Goal: Task Accomplishment & Management: Manage account settings

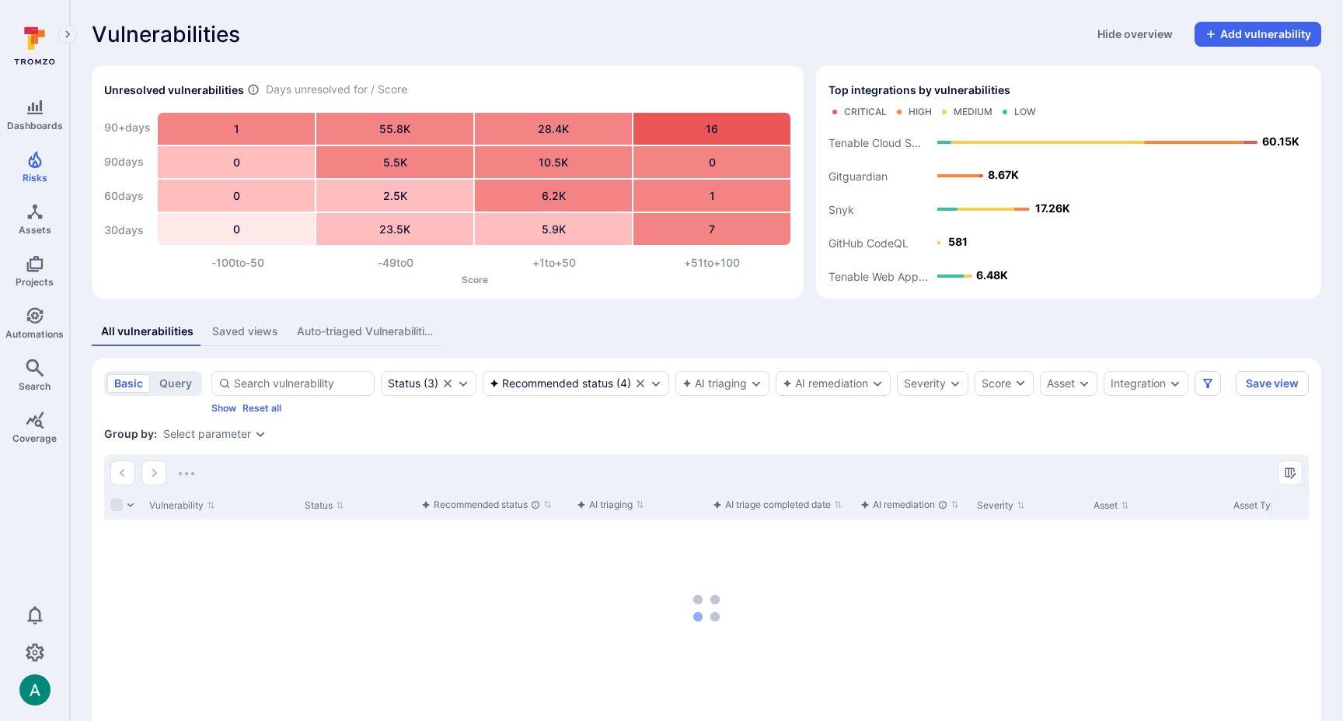
click at [591, 344] on div "All vulnerabilities Saved views Auto-triaged Vulnerabilities" at bounding box center [707, 331] width 1230 height 29
click at [593, 378] on div "Recommended status" at bounding box center [552, 383] width 124 height 12
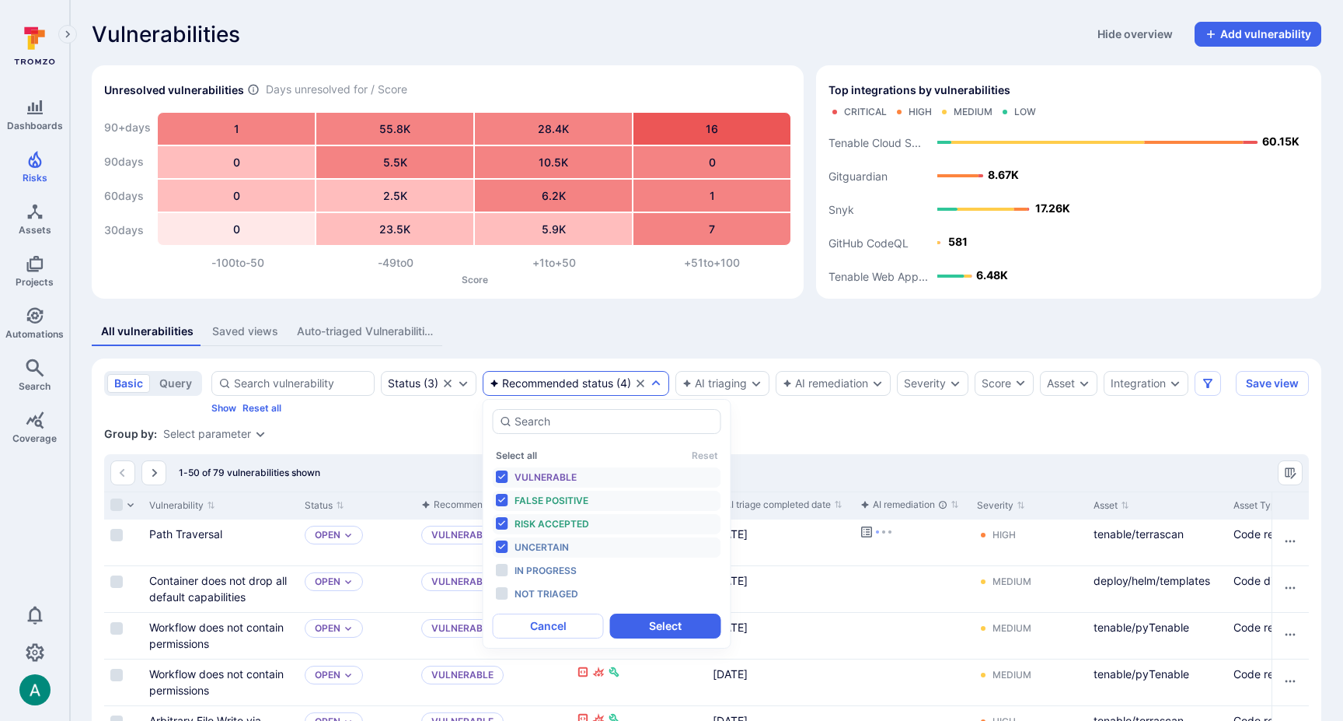
click at [619, 321] on div "All vulnerabilities Saved views Auto-triaged Vulnerabilities" at bounding box center [707, 331] width 1230 height 29
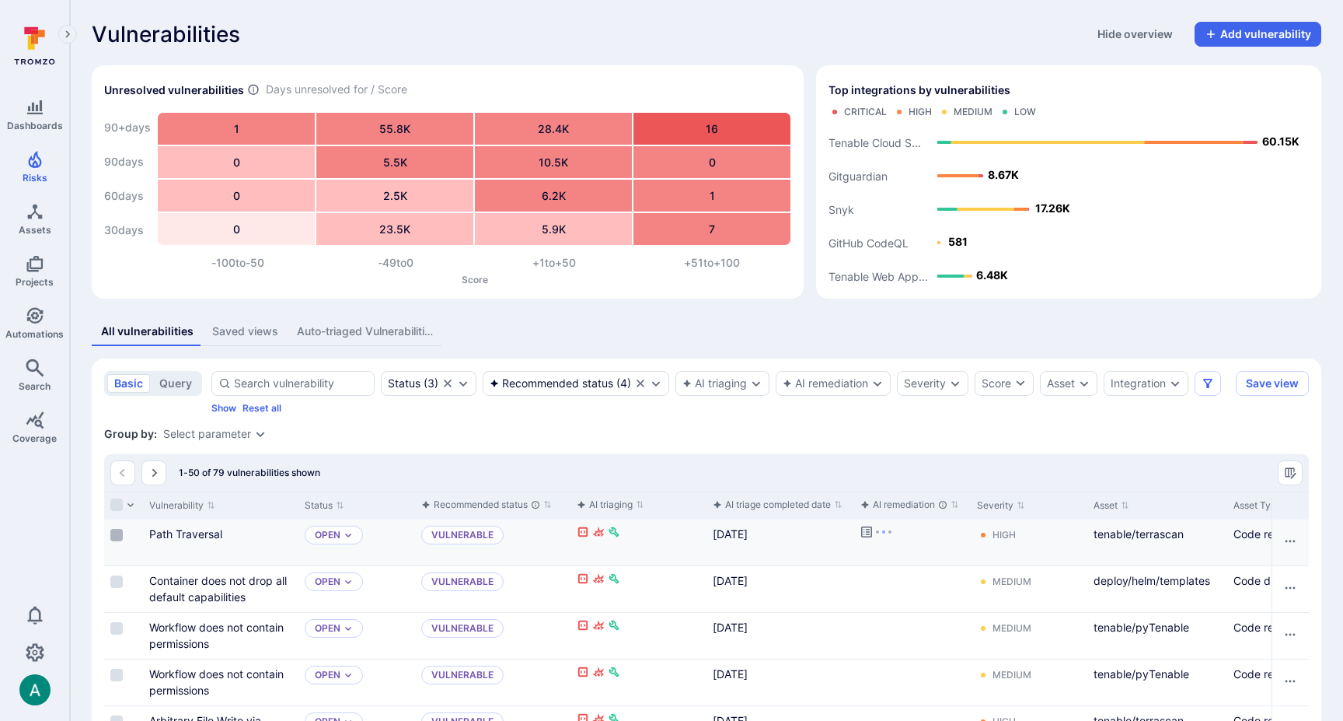
click at [114, 536] on input "Select row" at bounding box center [116, 535] width 12 height 12
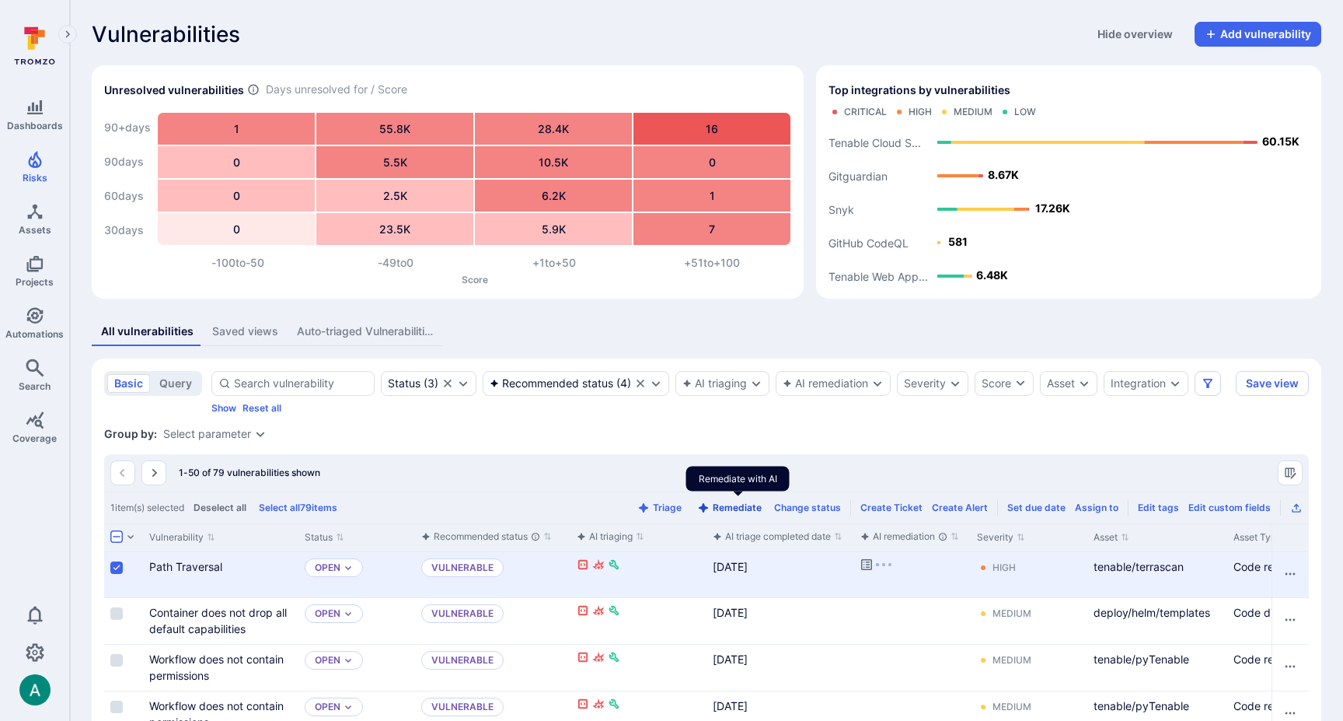
click at [746, 509] on button "Remediate" at bounding box center [729, 507] width 71 height 12
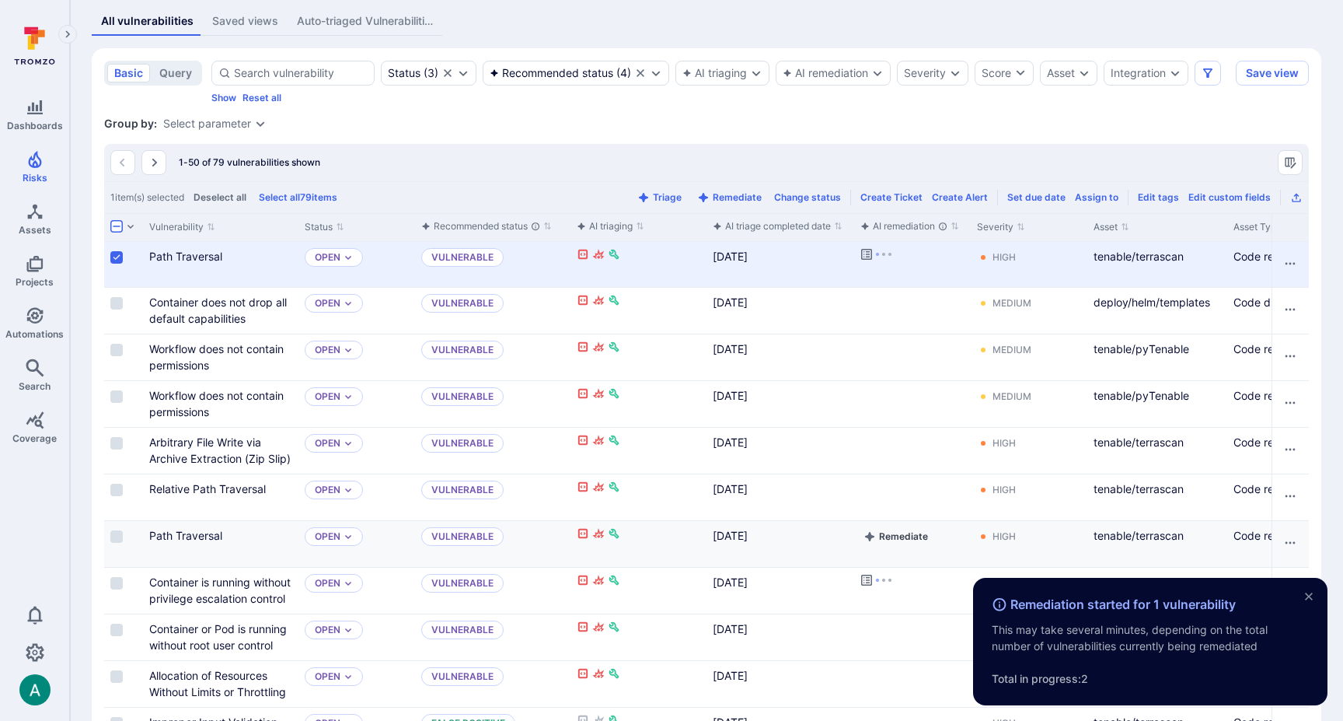
scroll to position [330, 0]
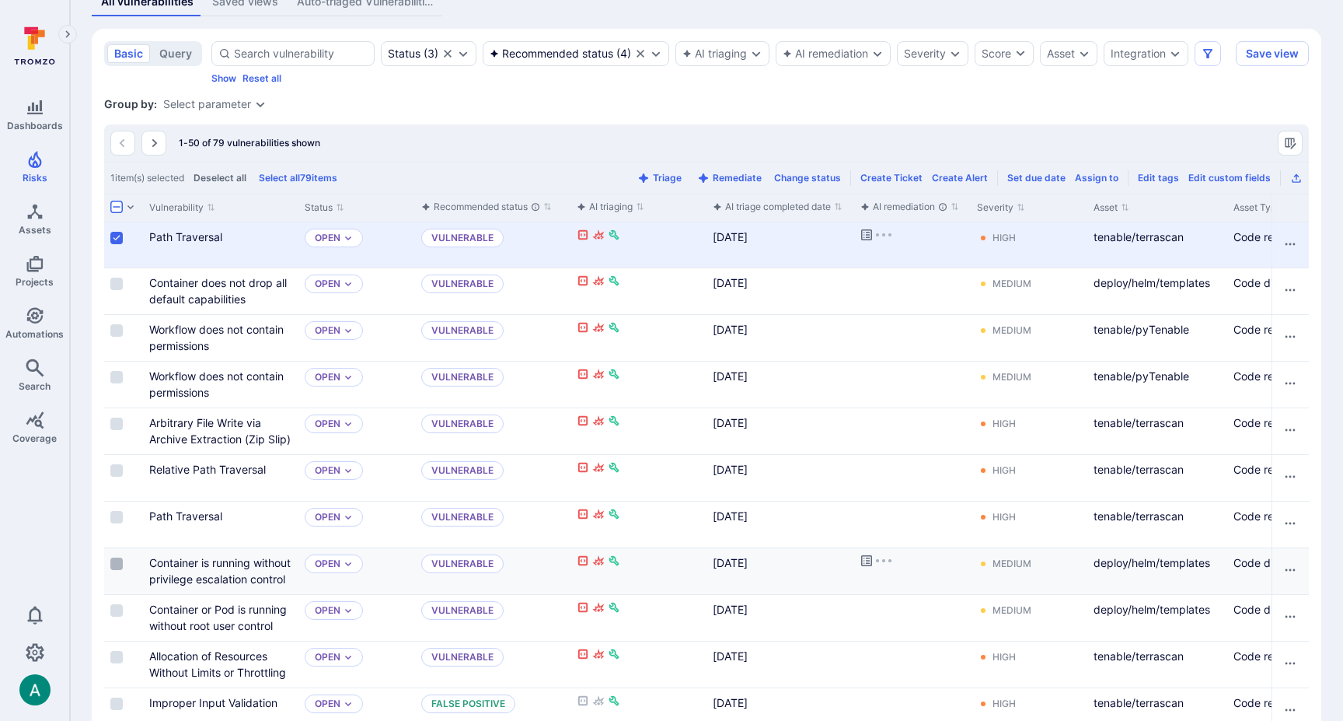
click at [116, 564] on input "Select row" at bounding box center [116, 563] width 12 height 12
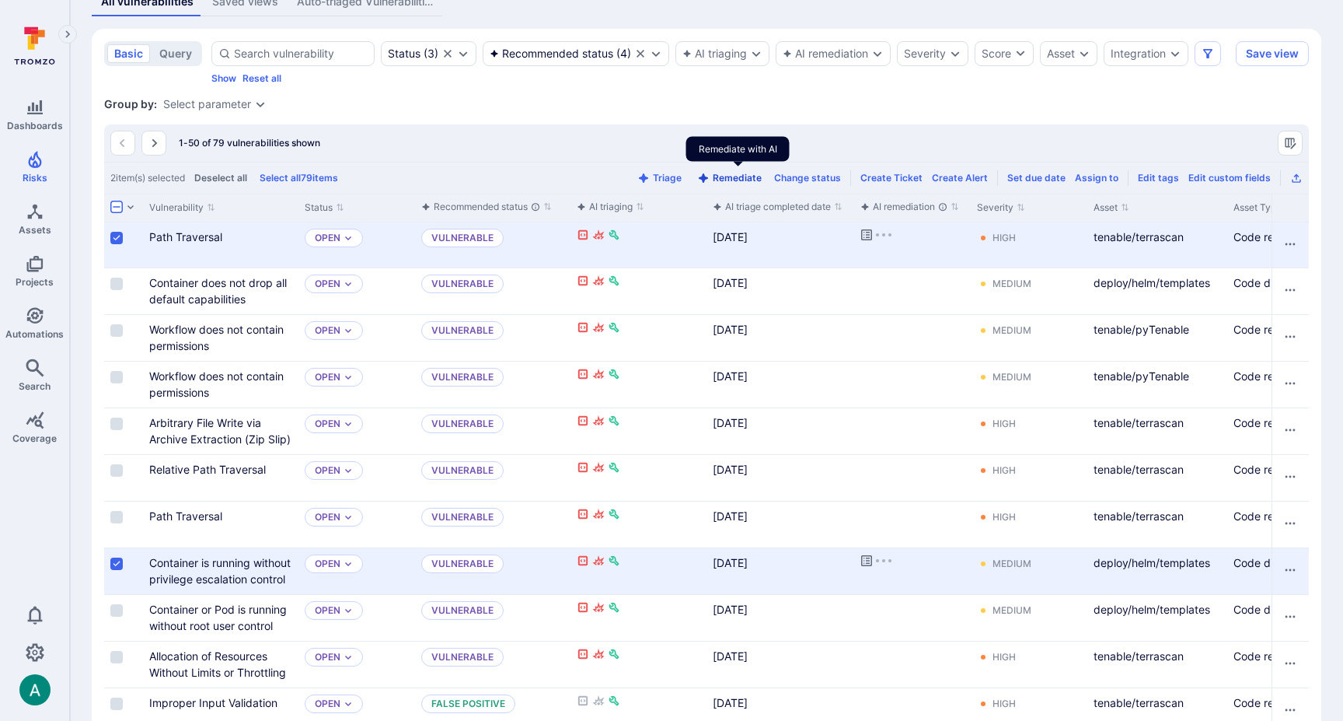
click at [737, 173] on button "Remediate" at bounding box center [729, 178] width 71 height 12
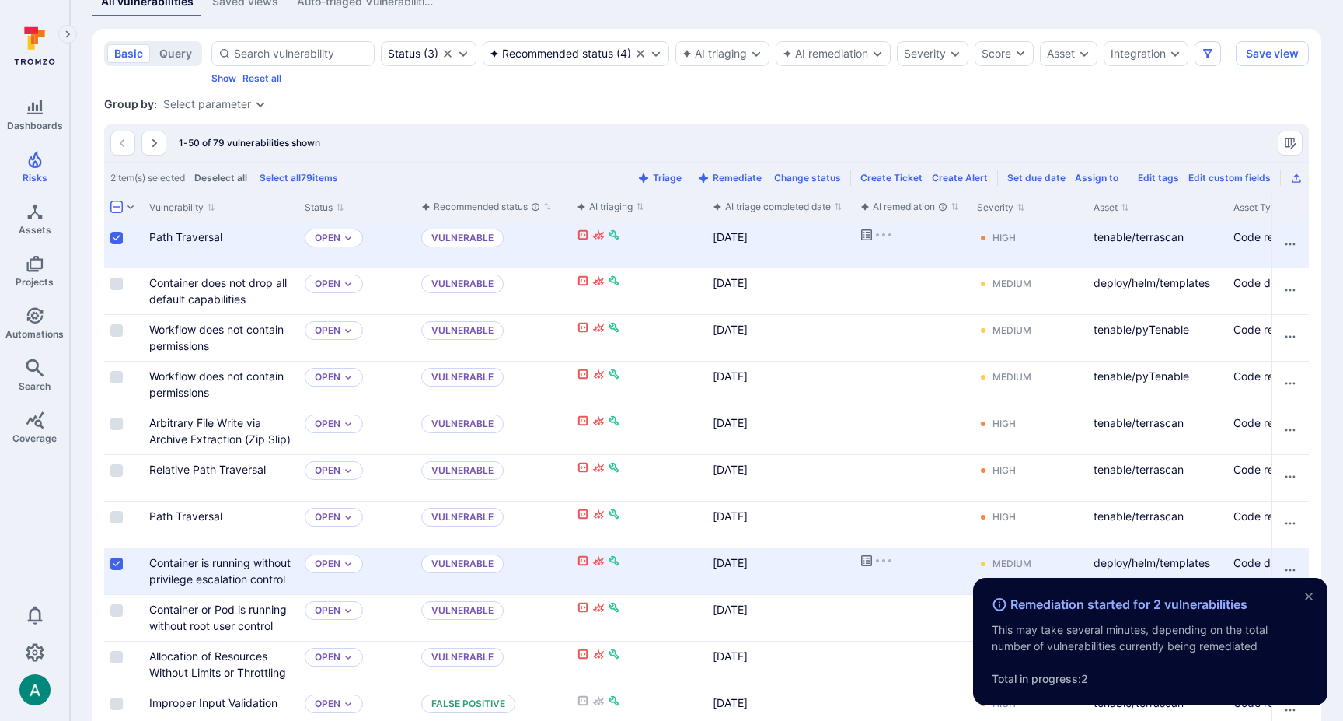
click at [119, 234] on input "Select row" at bounding box center [116, 238] width 12 height 12
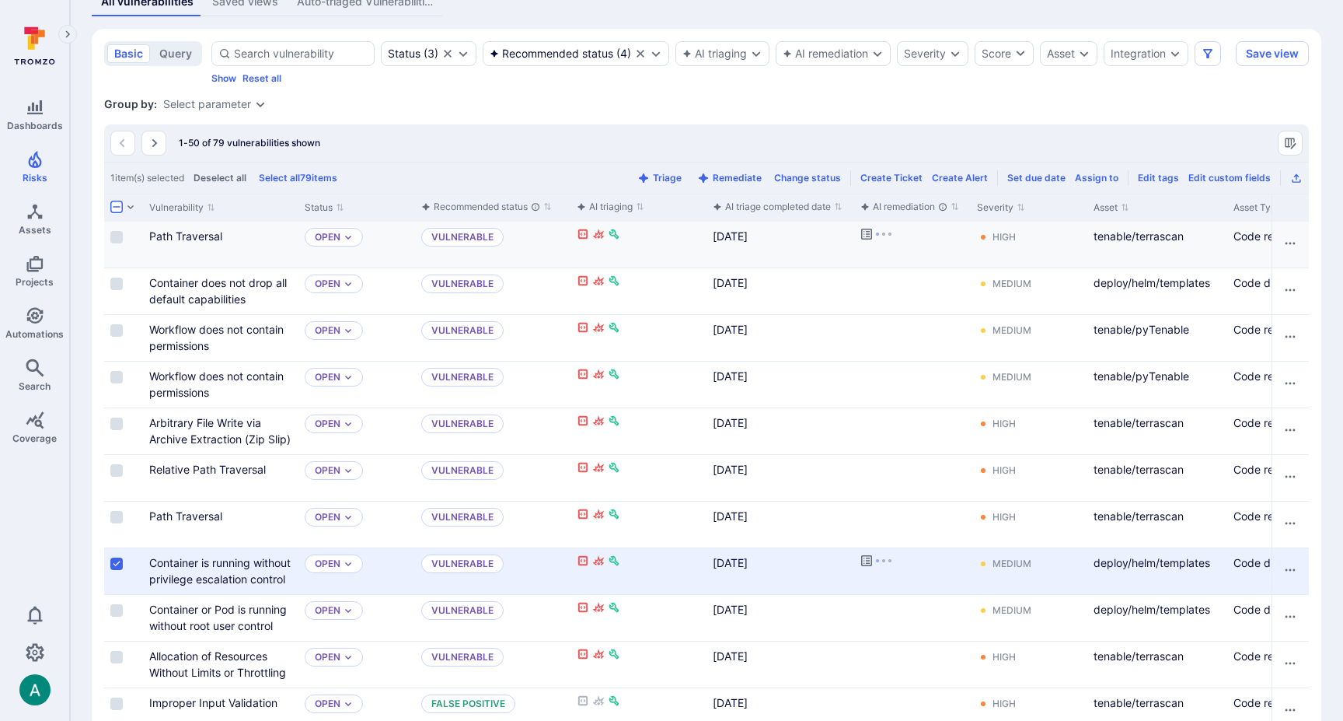
click at [114, 564] on input "Select row" at bounding box center [116, 563] width 12 height 12
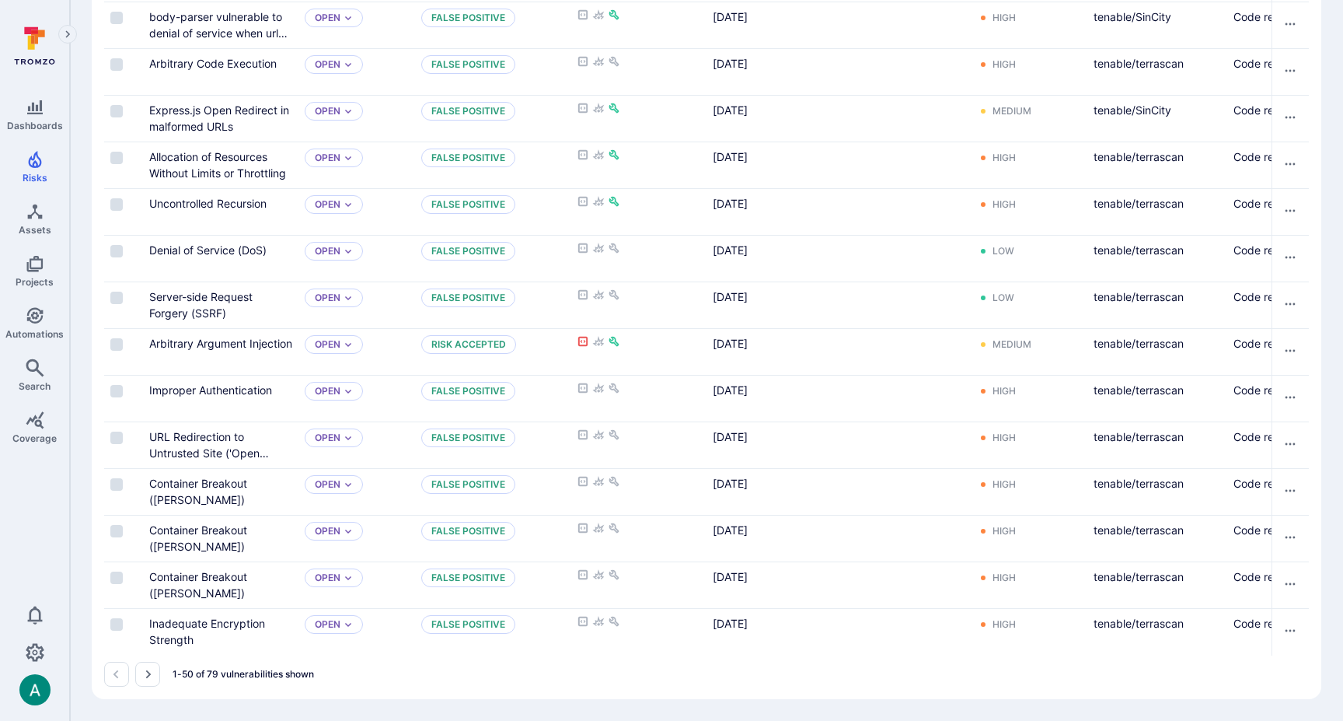
scroll to position [2196, 0]
click at [146, 672] on icon "Go to the next page" at bounding box center [147, 674] width 12 height 12
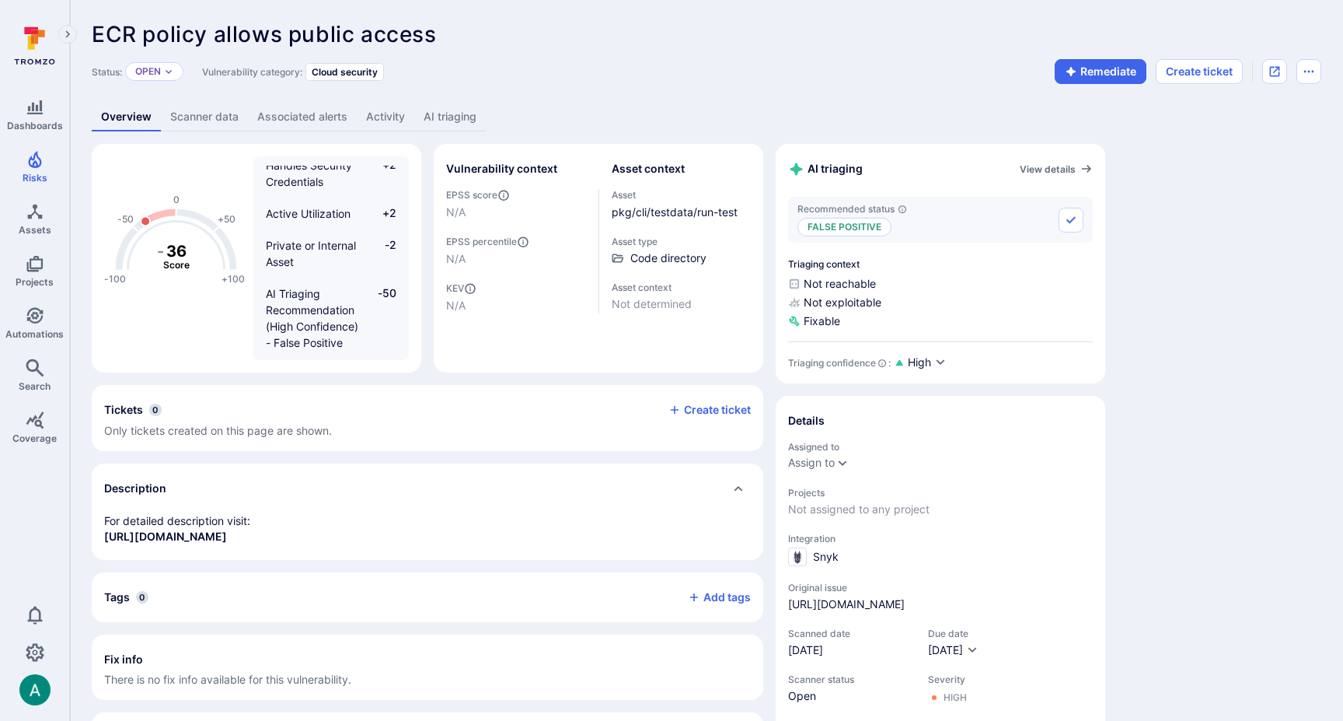
click at [434, 121] on link "AI triaging" at bounding box center [450, 117] width 72 height 29
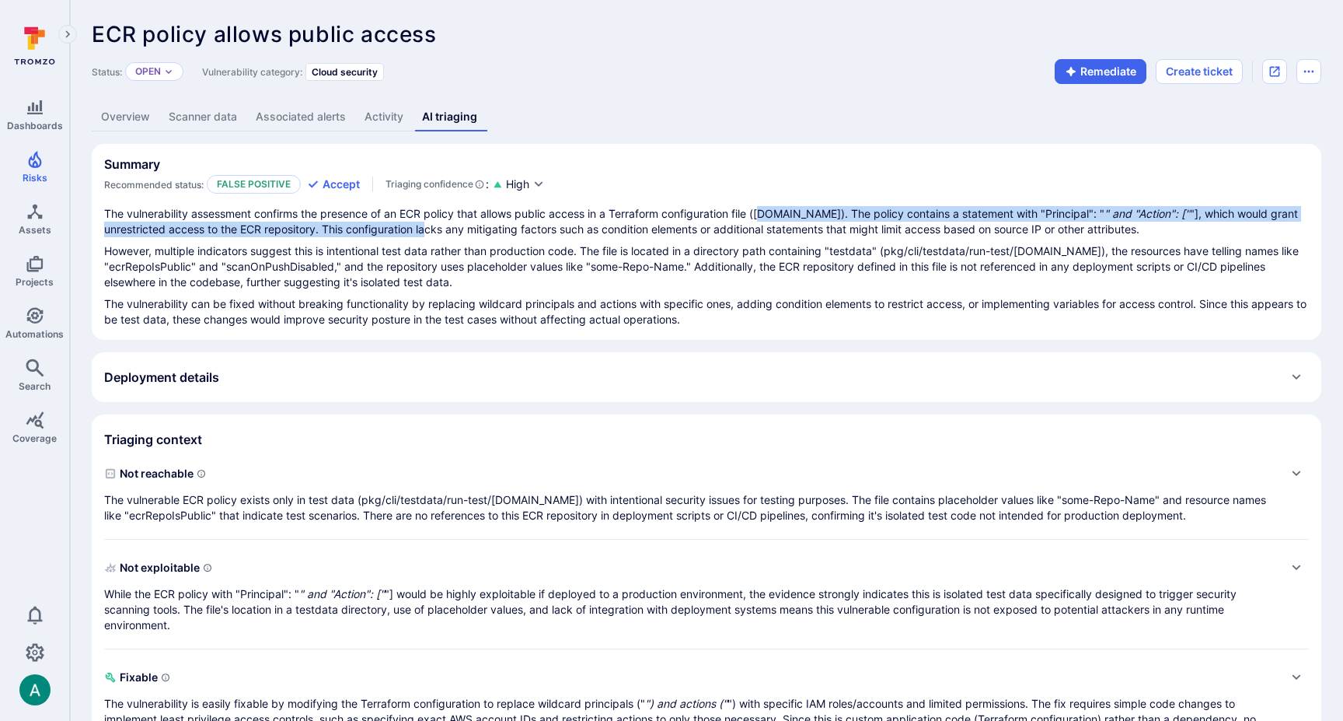
drag, startPoint x: 430, startPoint y: 220, endPoint x: 775, endPoint y: 209, distance: 345.3
click at [775, 209] on p "The vulnerability assessment confirms the presence of an ECR policy that allows…" at bounding box center [706, 221] width 1205 height 31
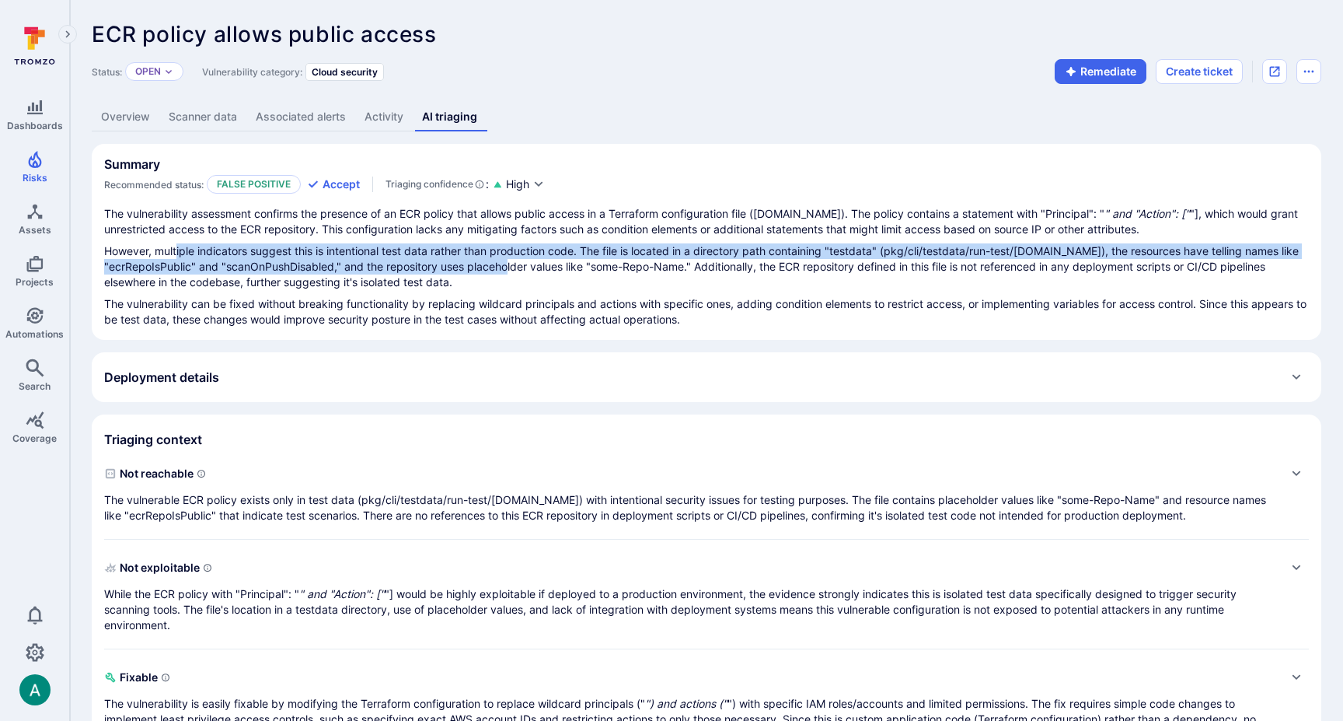
drag, startPoint x: 177, startPoint y: 253, endPoint x: 568, endPoint y: 259, distance: 390.3
click at [540, 259] on p "However, multiple indicators suggest this is intentional test data rather than …" at bounding box center [706, 266] width 1205 height 47
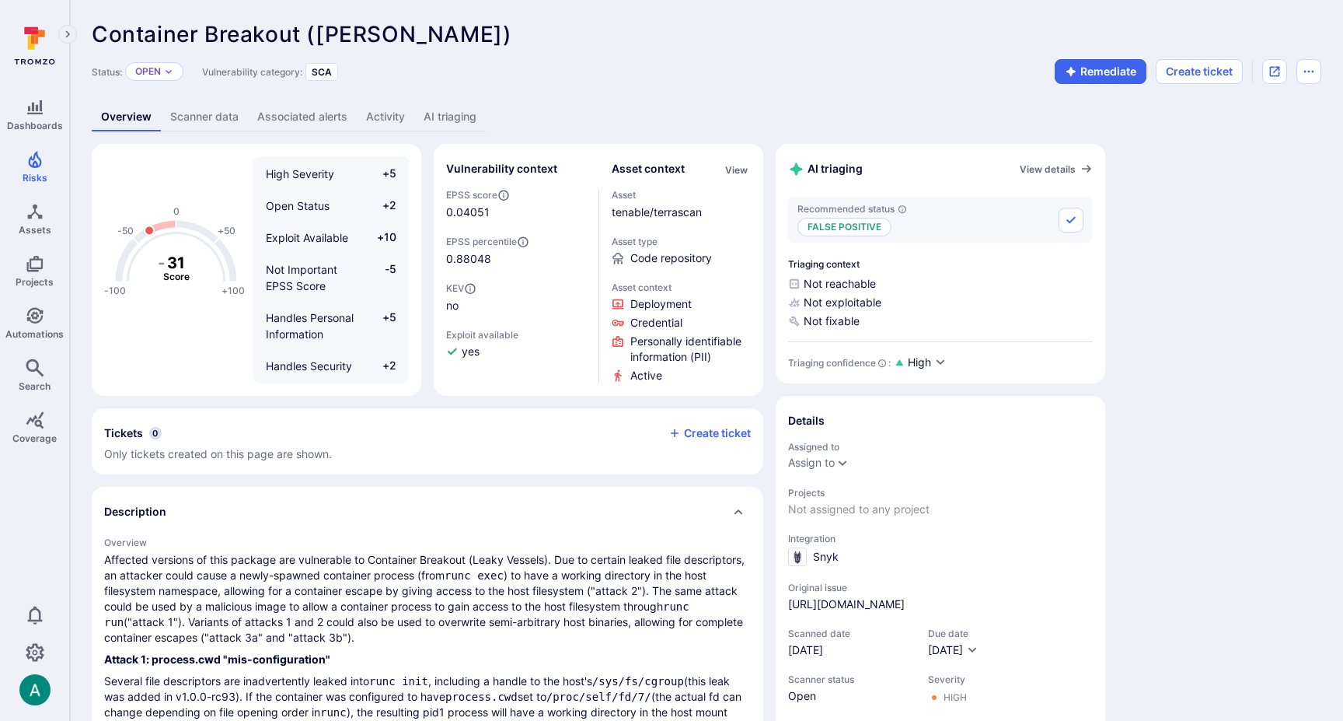
click at [443, 121] on link "AI triaging" at bounding box center [450, 117] width 72 height 29
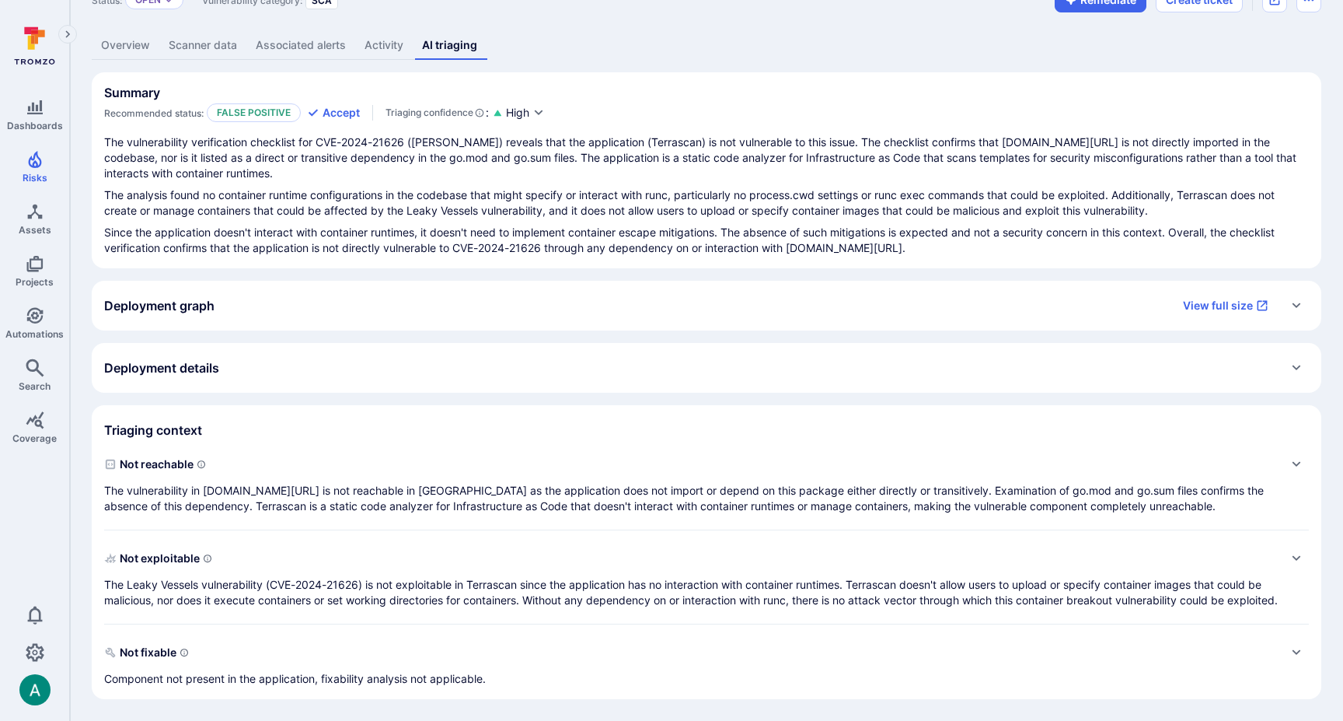
scroll to position [87, 0]
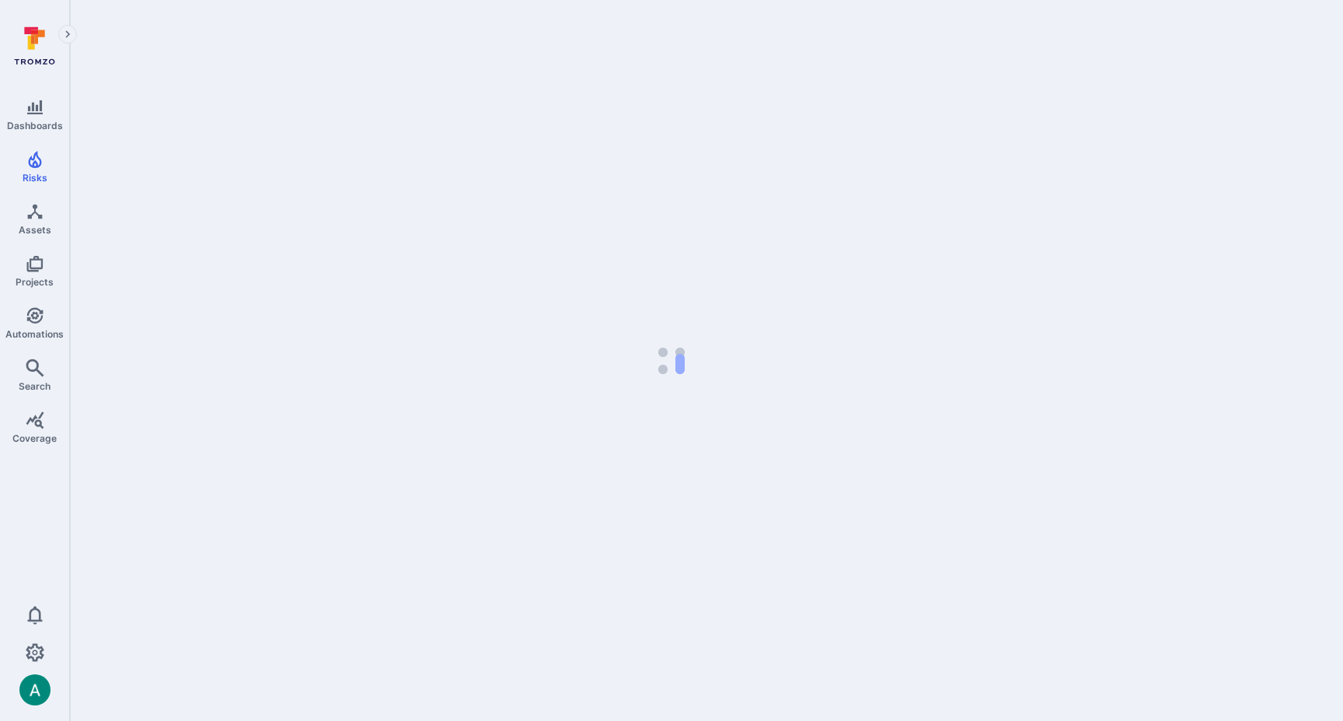
drag, startPoint x: 637, startPoint y: 102, endPoint x: 658, endPoint y: 12, distance: 91.8
click at [639, 72] on body "Dashboards Risks Assets Projects Automations Search Coverage 0 Risks Vulnerabil…" at bounding box center [671, 360] width 1343 height 721
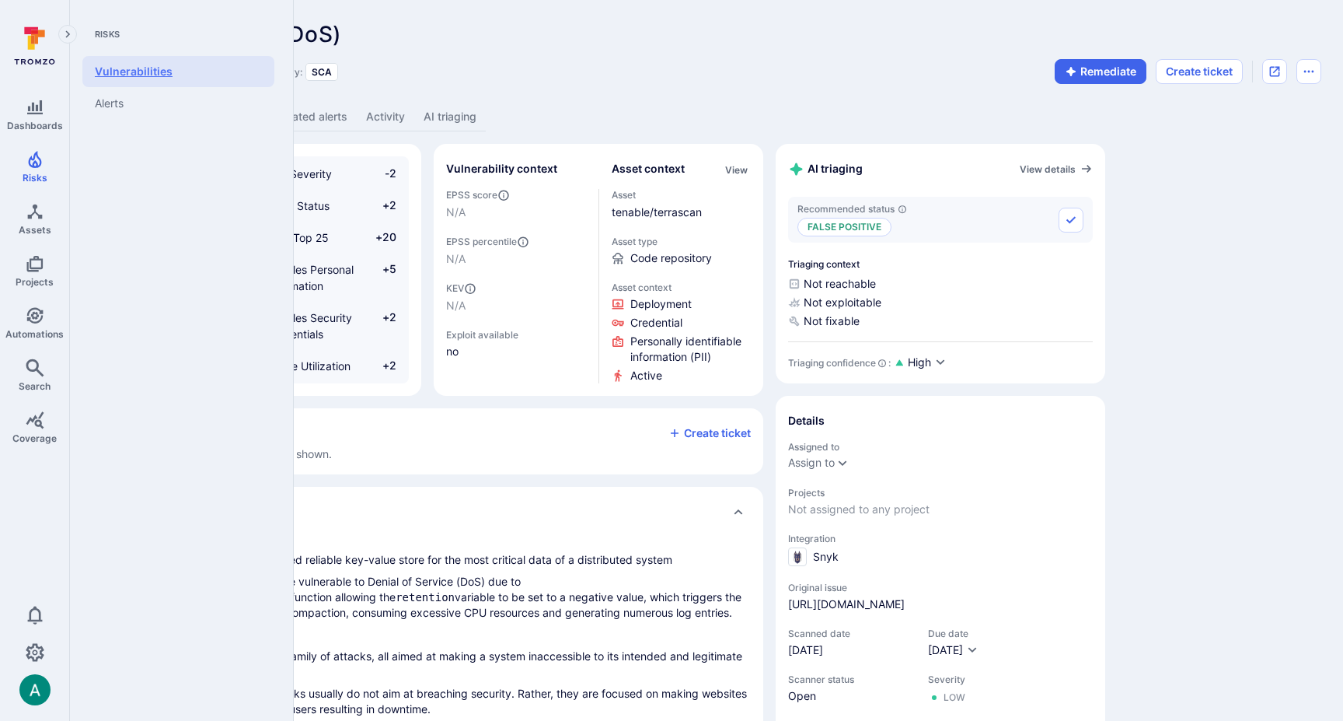
click at [140, 66] on link "Vulnerabilities" at bounding box center [178, 71] width 192 height 31
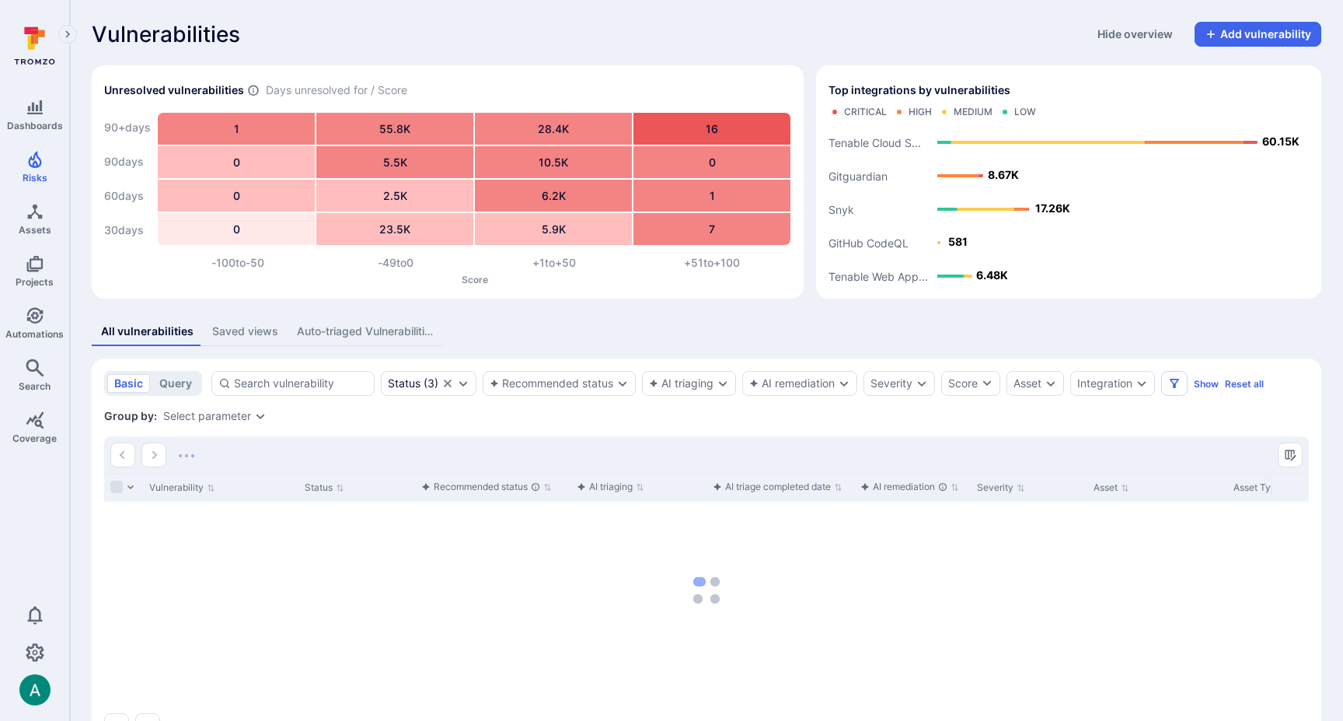
click at [242, 326] on div "Saved views" at bounding box center [245, 331] width 66 height 16
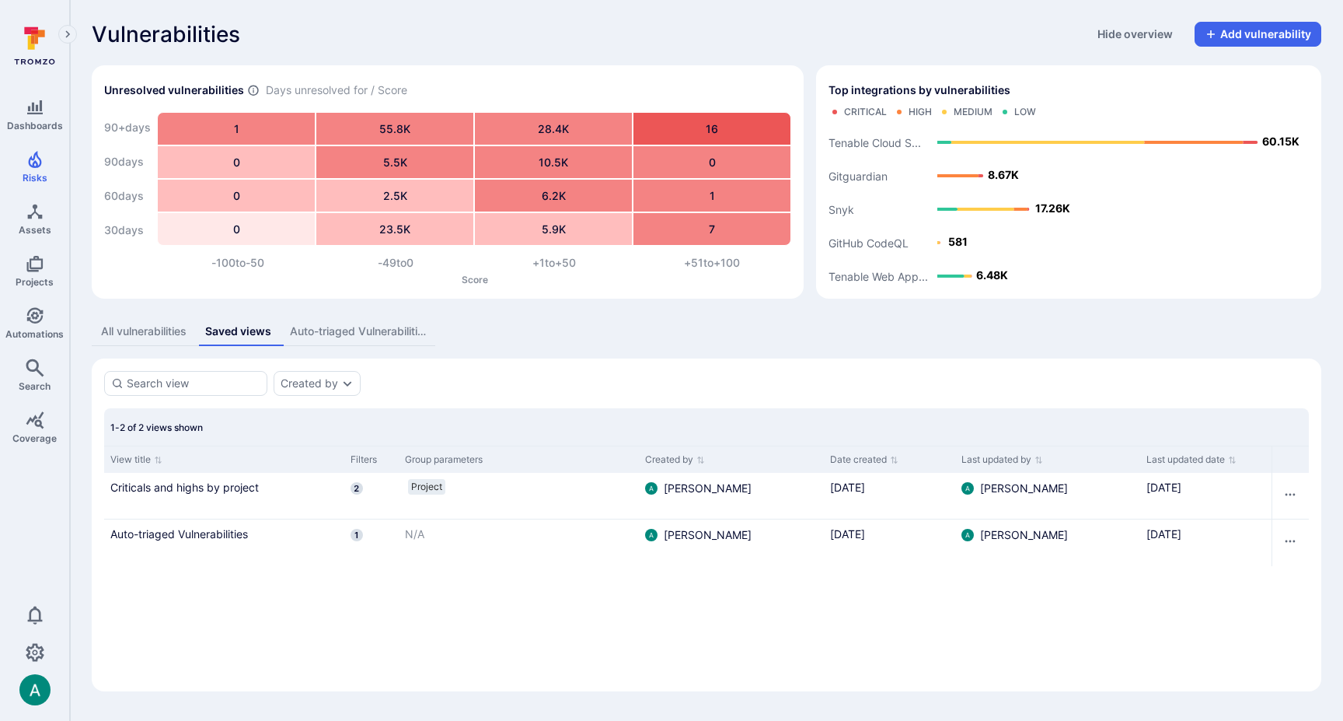
click at [138, 339] on button "All vulnerabilities" at bounding box center [144, 331] width 104 height 29
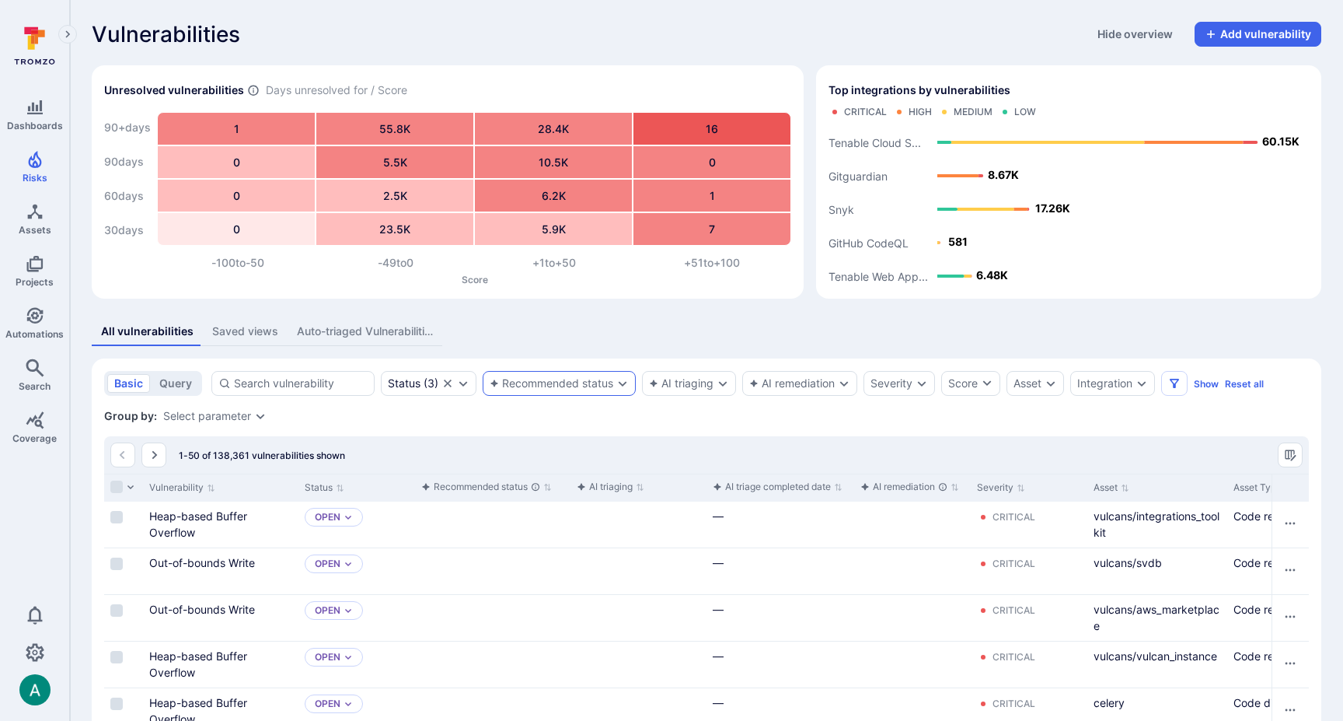
click at [587, 386] on div "Recommended status" at bounding box center [552, 383] width 124 height 12
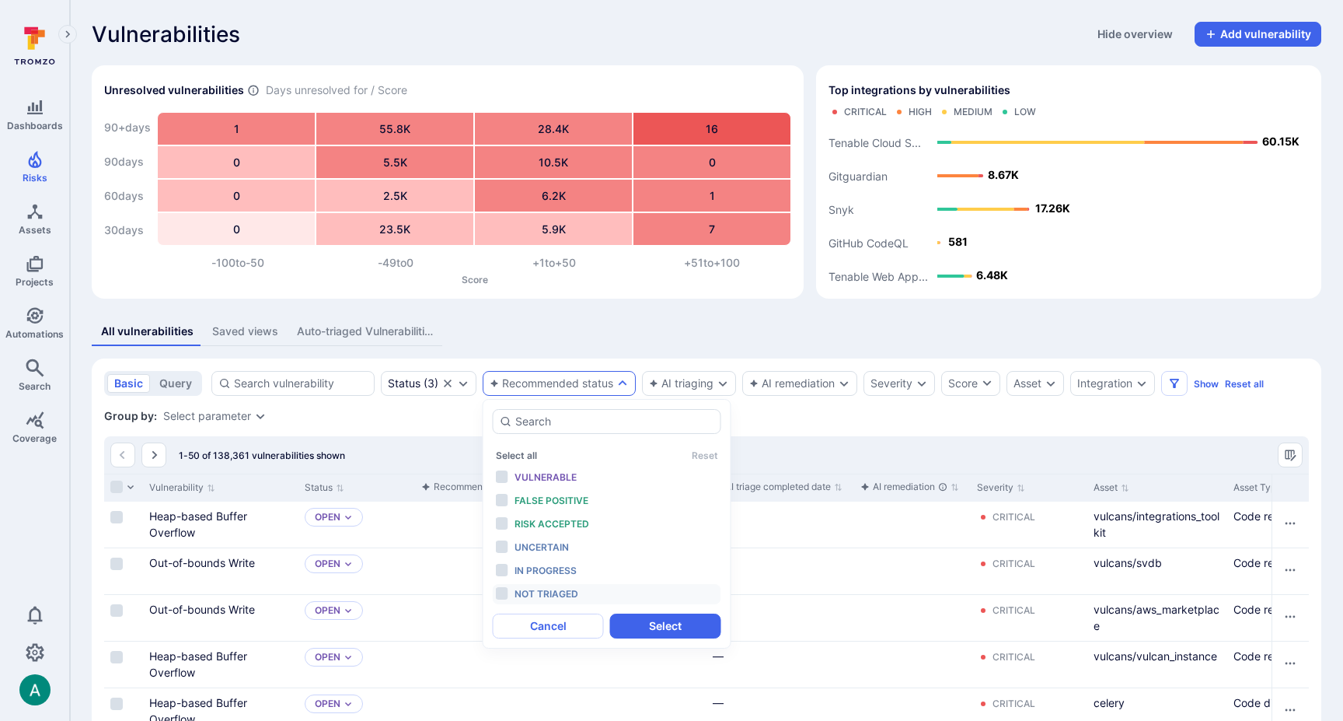
click at [589, 601] on div "Not triaged" at bounding box center [579, 593] width 128 height 17
click at [658, 623] on button "Select" at bounding box center [665, 625] width 111 height 25
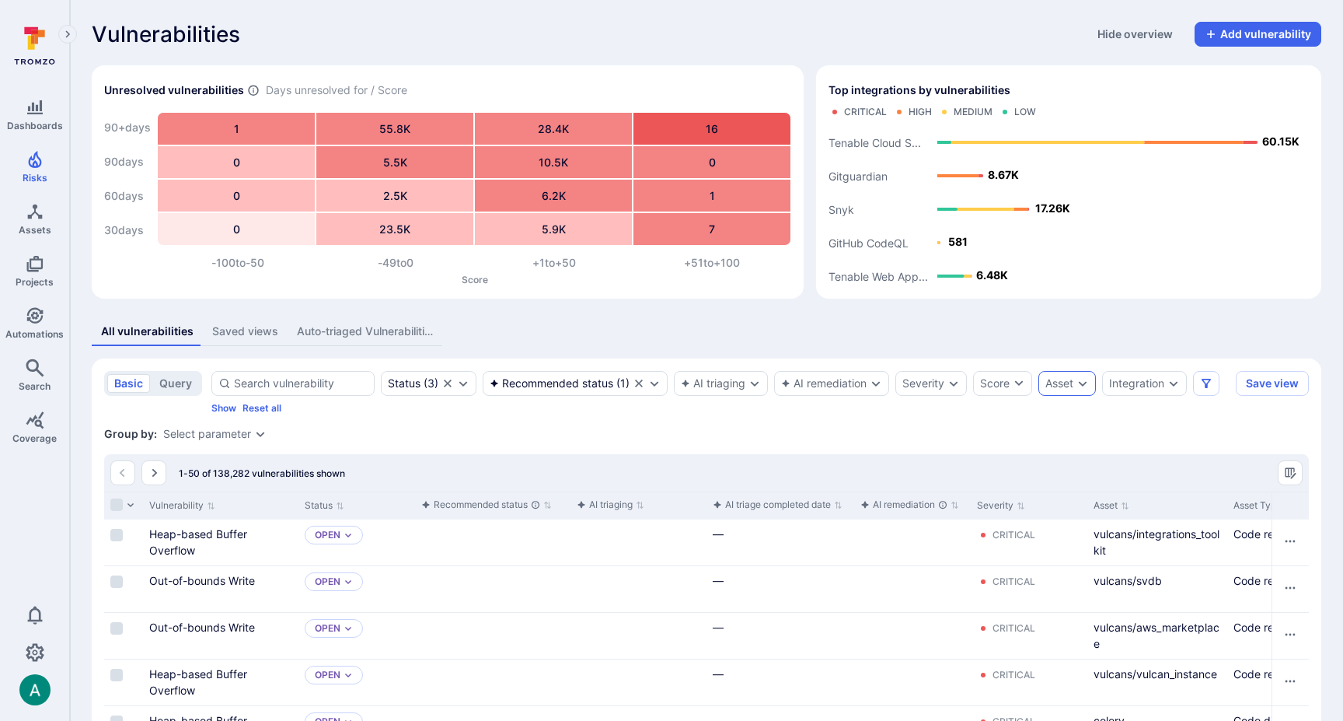
click at [1072, 382] on div "Asset" at bounding box center [1060, 383] width 28 height 12
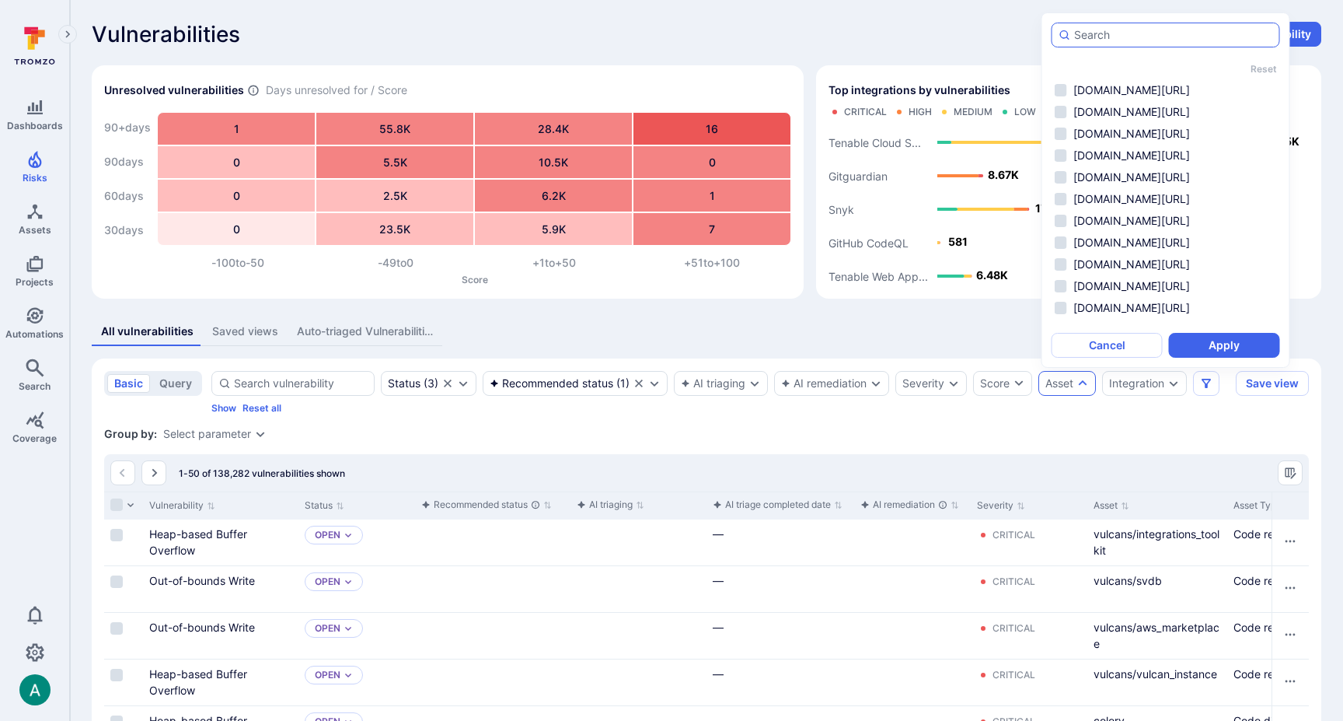
click at [1088, 33] on input "autocomplete options" at bounding box center [1173, 35] width 199 height 16
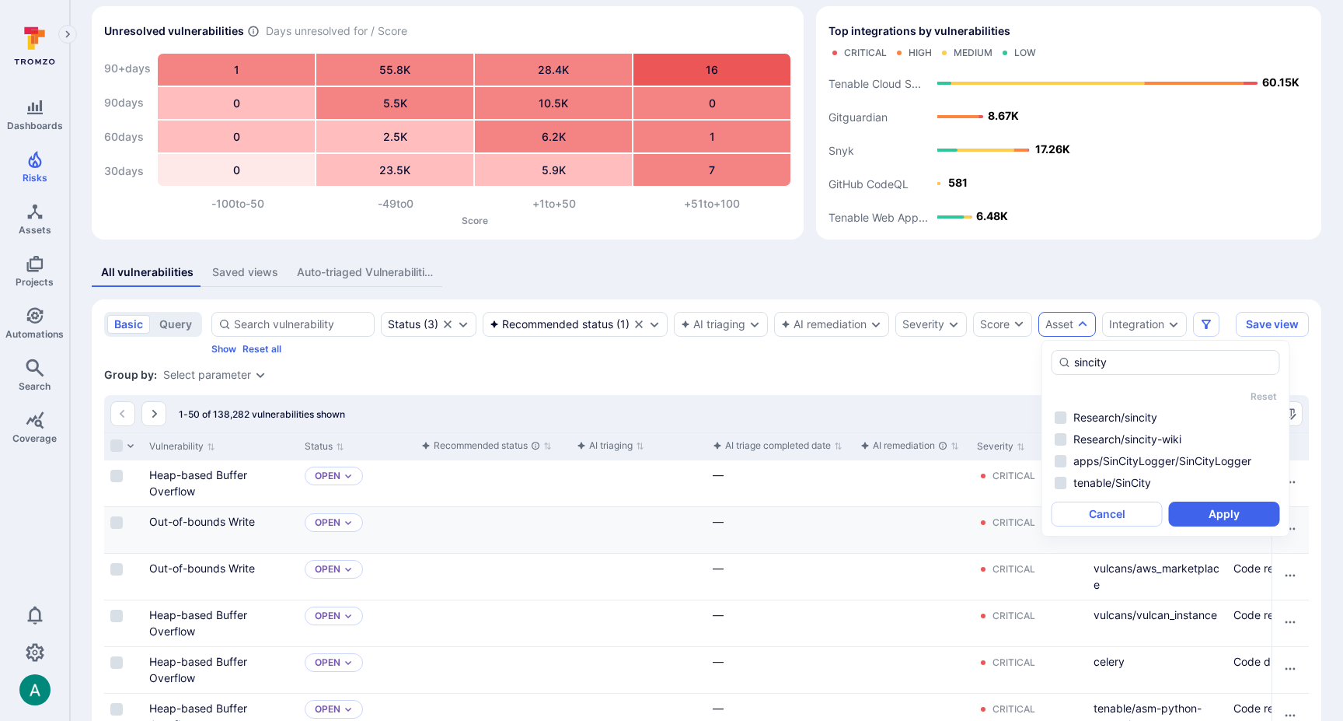
scroll to position [63, 0]
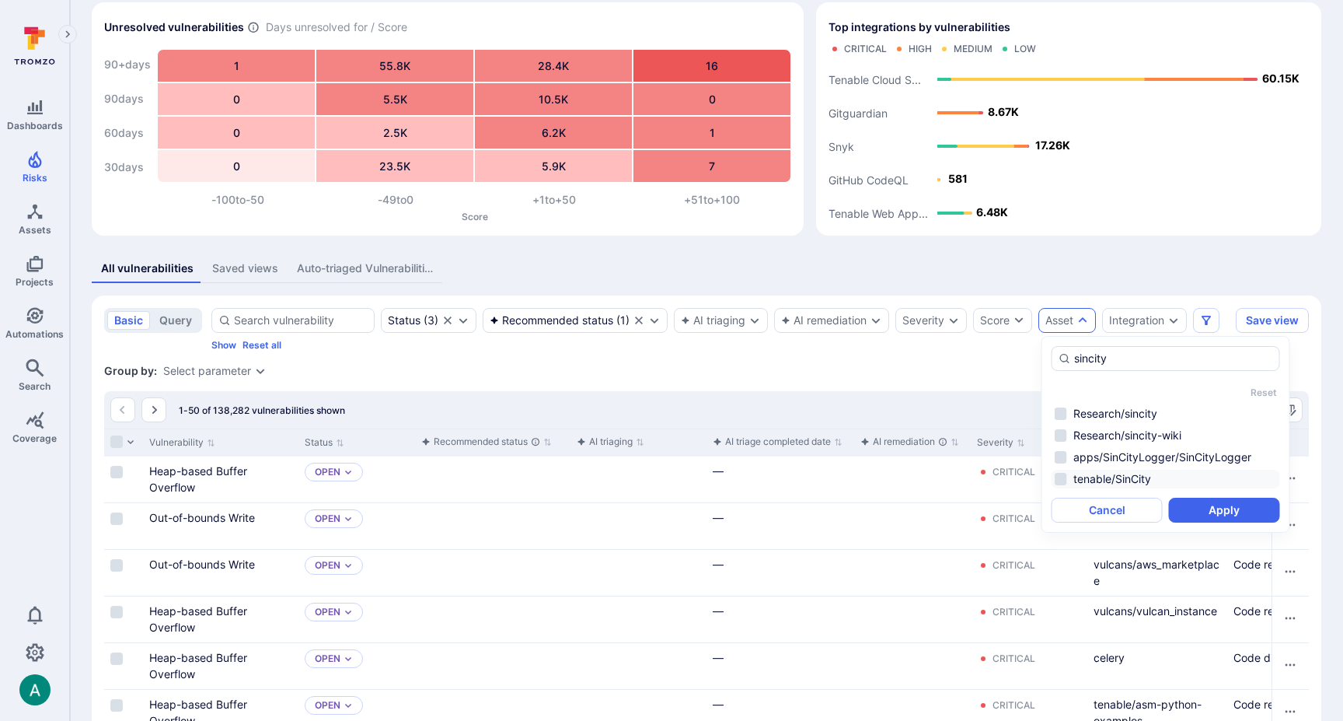
click at [1063, 478] on li "tenable/SinCity" at bounding box center [1166, 479] width 229 height 19
type input "sincity"
click at [1208, 509] on button "Apply" at bounding box center [1224, 510] width 111 height 25
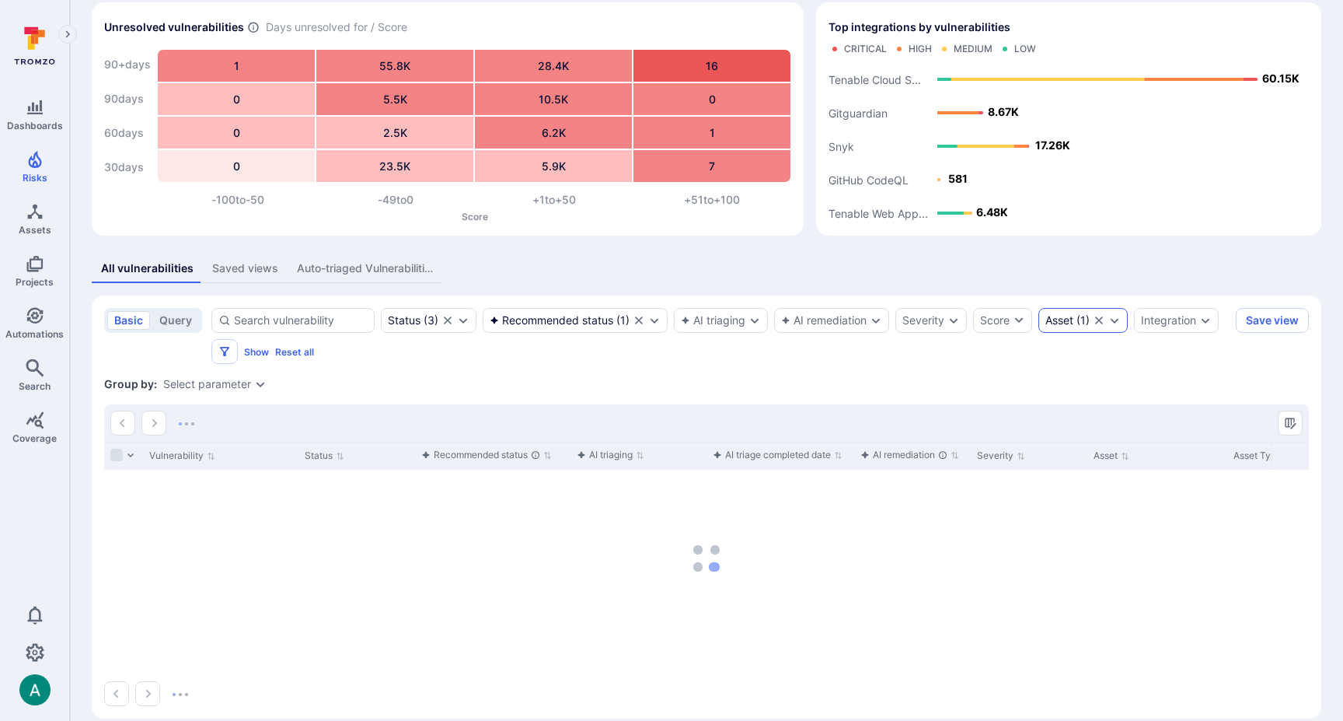
click at [1078, 318] on div "Asset ( 1 )" at bounding box center [1068, 320] width 44 height 12
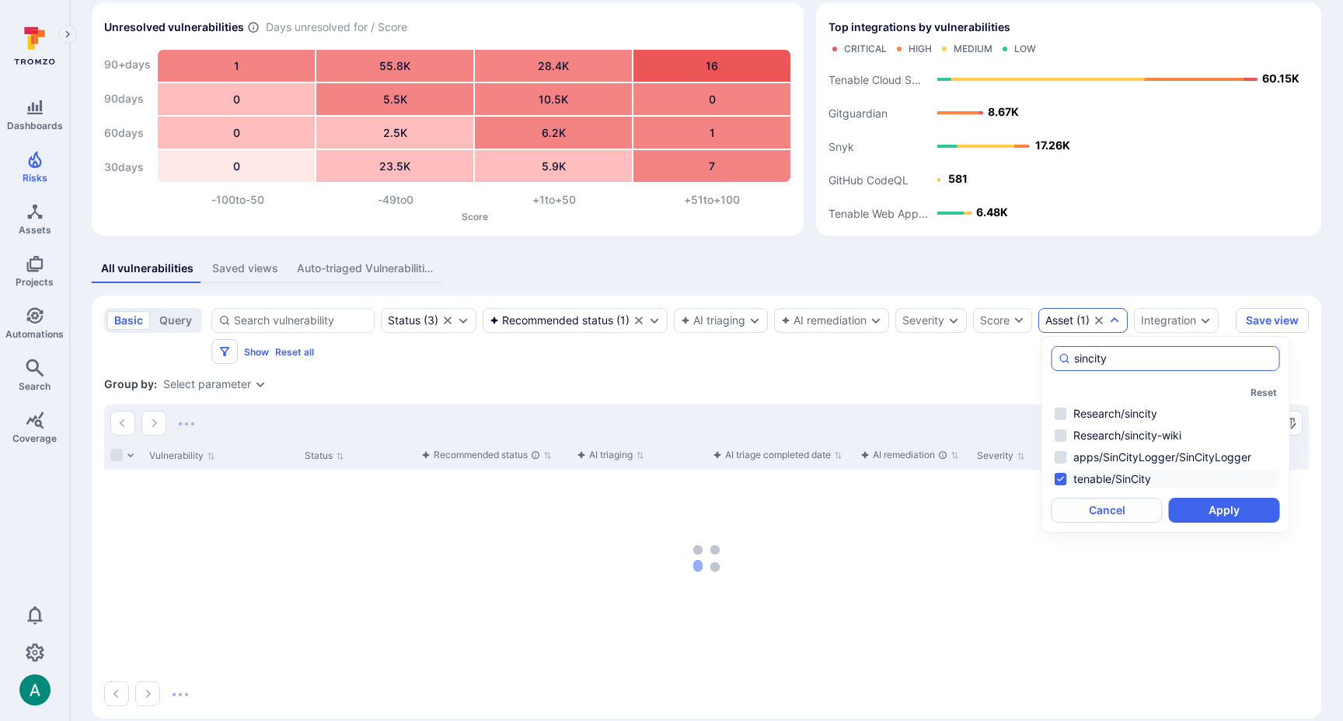
click at [1089, 355] on input "sincity" at bounding box center [1173, 359] width 199 height 16
click at [1189, 414] on li "tenable/terrascan" at bounding box center [1166, 413] width 229 height 19
type input "tenable/terrascan"
click at [1236, 493] on button "Apply" at bounding box center [1224, 503] width 111 height 25
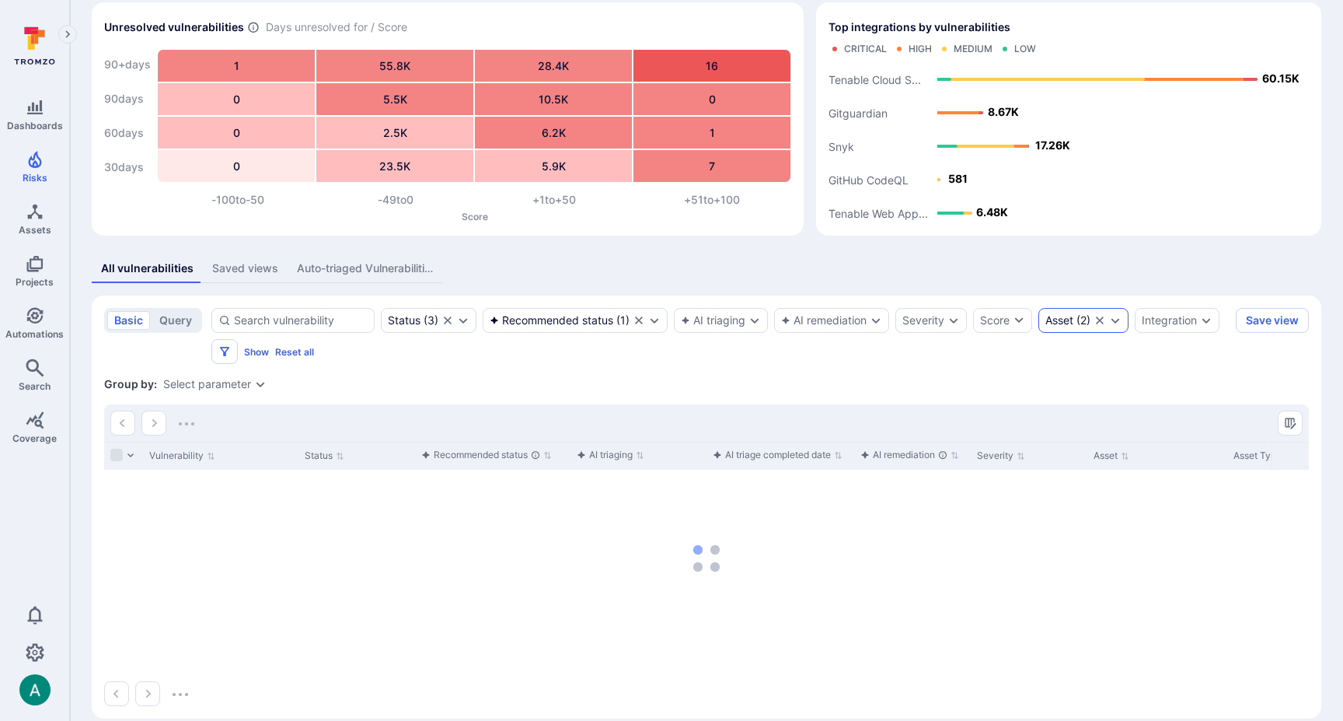
click at [1117, 322] on icon "Expand dropdown" at bounding box center [1115, 320] width 12 height 12
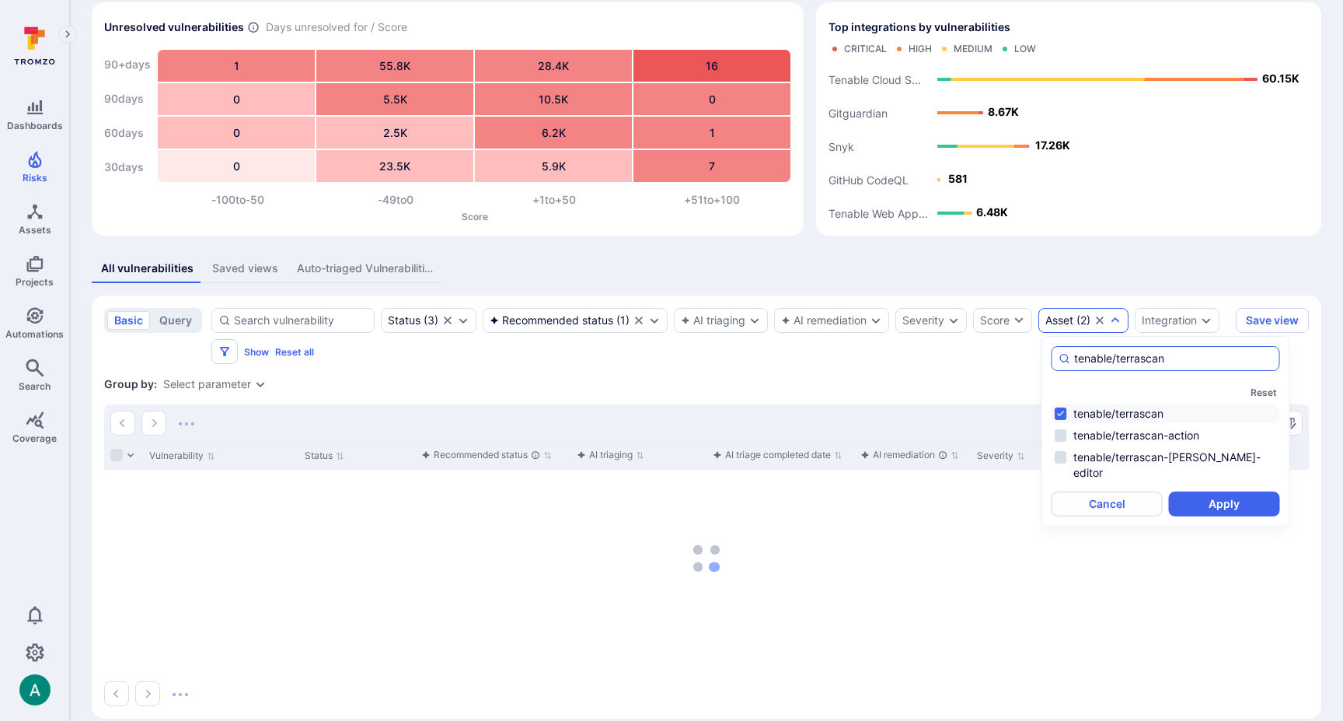
click at [1116, 355] on input "tenable/terrascan" at bounding box center [1173, 359] width 199 height 16
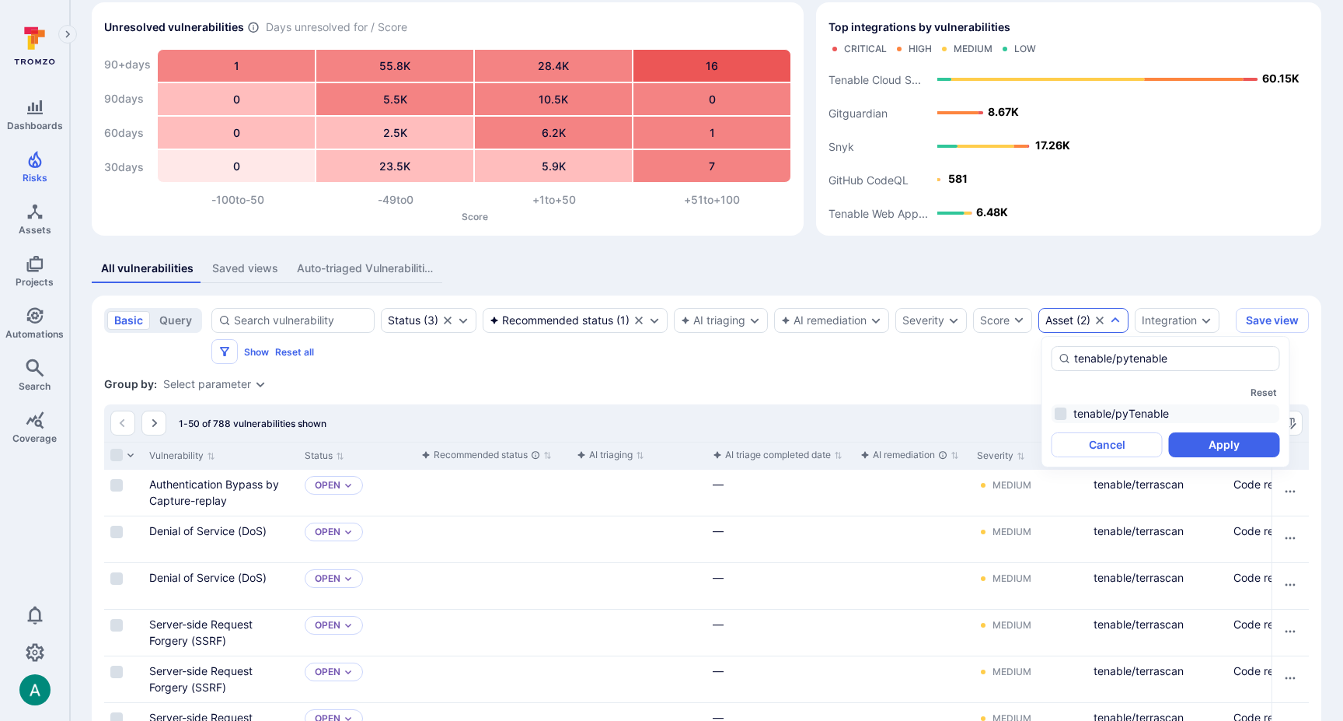
click at [1132, 407] on li "tenable/pyTenable" at bounding box center [1166, 413] width 229 height 19
type input "tenable/pytenable"
click at [1235, 450] on button "Apply" at bounding box center [1224, 444] width 111 height 25
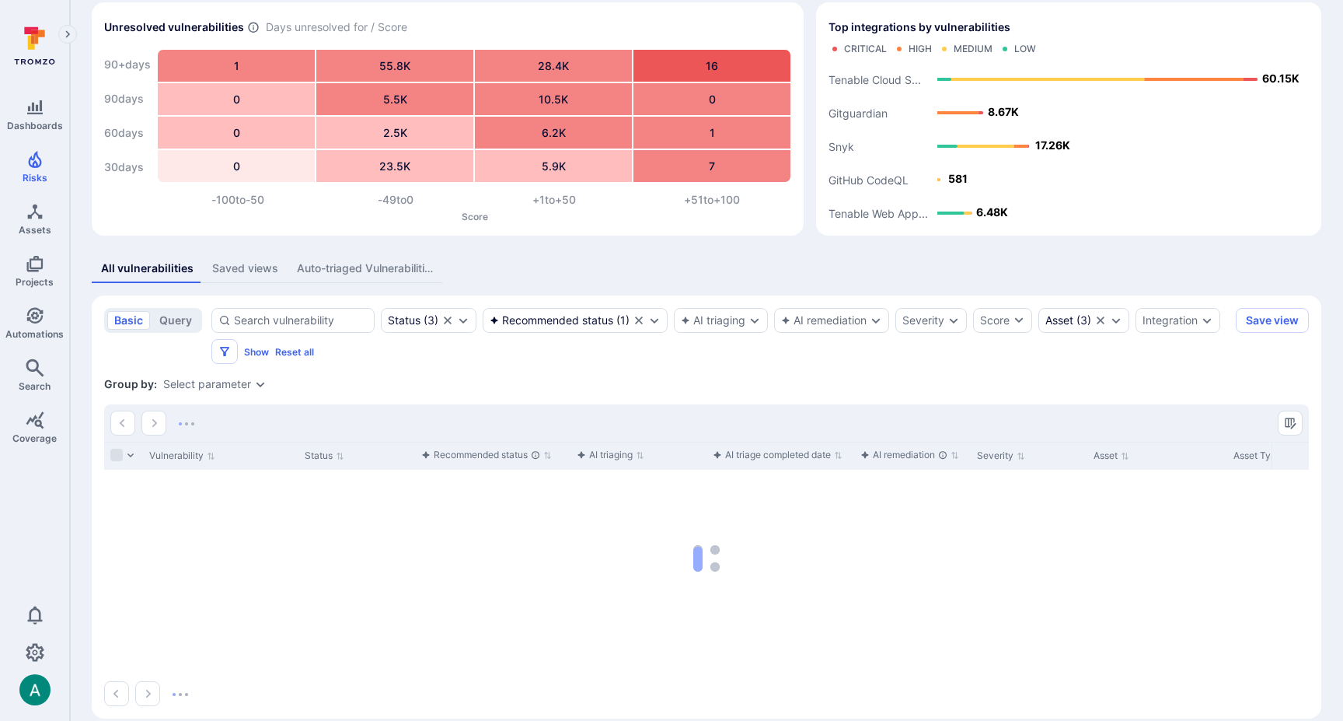
click at [657, 358] on div "Status ( 3 ) Recommended status ( 1 ) AI triaging AI remediation Severity Score…" at bounding box center [720, 336] width 1018 height 56
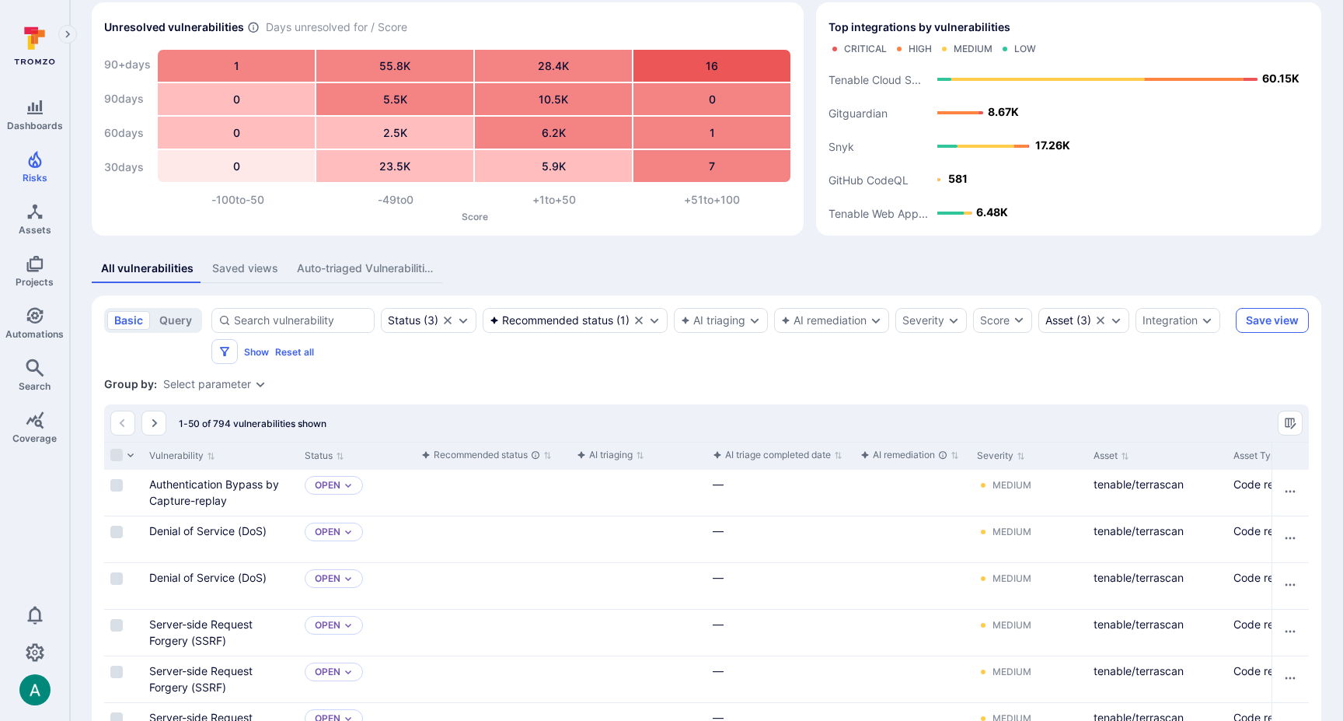
click at [1258, 319] on button "Save view" at bounding box center [1272, 320] width 73 height 25
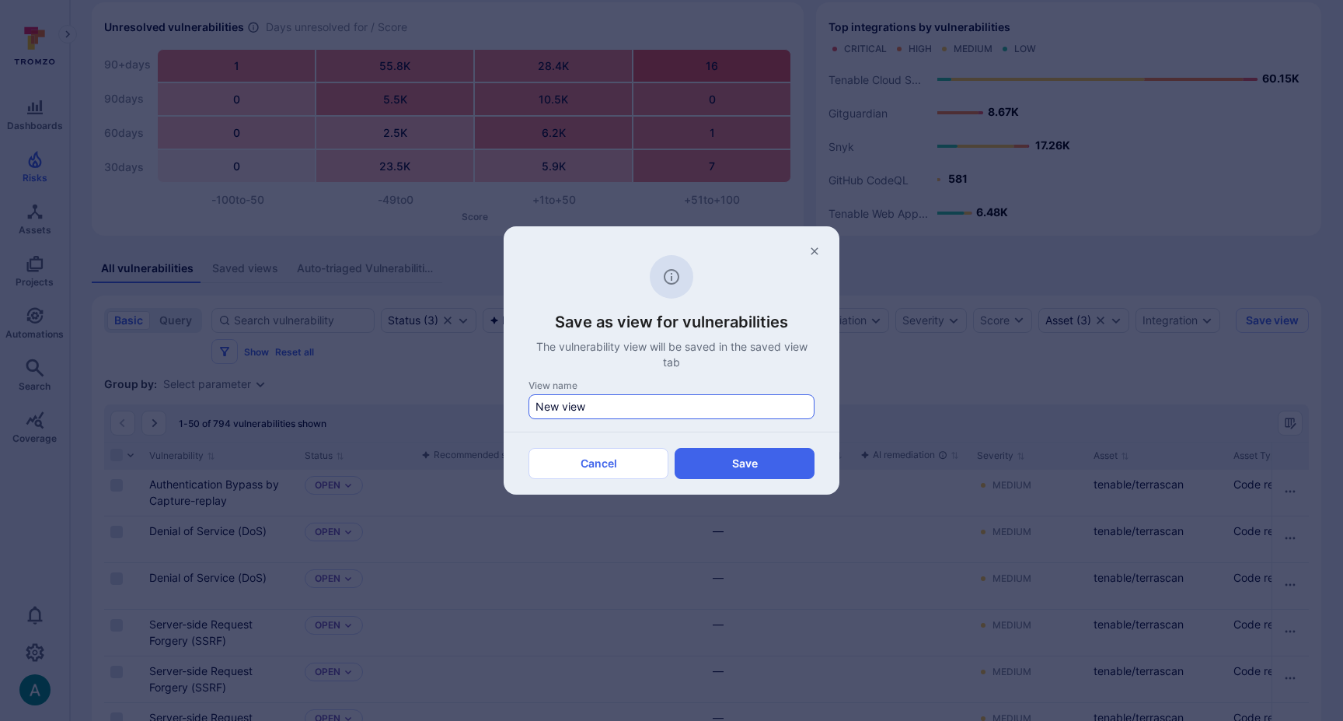
click at [589, 397] on div "New view" at bounding box center [672, 406] width 286 height 25
click at [589, 399] on input "New view" at bounding box center [672, 407] width 272 height 16
click at [589, 397] on div "New view" at bounding box center [672, 406] width 286 height 25
click at [589, 399] on input "New view" at bounding box center [672, 407] width 272 height 16
click at [589, 397] on div "New view" at bounding box center [672, 406] width 286 height 25
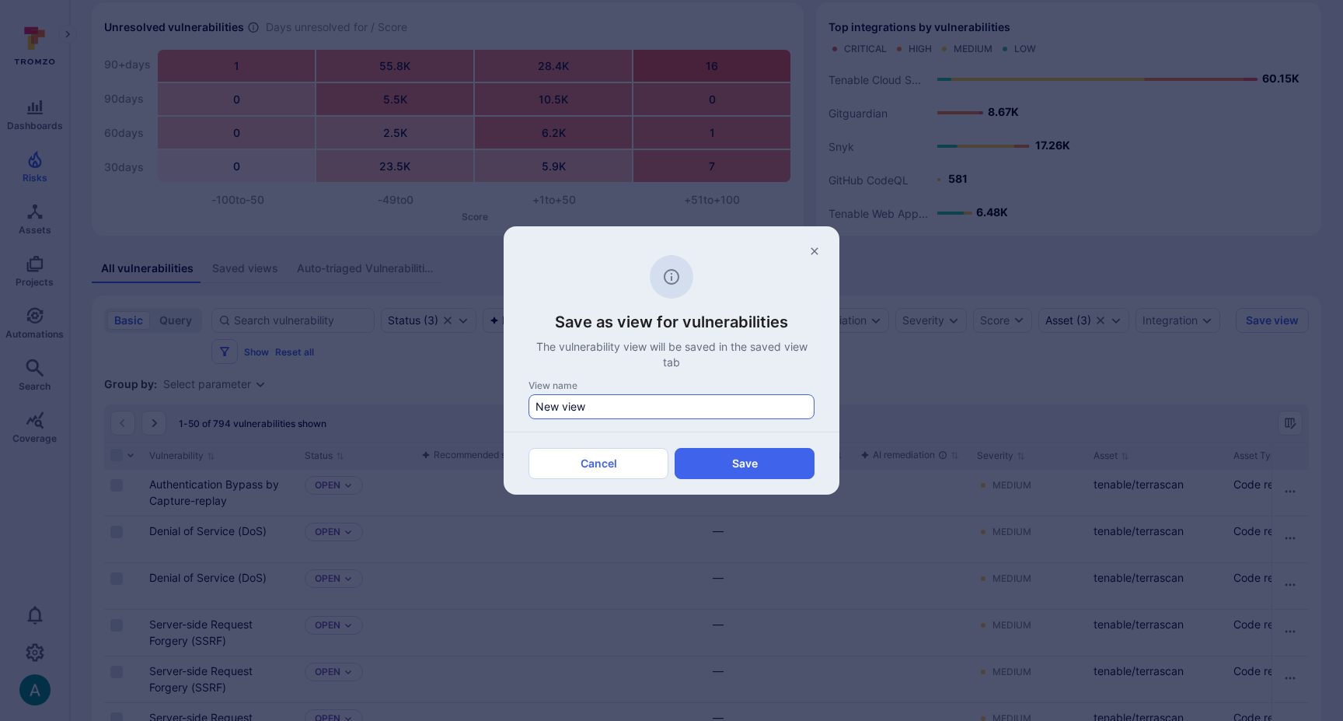
click at [589, 399] on input "New view" at bounding box center [672, 407] width 272 height 16
type input "1. Suggested for Triaging (open source)"
click at [760, 462] on button "Save" at bounding box center [745, 463] width 140 height 31
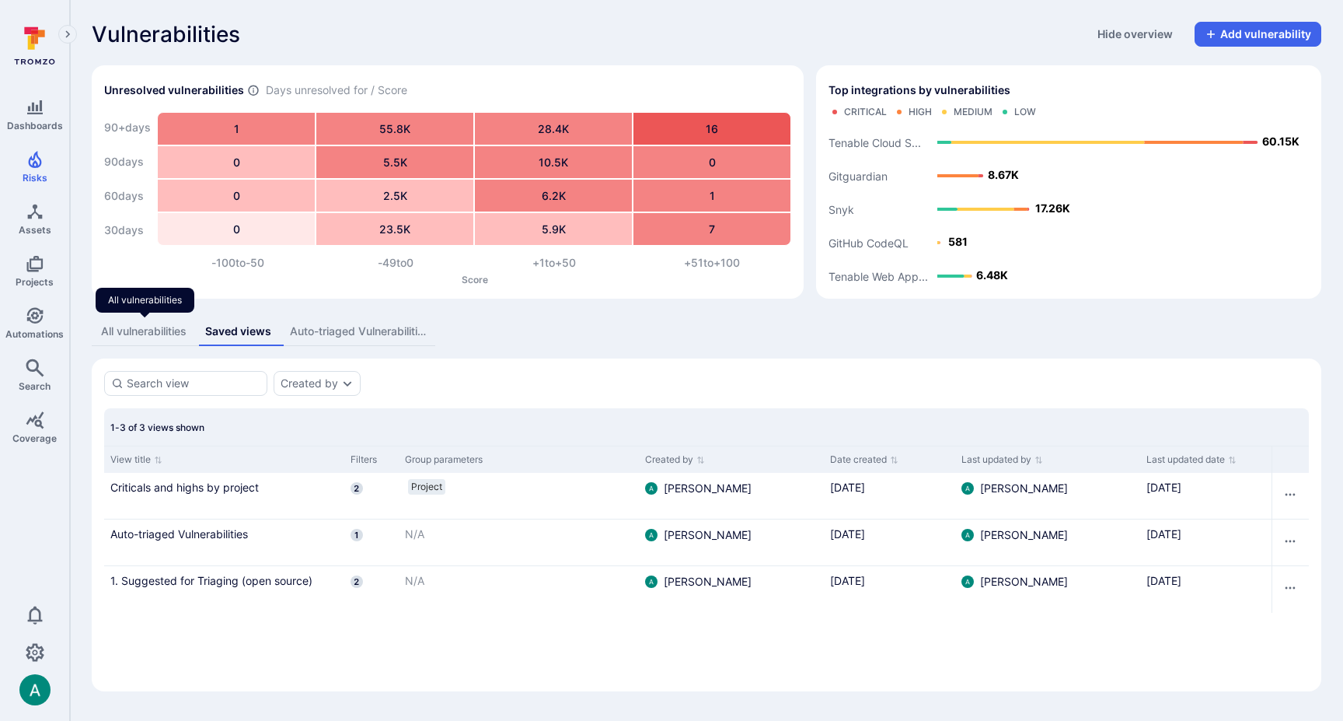
click at [162, 331] on div "All vulnerabilities" at bounding box center [144, 331] width 86 height 16
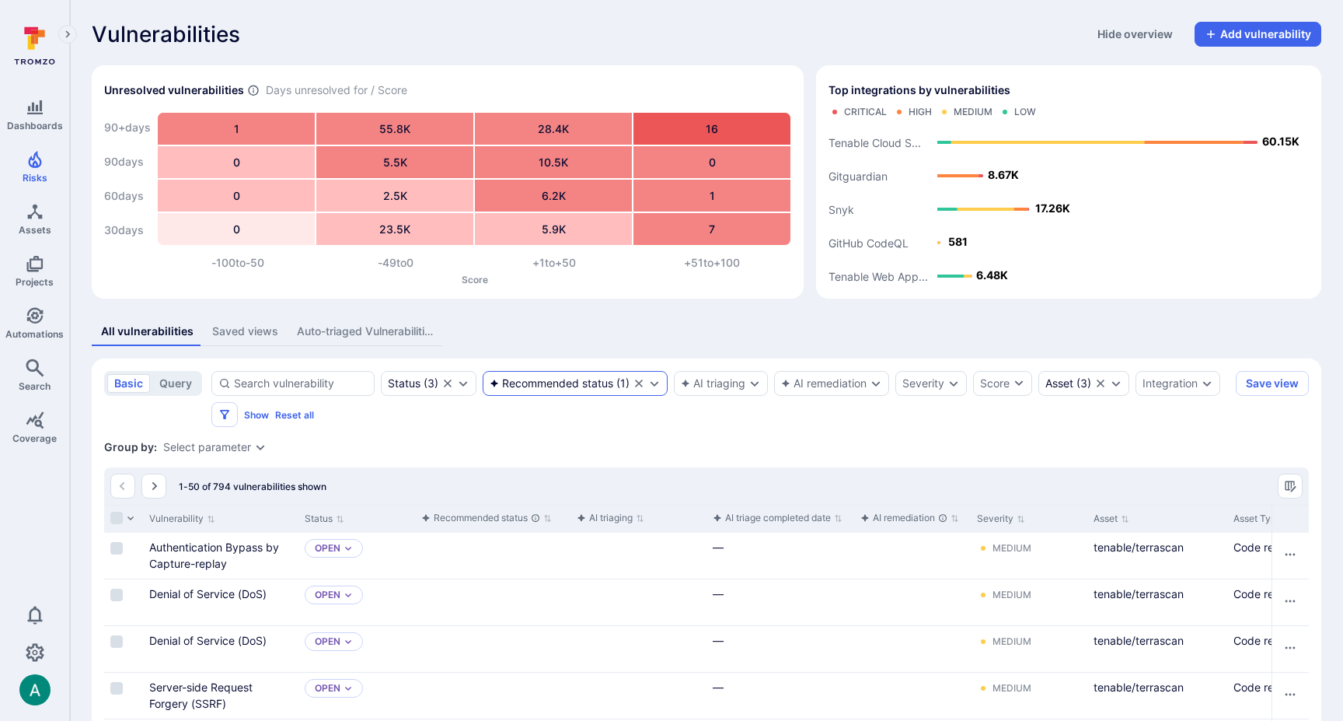
click at [562, 379] on div "Recommended status" at bounding box center [552, 383] width 124 height 12
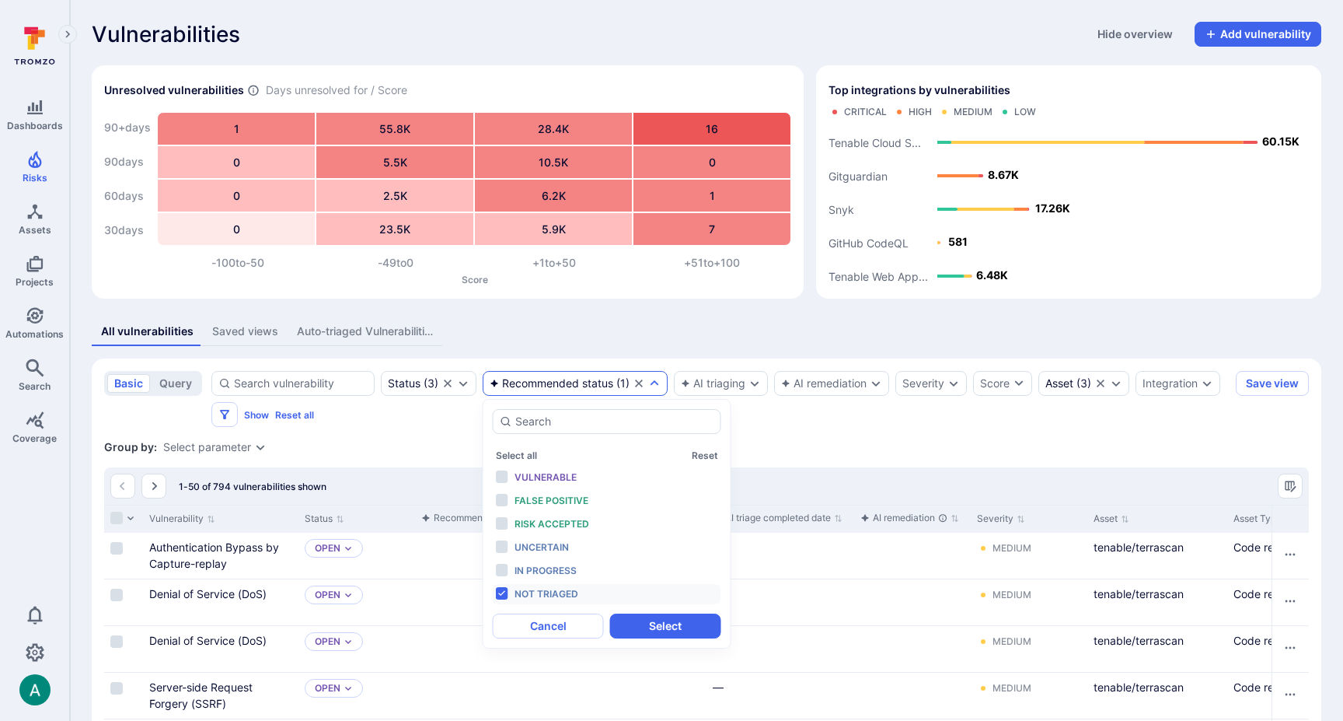
click at [547, 585] on li "Not triaged" at bounding box center [607, 594] width 229 height 20
click at [577, 477] on span "Vulnerable" at bounding box center [546, 477] width 62 height 12
click at [687, 623] on button "Select" at bounding box center [665, 625] width 111 height 25
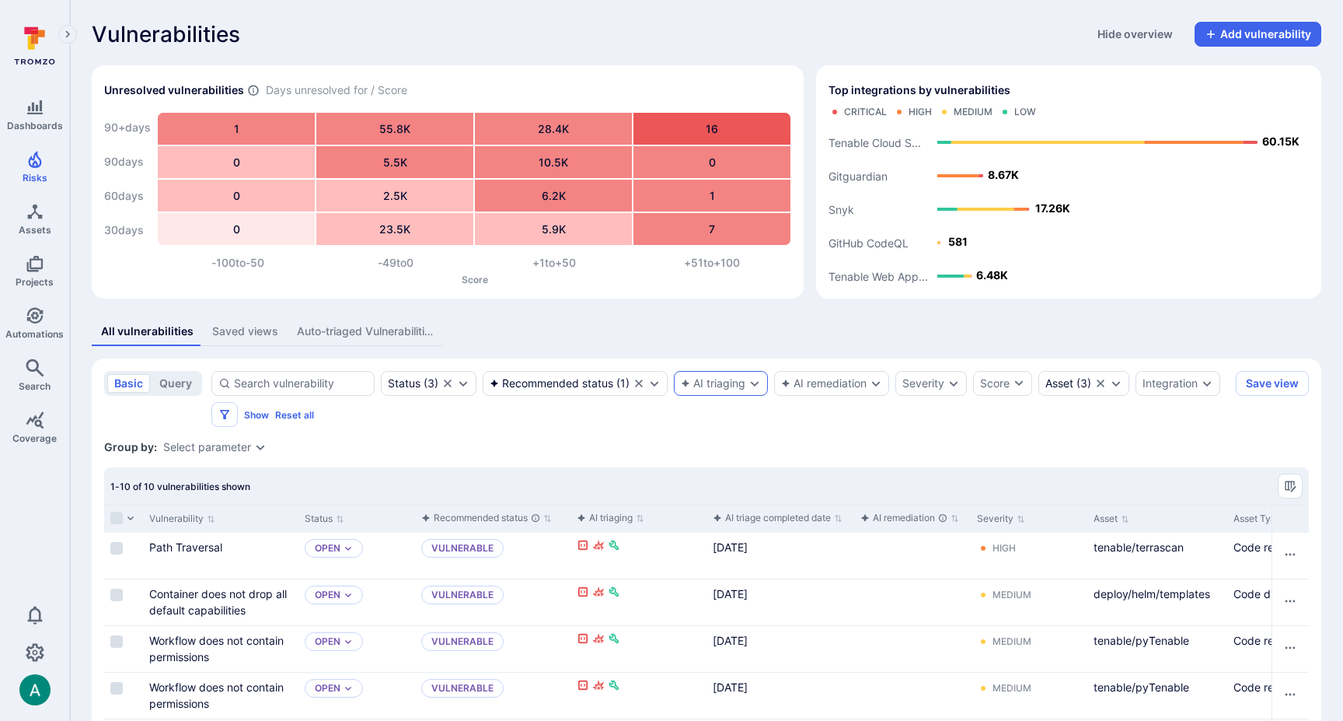
click at [741, 384] on div "AI triaging" at bounding box center [713, 383] width 65 height 12
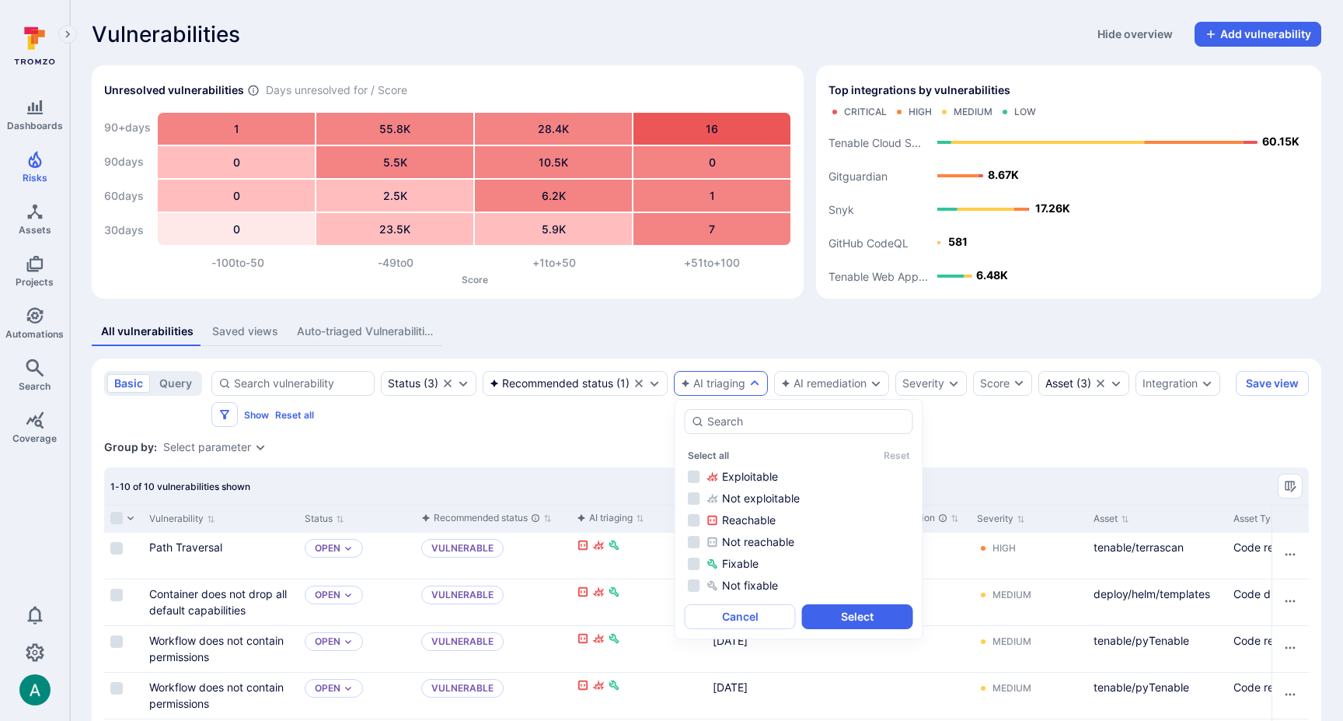
click at [741, 384] on div "AI triaging" at bounding box center [713, 383] width 65 height 12
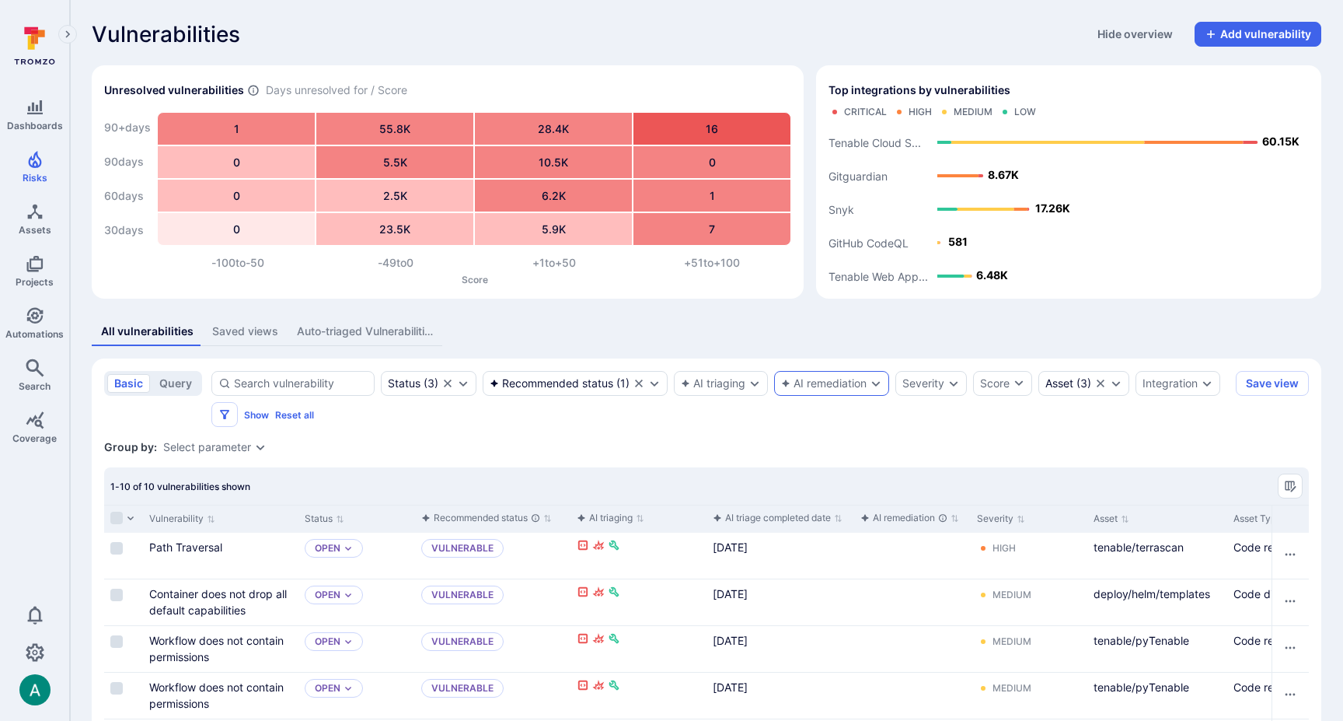
click at [803, 382] on div "AI remediation" at bounding box center [824, 383] width 86 height 12
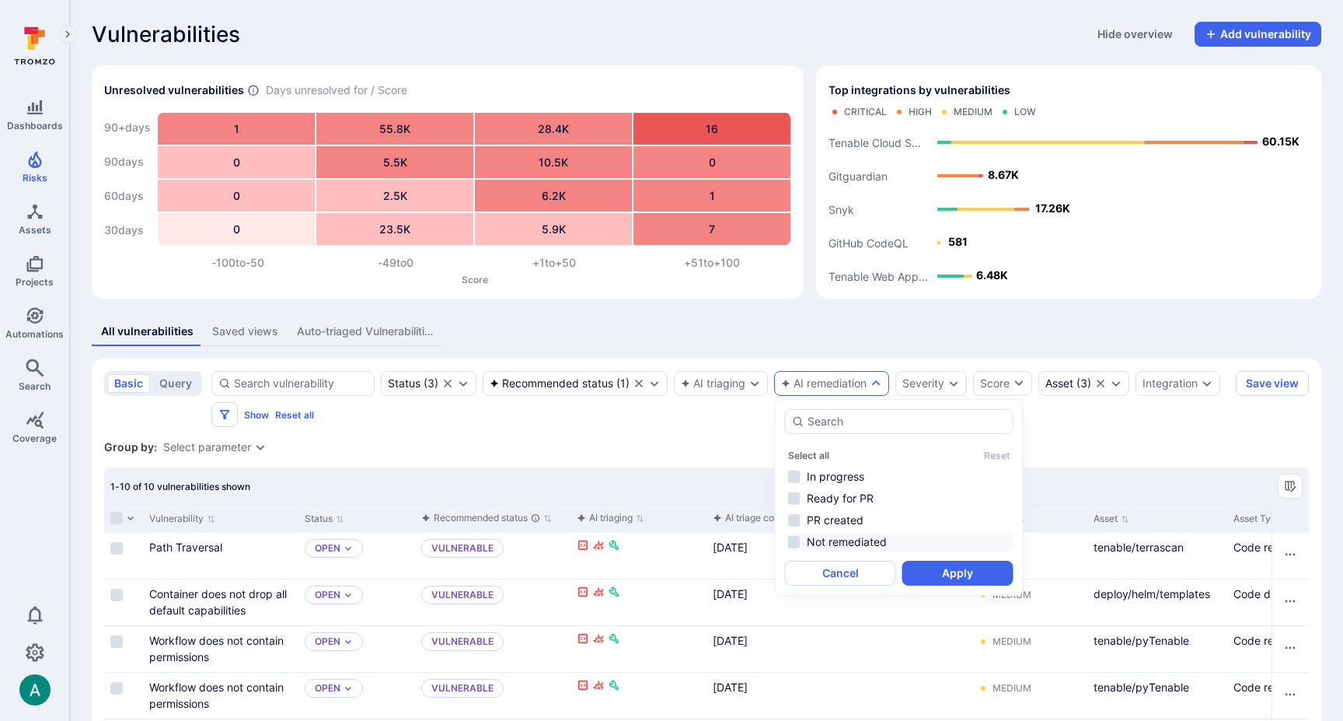
drag, startPoint x: 845, startPoint y: 542, endPoint x: 891, endPoint y: 547, distance: 46.2
click at [845, 542] on li "Not remediated" at bounding box center [899, 542] width 229 height 19
click at [977, 569] on button "Apply" at bounding box center [958, 573] width 111 height 25
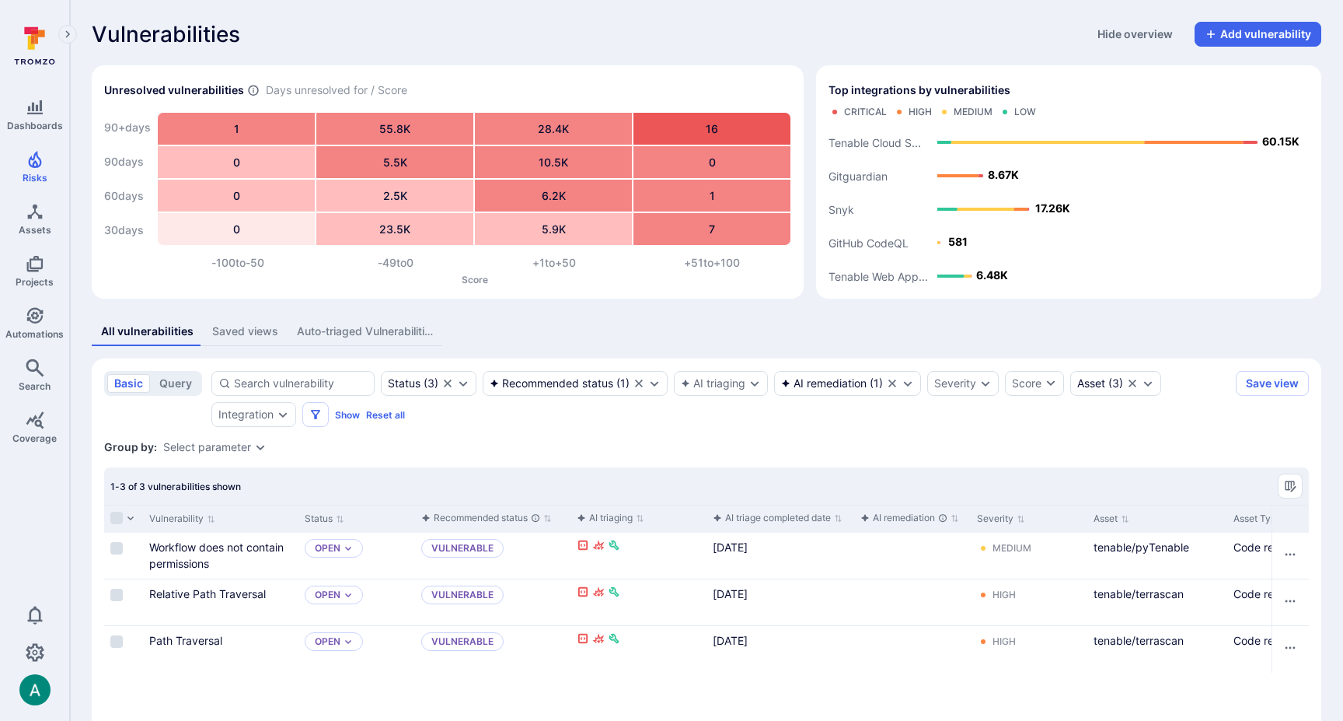
click at [661, 442] on div "Group by: Select parameter" at bounding box center [706, 447] width 1205 height 16
click at [549, 386] on div "Recommended status" at bounding box center [552, 383] width 124 height 12
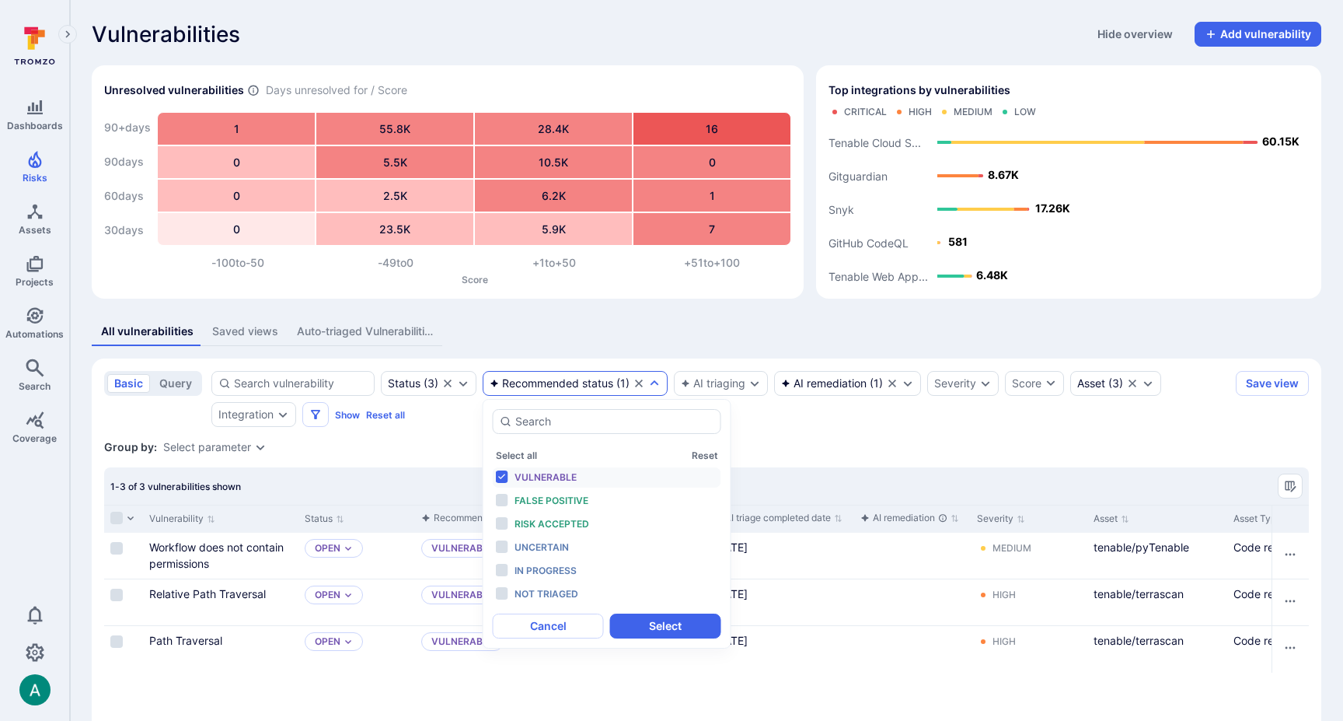
drag, startPoint x: 840, startPoint y: 457, endPoint x: 833, endPoint y: 411, distance: 46.5
click at [838, 449] on section "basic query Status ( 3 ) Recommended status ( 1 ) AI triaging AI remediation ( …" at bounding box center [707, 554] width 1230 height 392
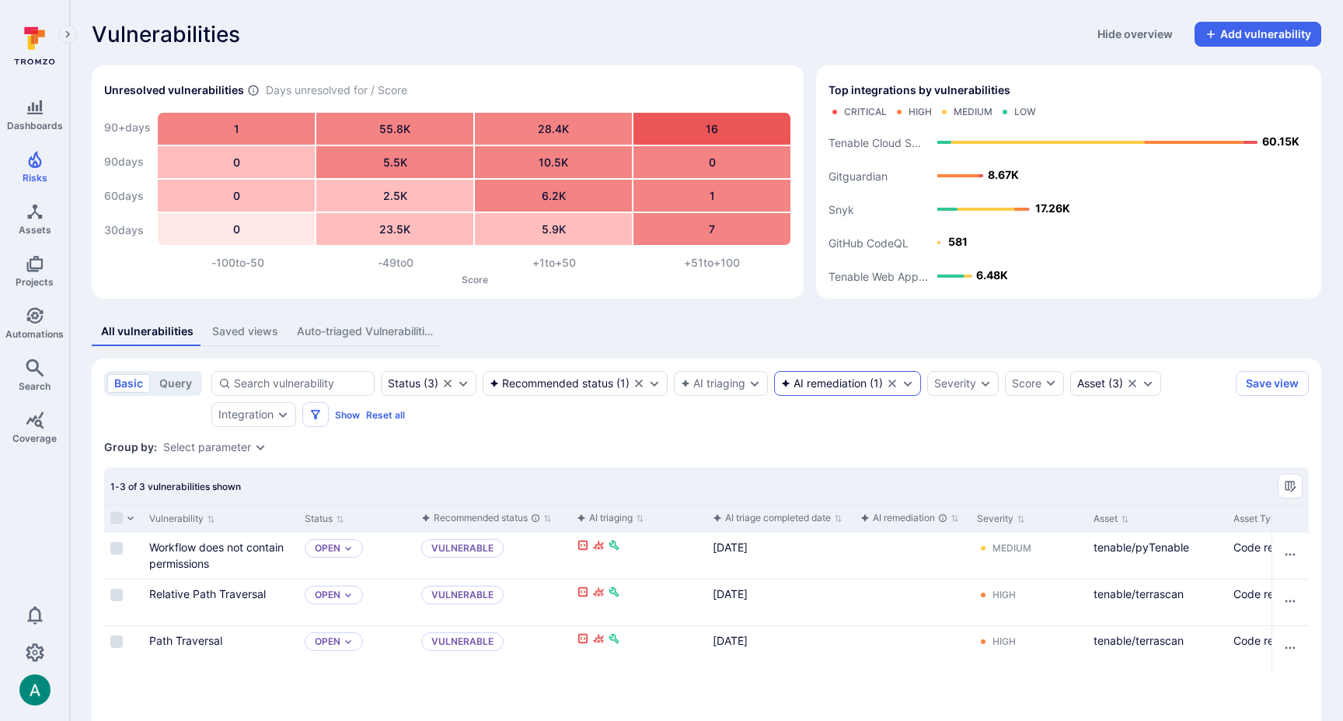
click at [832, 386] on div "AI remediation" at bounding box center [824, 383] width 86 height 12
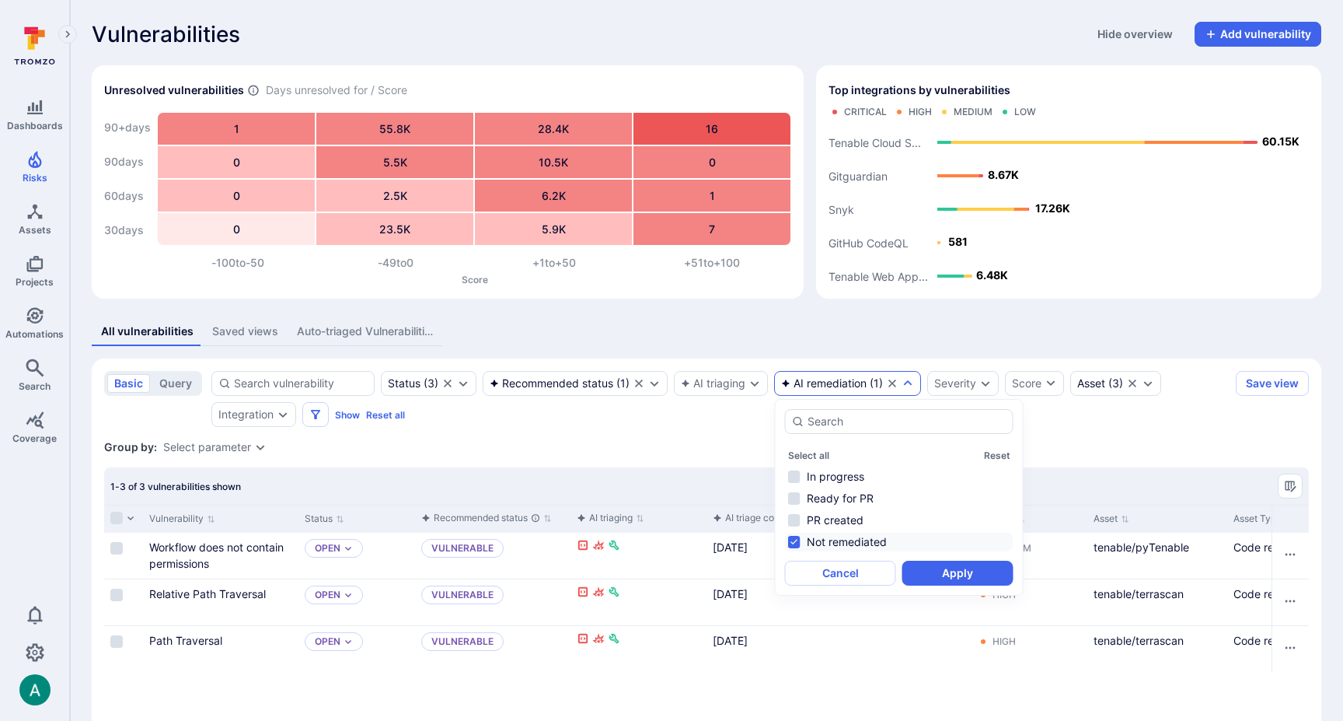
click at [665, 432] on section "basic query Status ( 3 ) Recommended status ( 1 ) AI triaging AI remediation ( …" at bounding box center [707, 554] width 1230 height 392
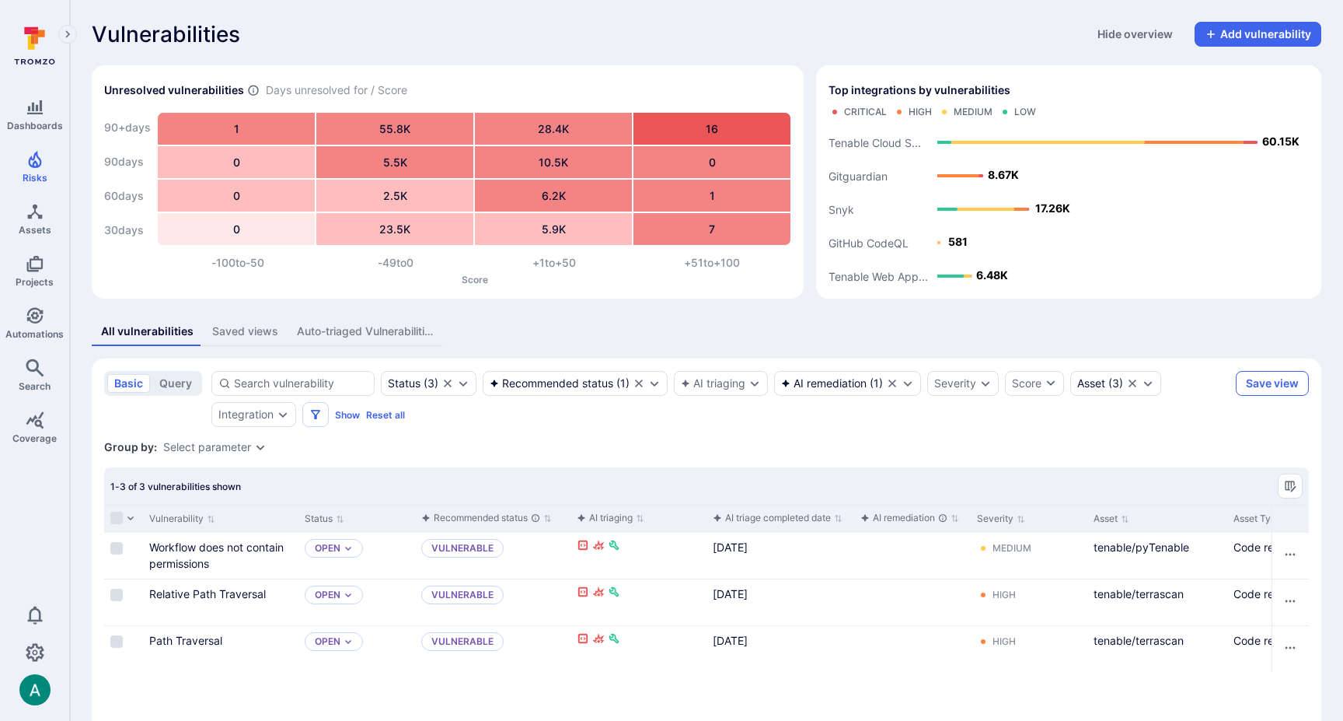
click at [1274, 384] on button "Save view" at bounding box center [1272, 383] width 73 height 25
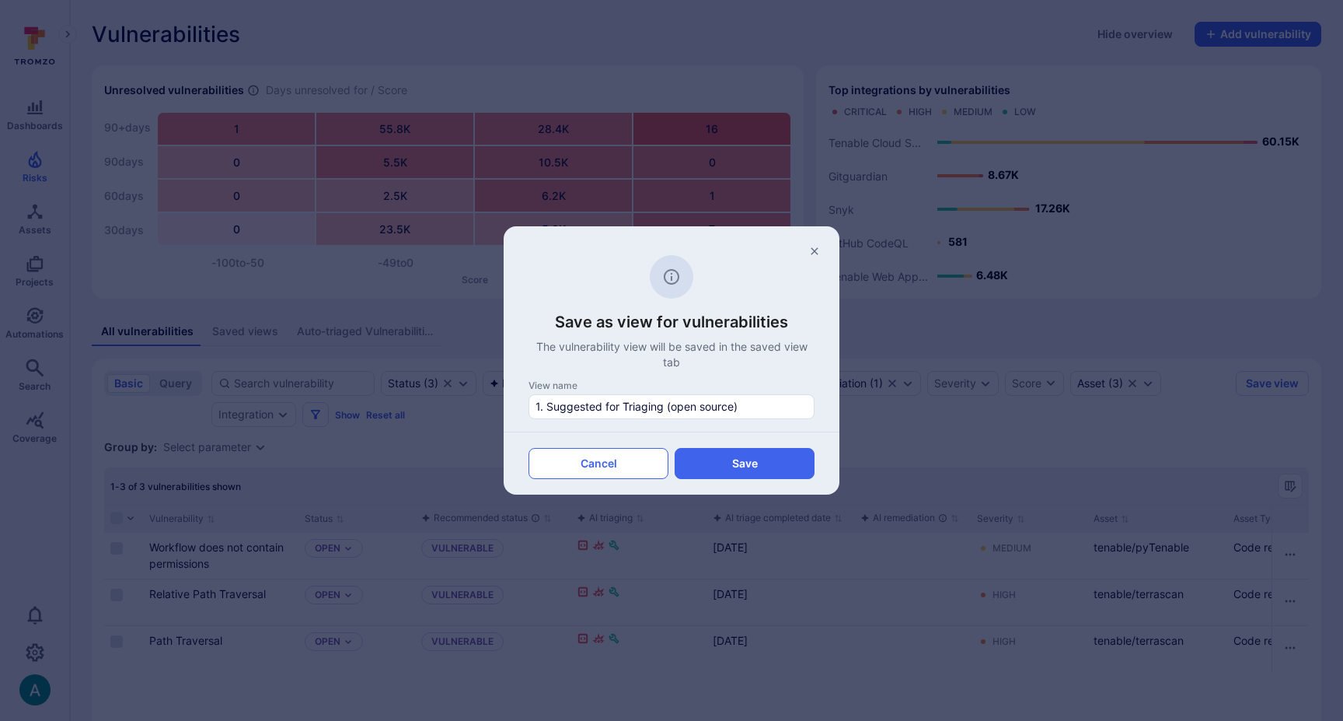
click at [632, 466] on button "Cancel" at bounding box center [599, 463] width 140 height 31
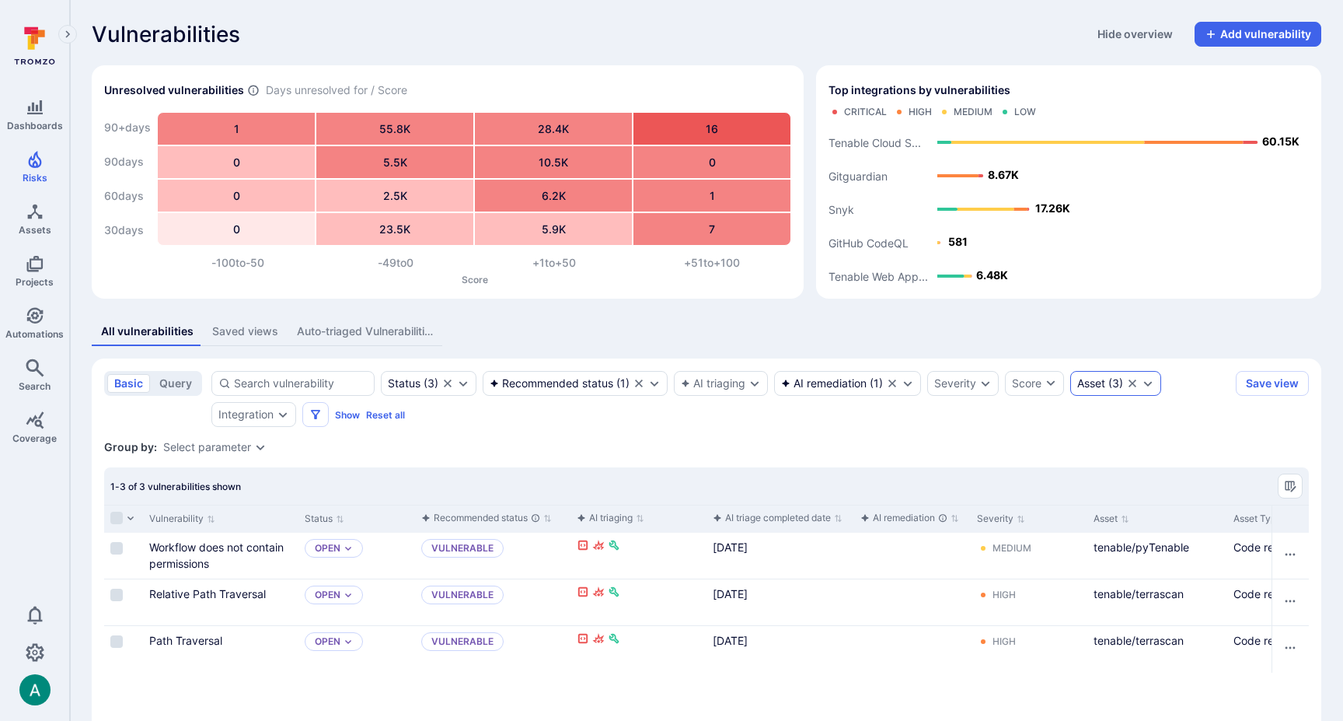
click at [1137, 385] on icon "Clear selection" at bounding box center [1133, 383] width 8 height 8
drag, startPoint x: 1231, startPoint y: 418, endPoint x: 1248, endPoint y: 405, distance: 21.6
click at [1232, 417] on div "basic query Status ( 3 ) Recommended status ( 1 ) AI triaging AI remediation ( …" at bounding box center [706, 399] width 1205 height 56
click at [1269, 384] on button "Save view" at bounding box center [1272, 383] width 73 height 25
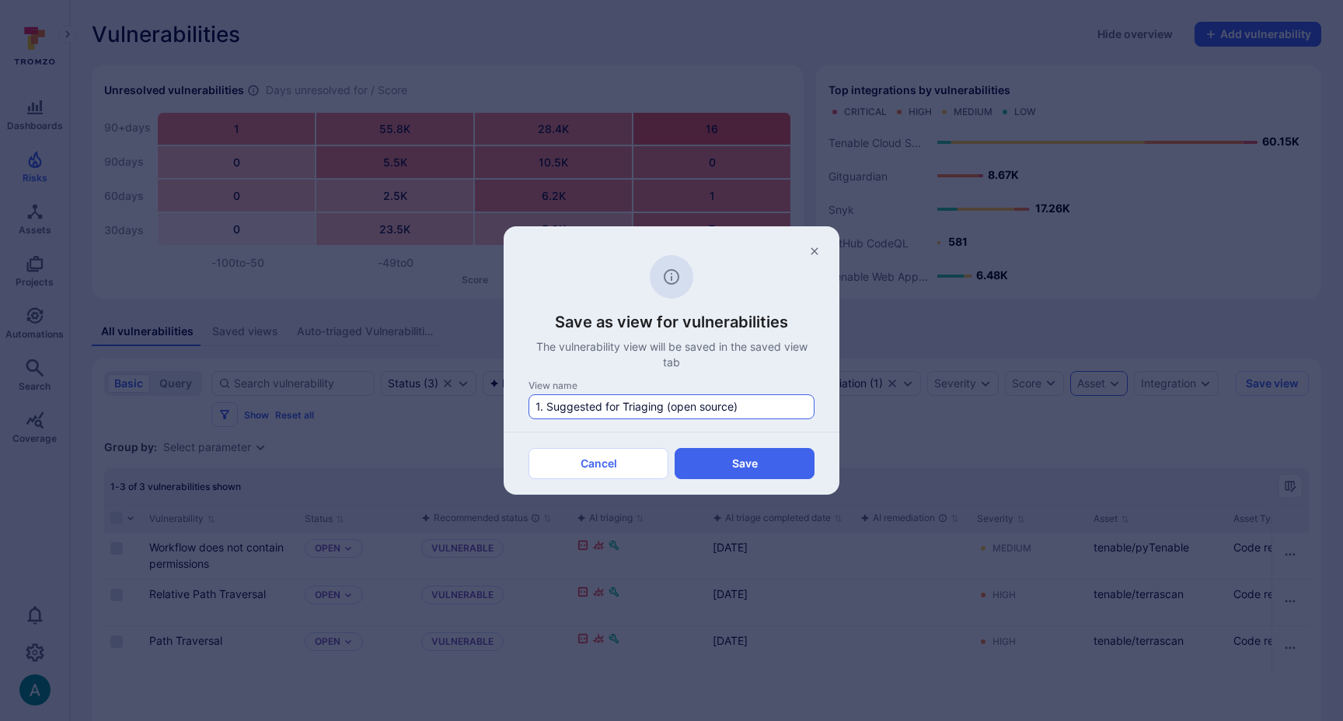
drag, startPoint x: 540, startPoint y: 408, endPoint x: 529, endPoint y: 407, distance: 10.1
click at [529, 407] on div "1. Suggested for Triaging (open source)" at bounding box center [672, 406] width 286 height 25
click at [536, 407] on input "1. Suggested for Triaging (open source)" at bounding box center [672, 407] width 272 height 16
click at [651, 404] on input "2. Suggested for Triaging (open source)" at bounding box center [672, 407] width 272 height 16
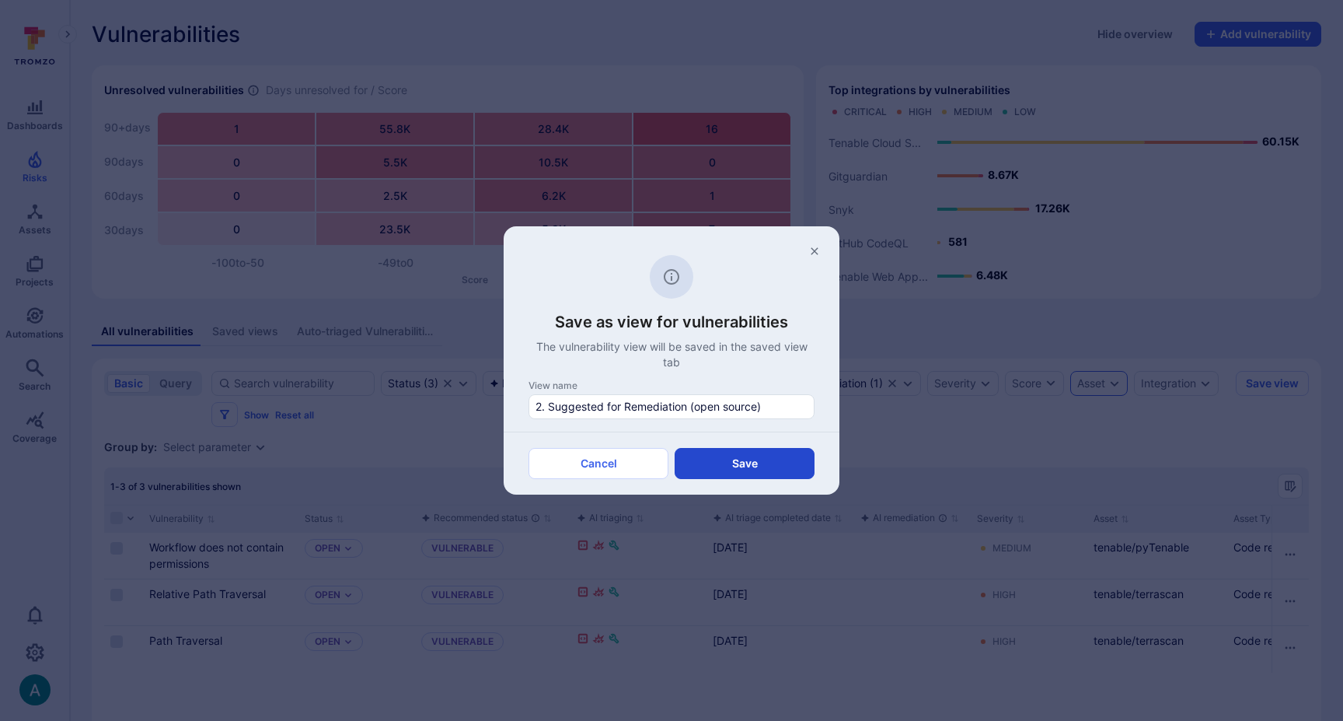
type input "2. Suggested for Remediation (open source)"
click at [763, 463] on button "Save" at bounding box center [745, 463] width 140 height 31
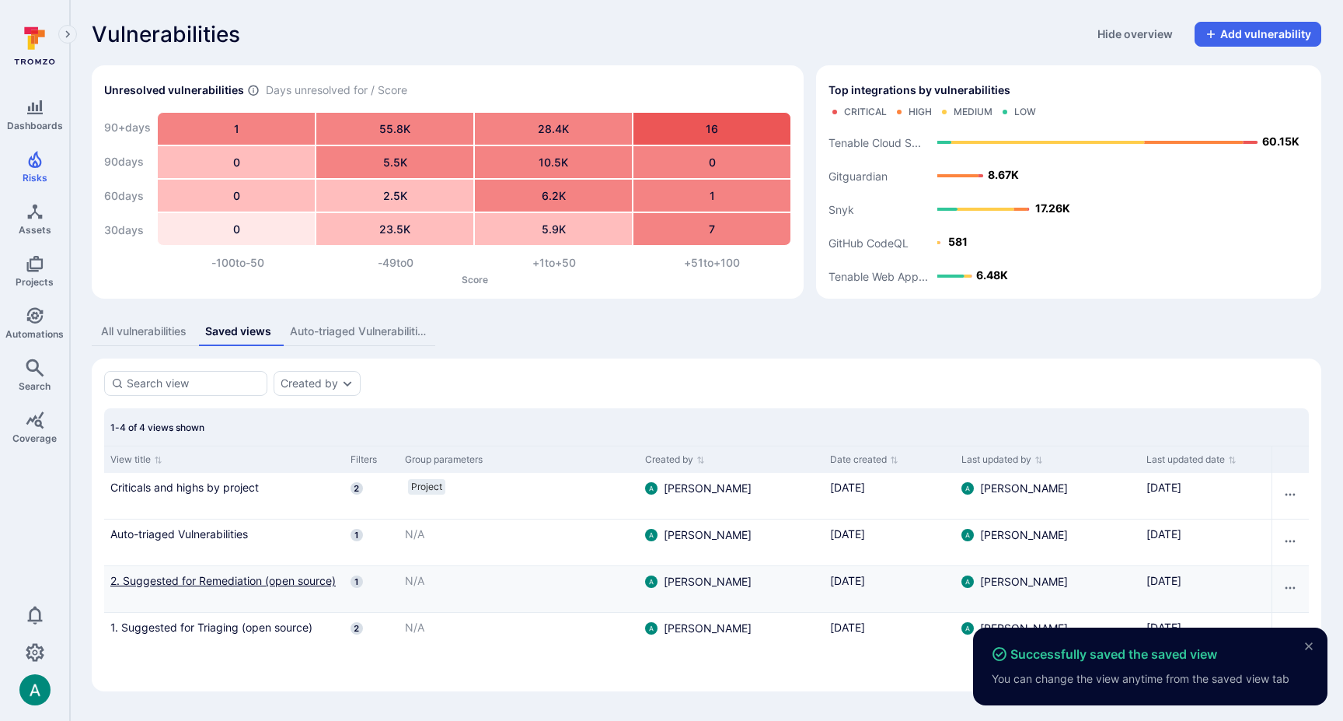
click at [205, 585] on link "2. Suggested for Remediation (open source)" at bounding box center [224, 580] width 228 height 16
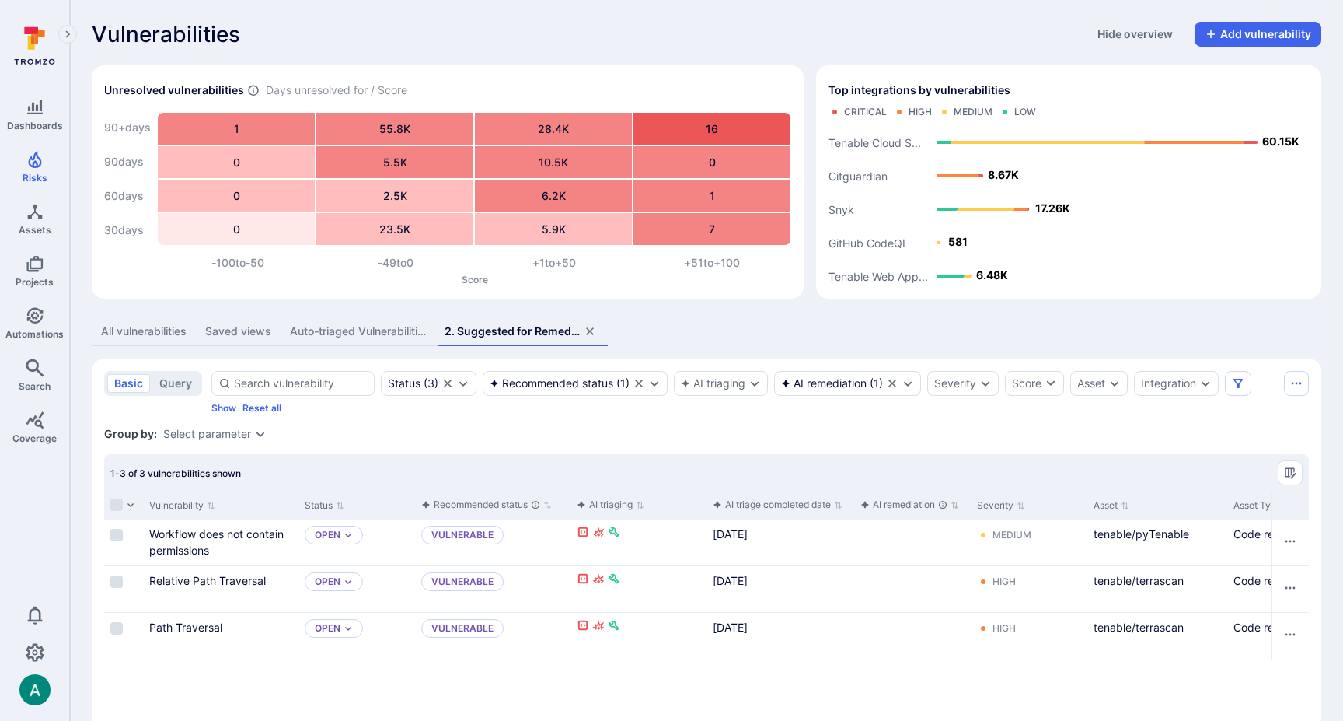
click at [657, 436] on div "Group by: Select parameter" at bounding box center [706, 434] width 1205 height 16
click at [157, 334] on div "All vulnerabilities" at bounding box center [144, 331] width 86 height 16
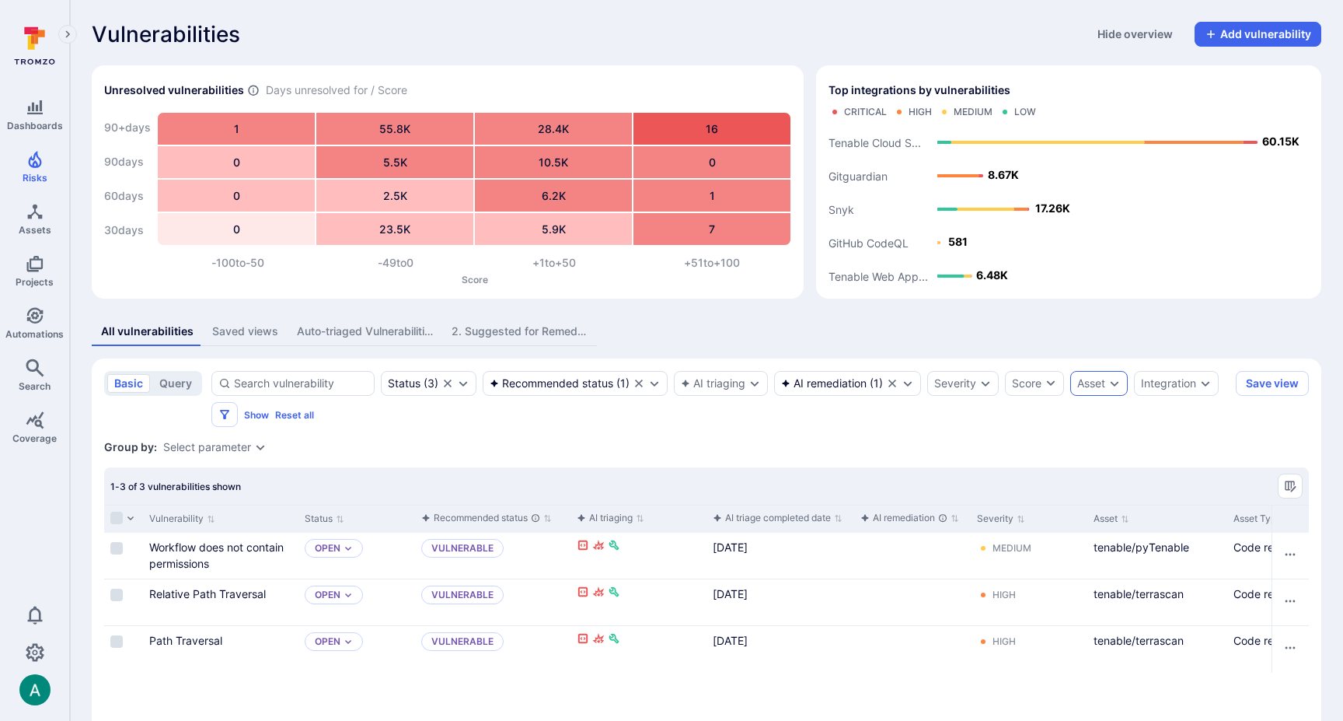
click at [250, 335] on div "Saved views" at bounding box center [245, 331] width 66 height 16
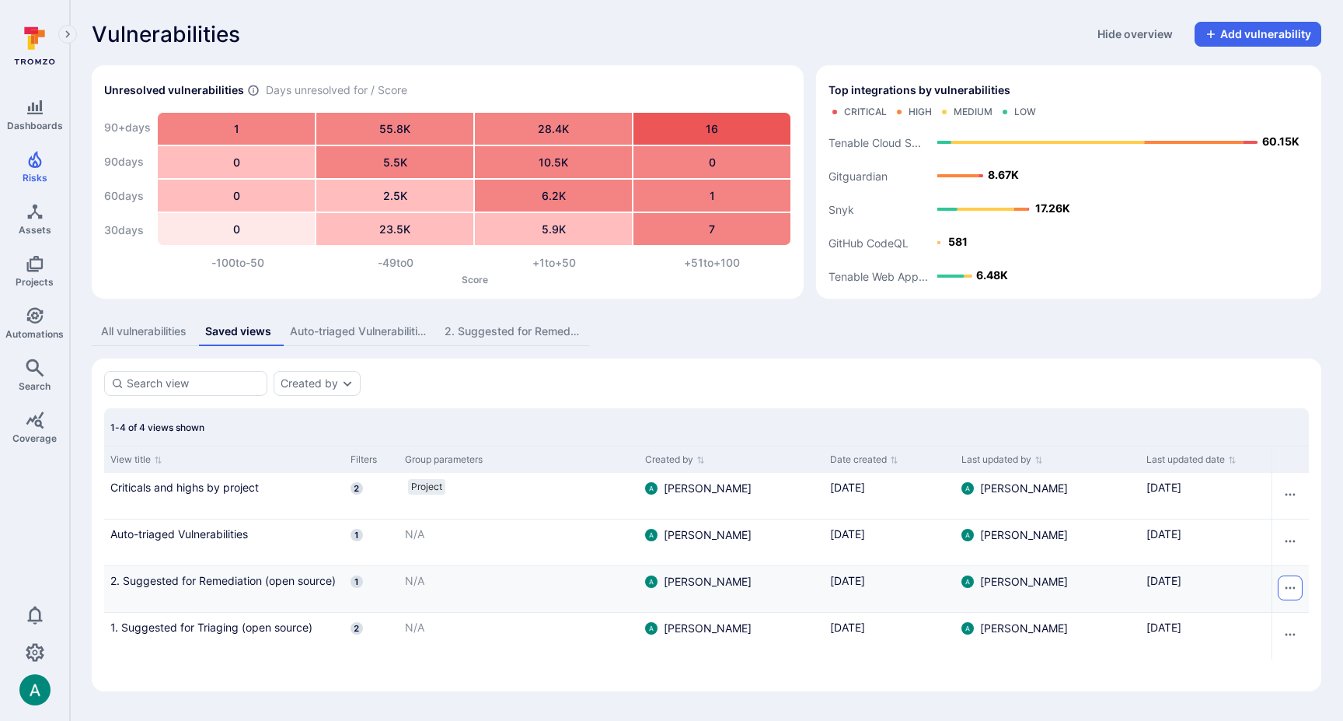
click at [1297, 590] on button "Row actions menu" at bounding box center [1290, 587] width 25 height 25
click at [1284, 620] on li "Rename" at bounding box center [1268, 622] width 47 height 19
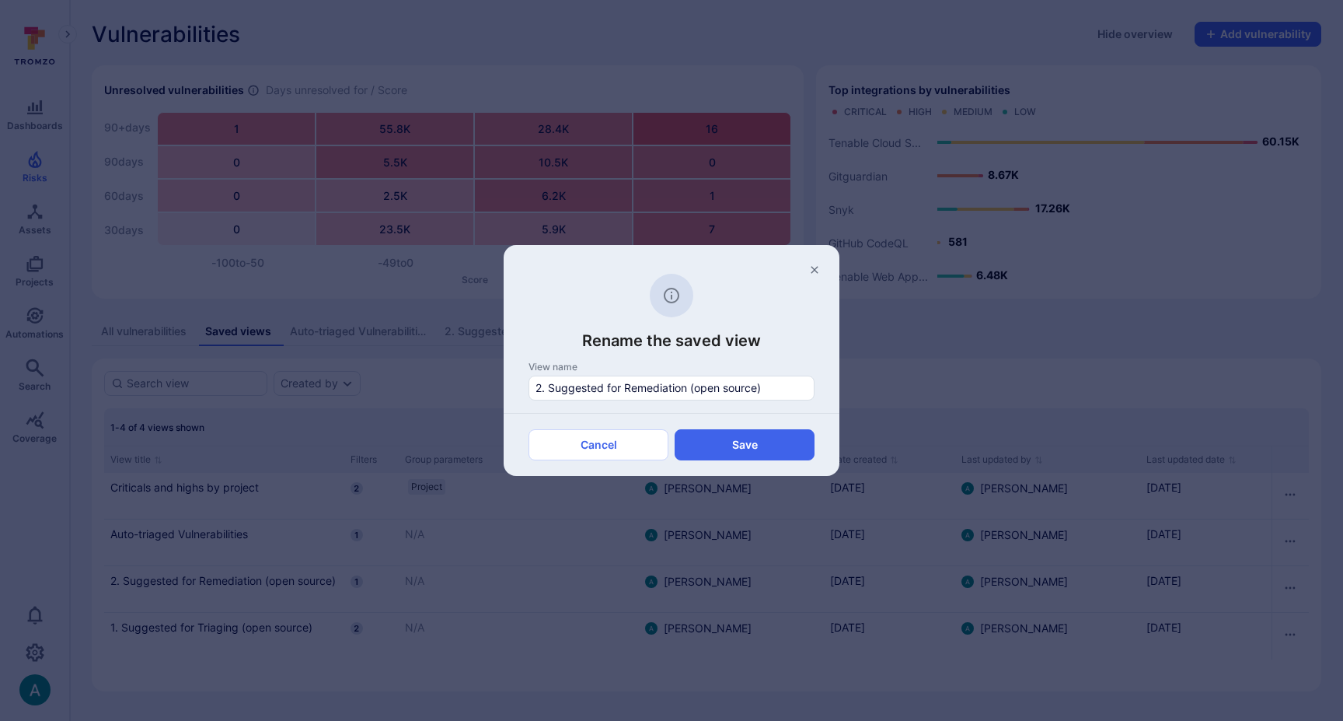
drag, startPoint x: 688, startPoint y: 389, endPoint x: 760, endPoint y: 401, distance: 73.2
click at [690, 389] on input "2. Suggested for Remediation (open source)" at bounding box center [672, 388] width 272 height 16
type input "2. Suggested for Remediation by AI (open source)"
click at [786, 440] on button "Save" at bounding box center [745, 444] width 140 height 31
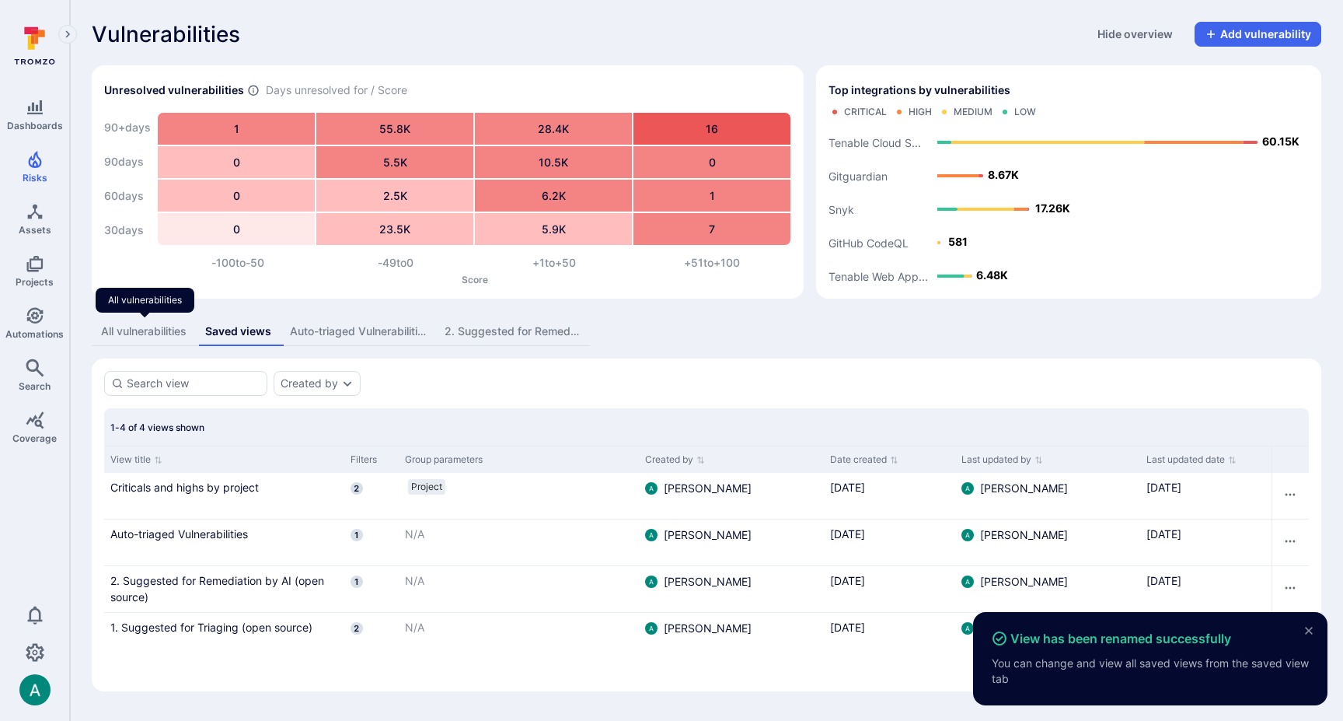
click at [121, 325] on div "All vulnerabilities" at bounding box center [144, 331] width 86 height 16
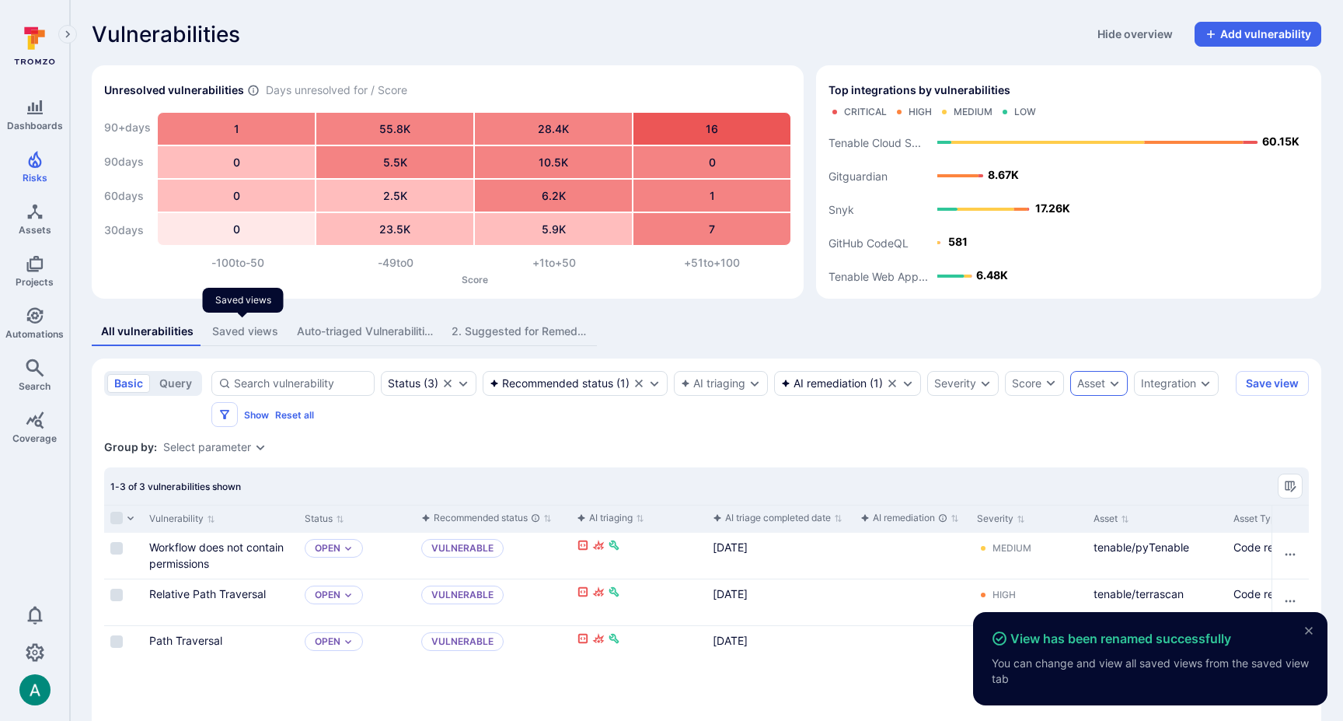
click at [222, 326] on div "Saved views" at bounding box center [245, 331] width 66 height 16
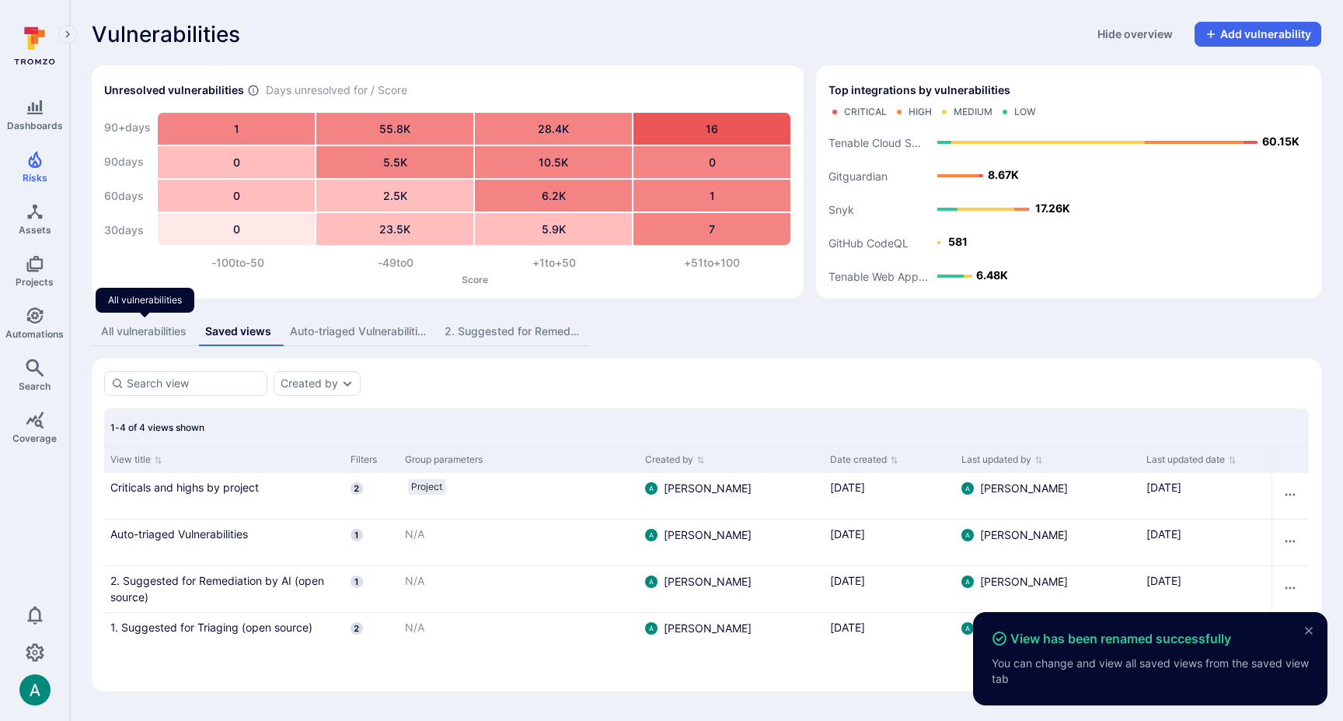
click at [114, 330] on div "All vulnerabilities" at bounding box center [144, 331] width 86 height 16
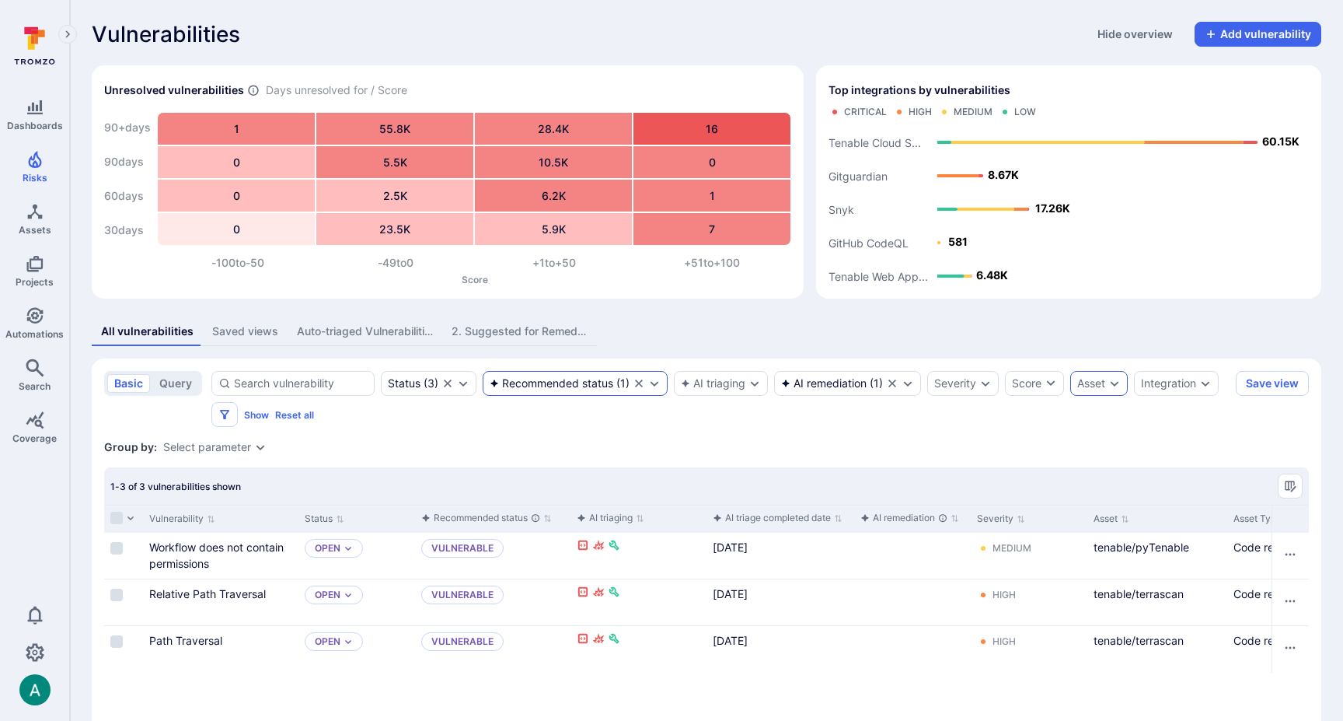
click at [560, 379] on div "Recommended status" at bounding box center [552, 383] width 124 height 12
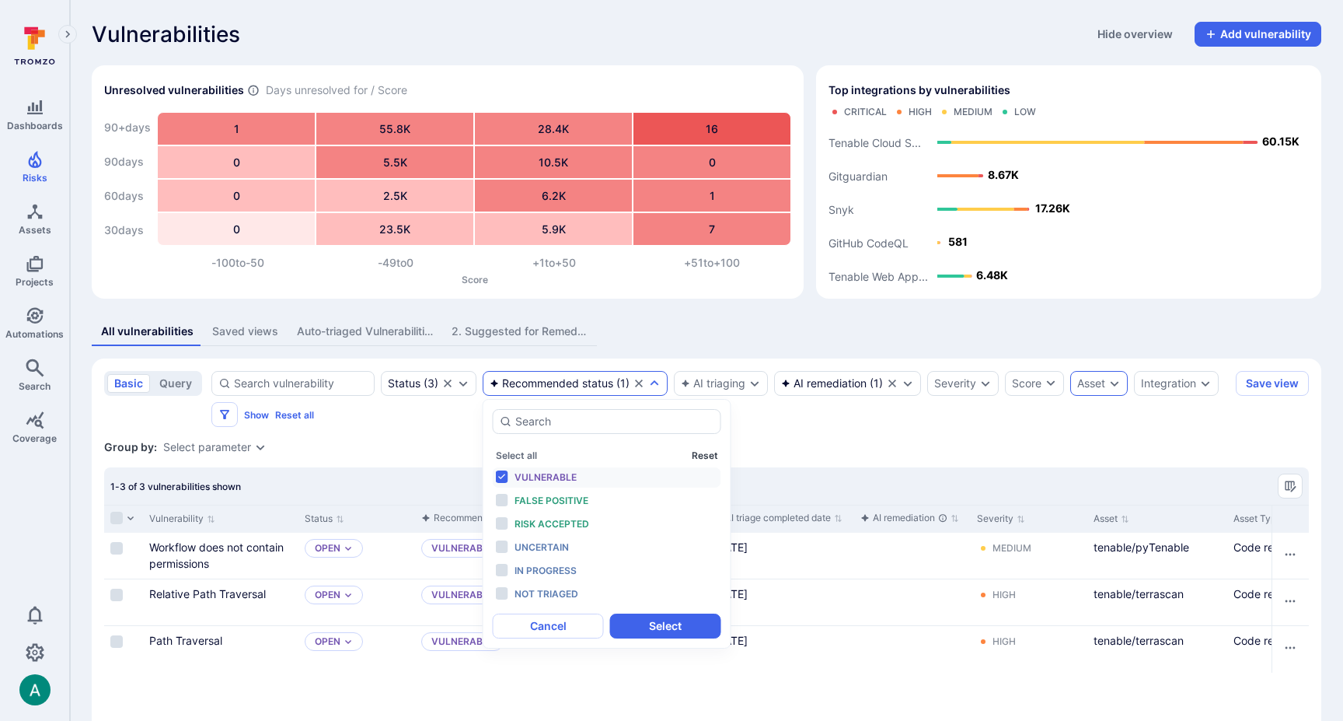
click at [693, 450] on button "Reset" at bounding box center [705, 455] width 26 height 12
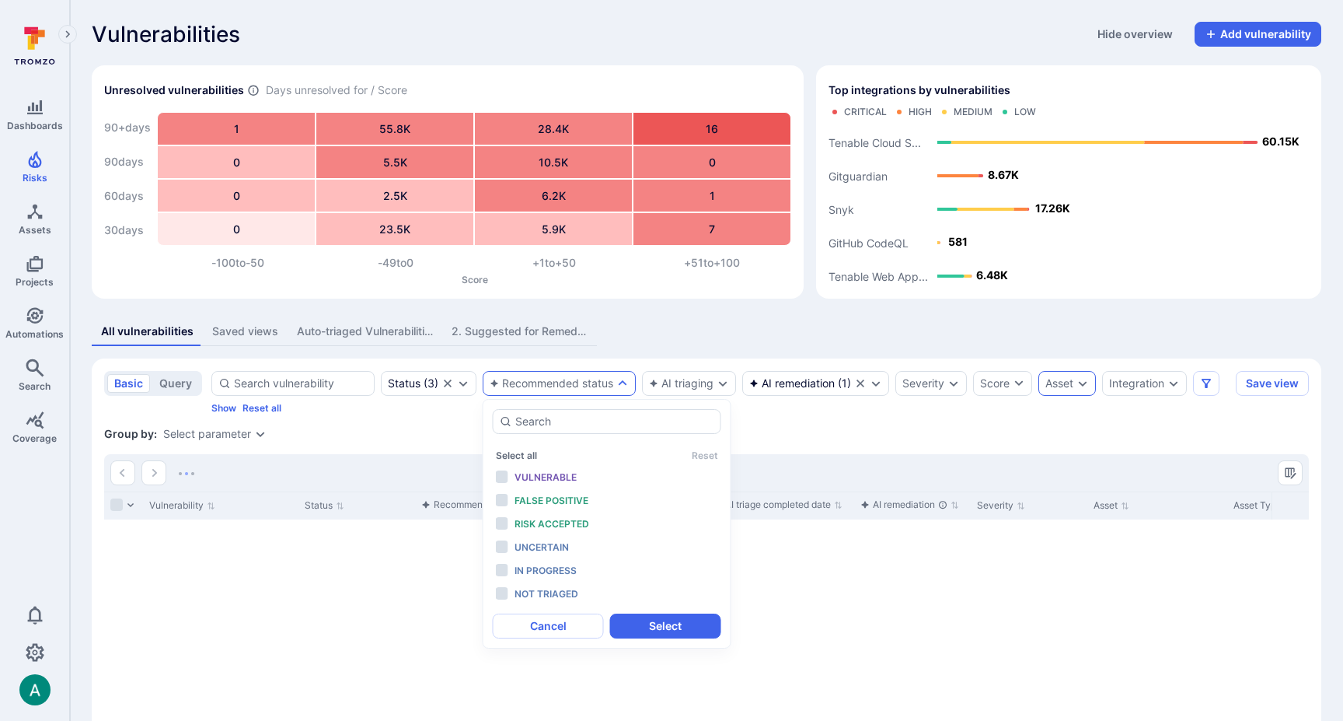
click at [787, 429] on div "Group by: Select parameter" at bounding box center [706, 434] width 1205 height 16
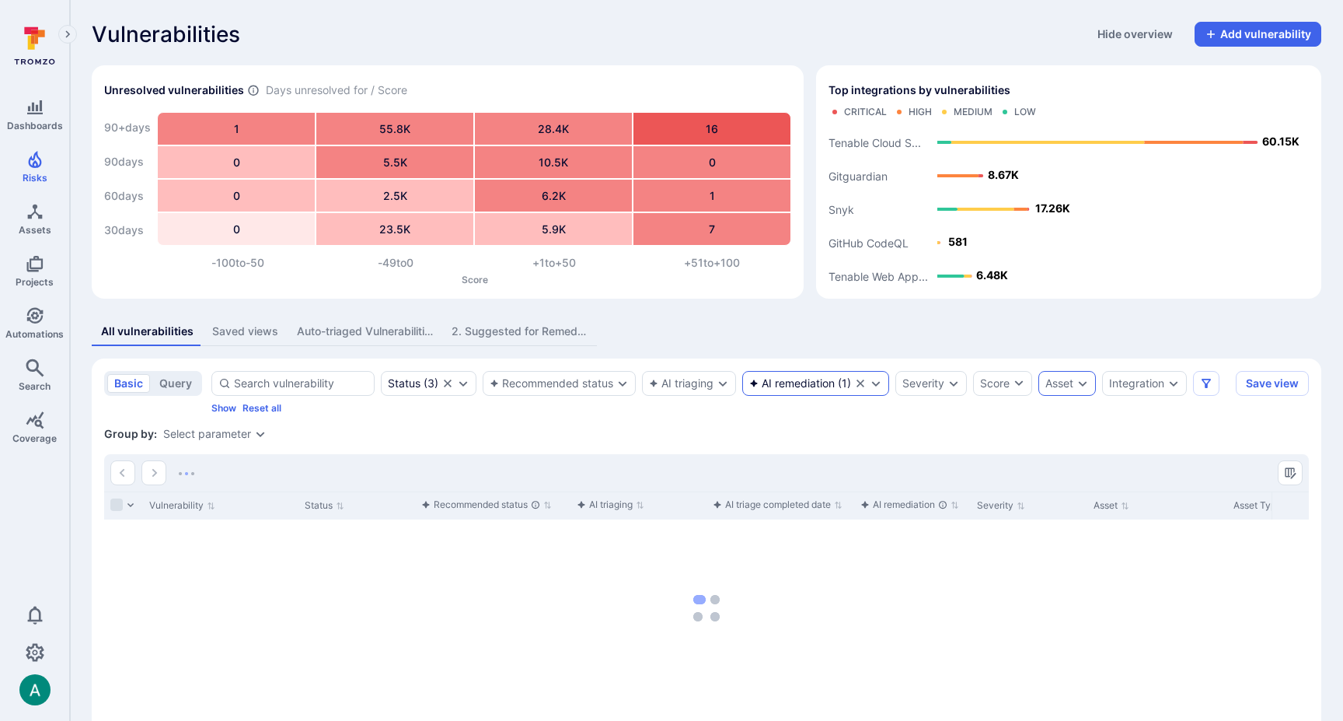
click at [833, 386] on div "AI remediation" at bounding box center [792, 383] width 86 height 12
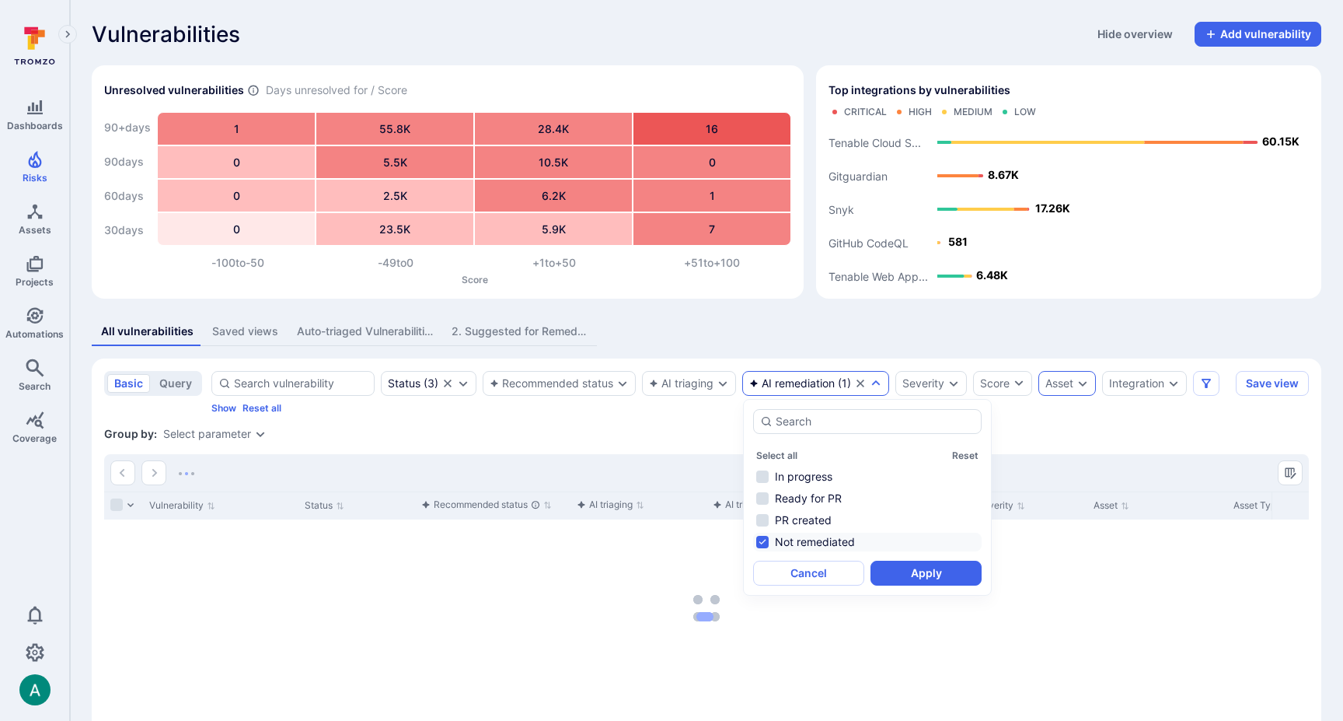
click at [820, 543] on li "Not remediated" at bounding box center [867, 542] width 229 height 19
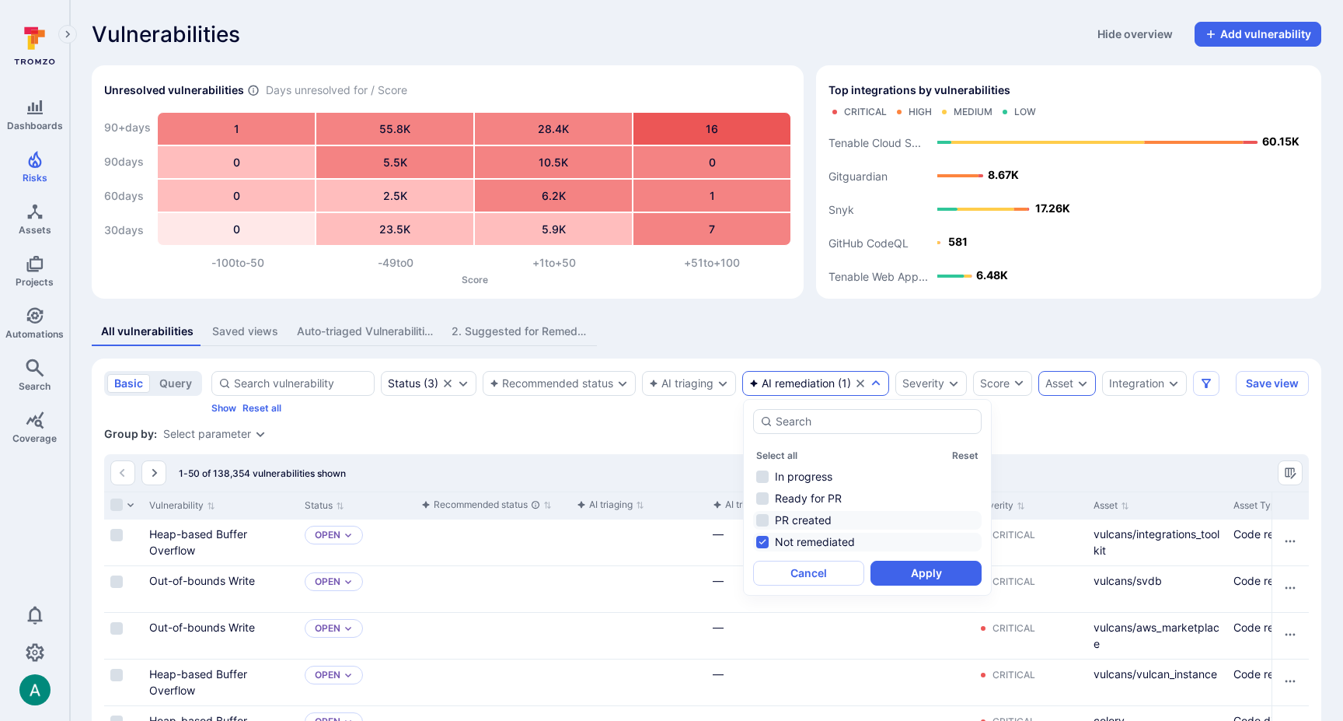
click at [841, 519] on li "PR created" at bounding box center [867, 520] width 229 height 19
click at [827, 540] on li "Not remediated" at bounding box center [867, 542] width 229 height 19
click at [834, 498] on li "Ready for PR" at bounding box center [867, 498] width 229 height 19
click at [950, 575] on button "Apply" at bounding box center [926, 573] width 111 height 25
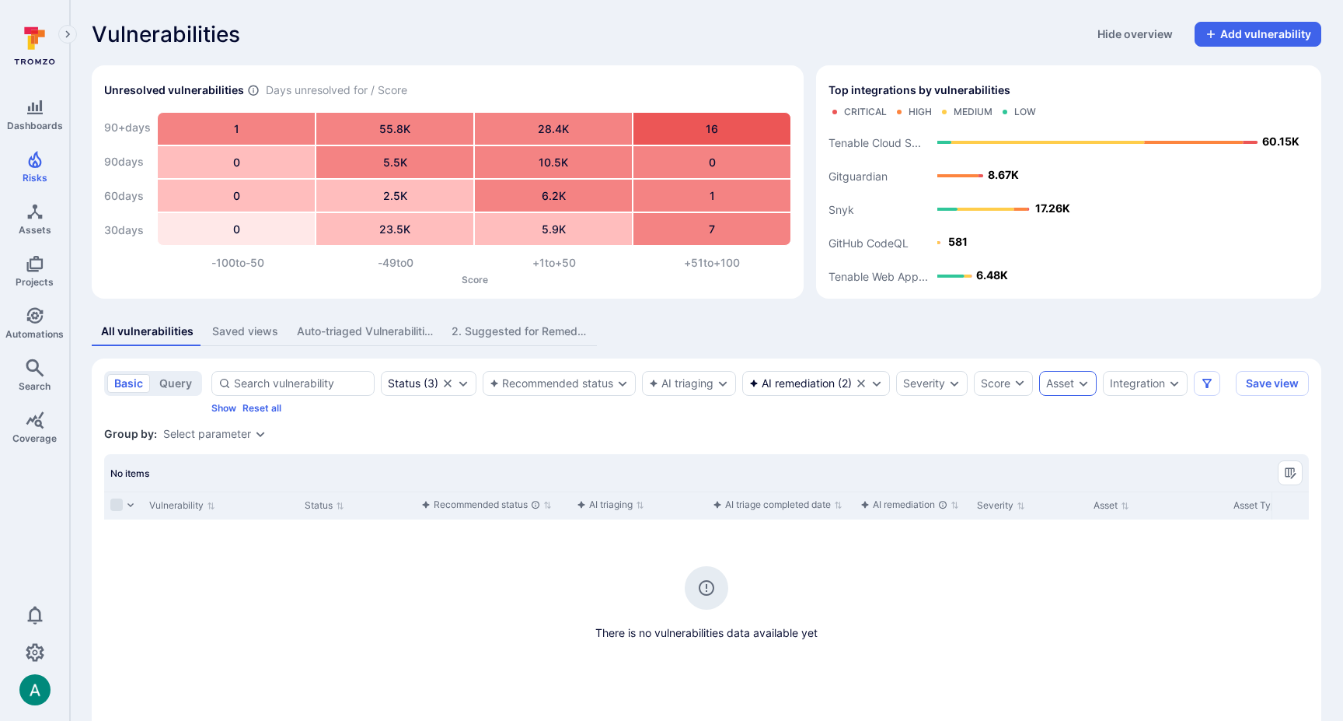
click at [707, 431] on div "Group by: Select parameter" at bounding box center [706, 434] width 1205 height 16
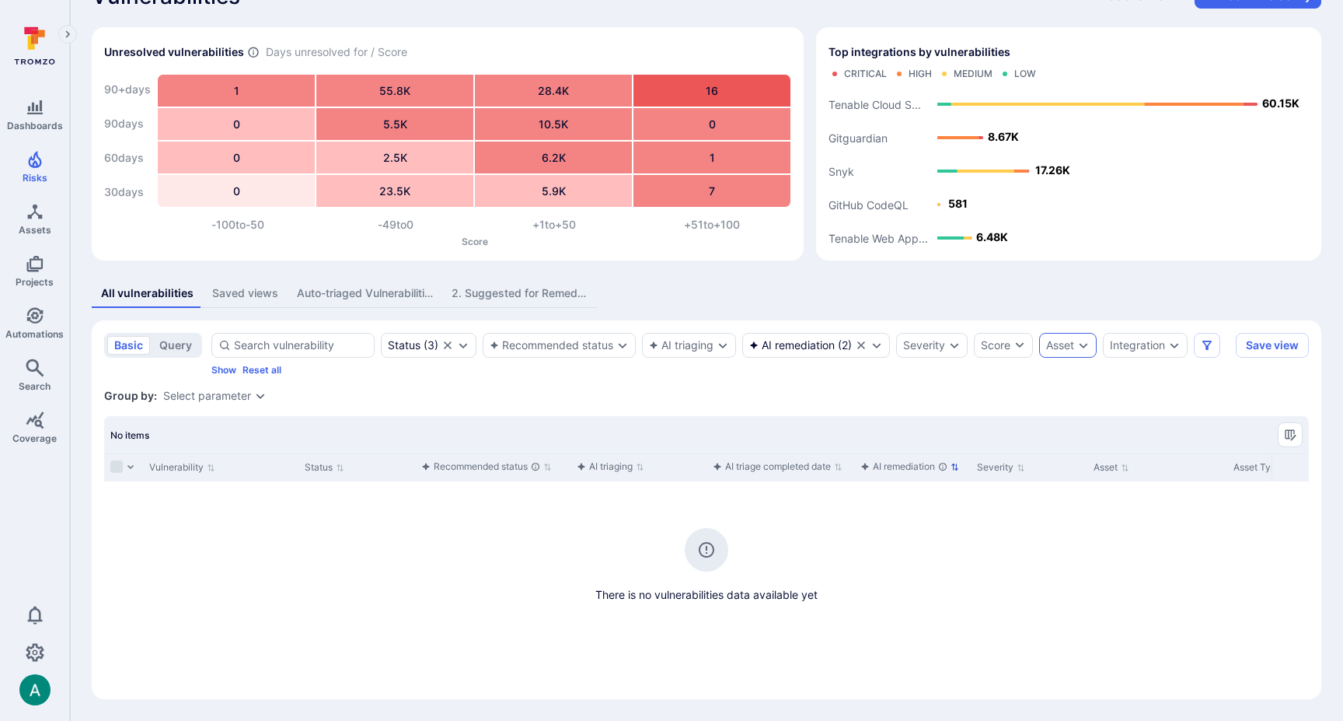
scroll to position [38, 0]
click at [805, 335] on div "AI remediation ( 2 )" at bounding box center [816, 345] width 148 height 25
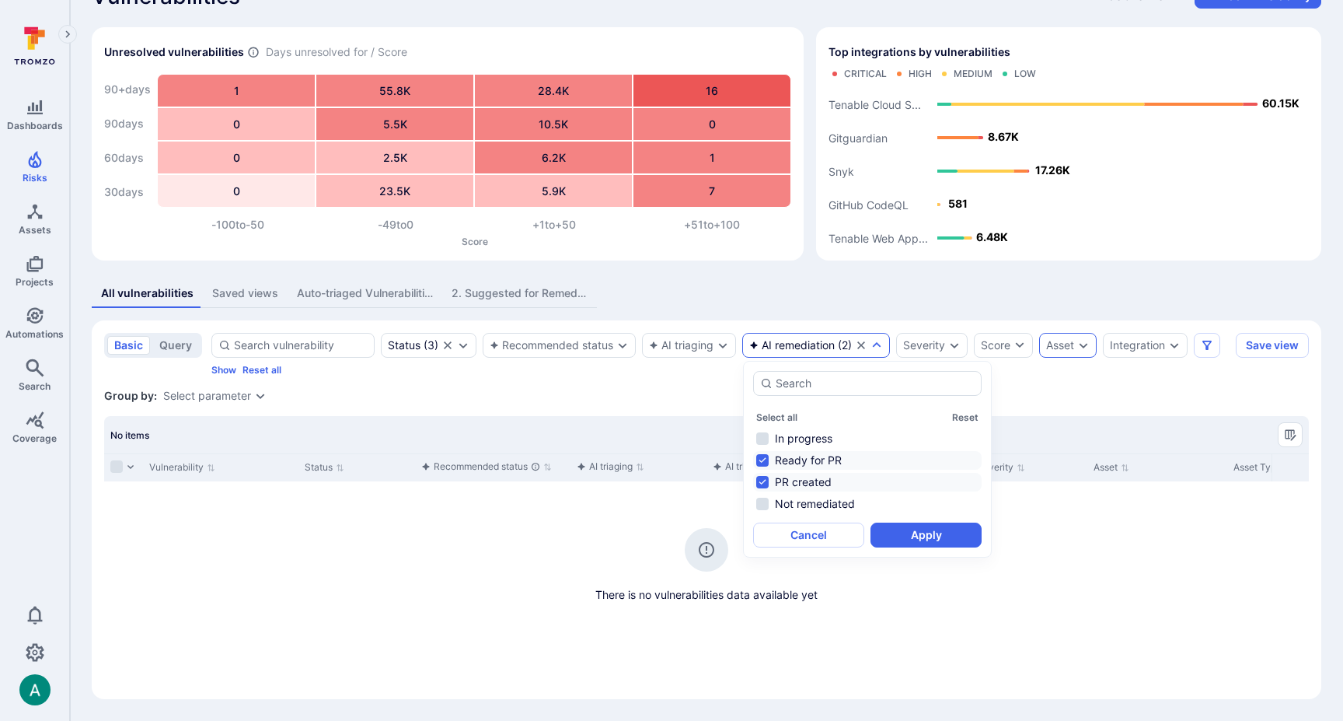
click at [1133, 401] on div "Group by: Select parameter" at bounding box center [706, 396] width 1205 height 16
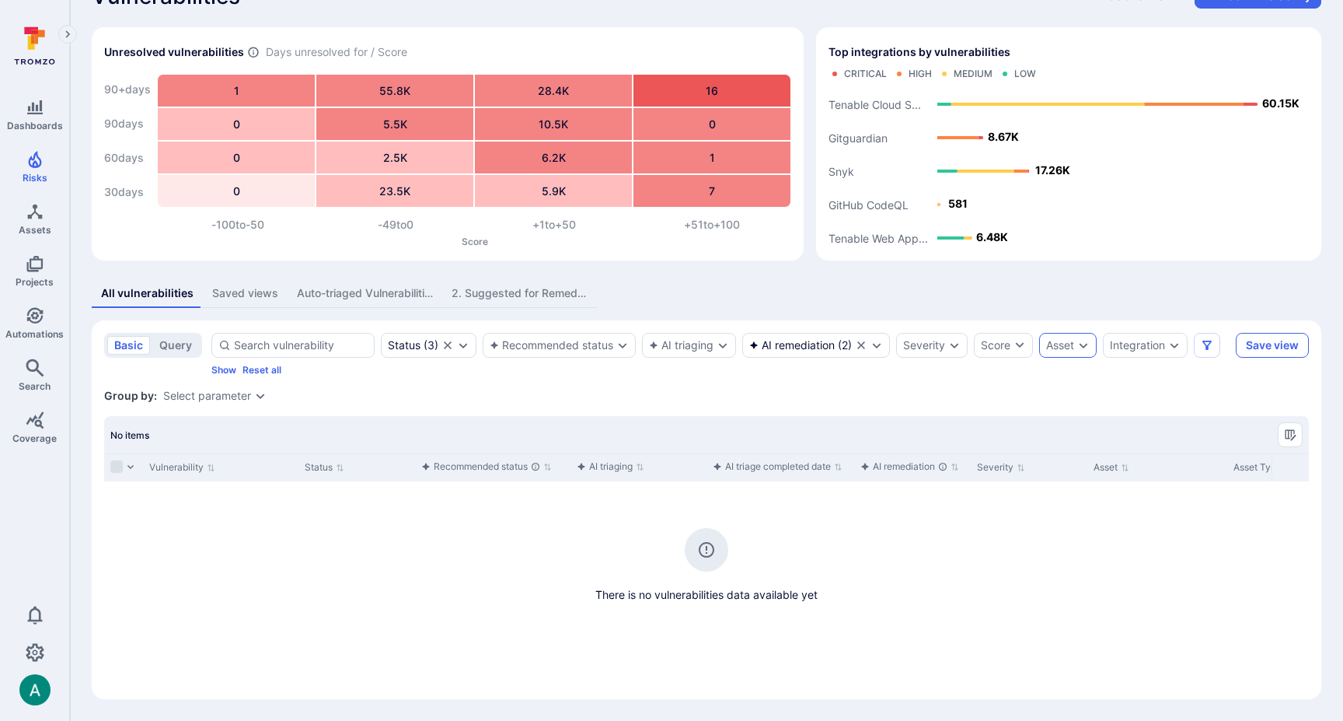
click at [1283, 348] on button "Save view" at bounding box center [1272, 345] width 73 height 25
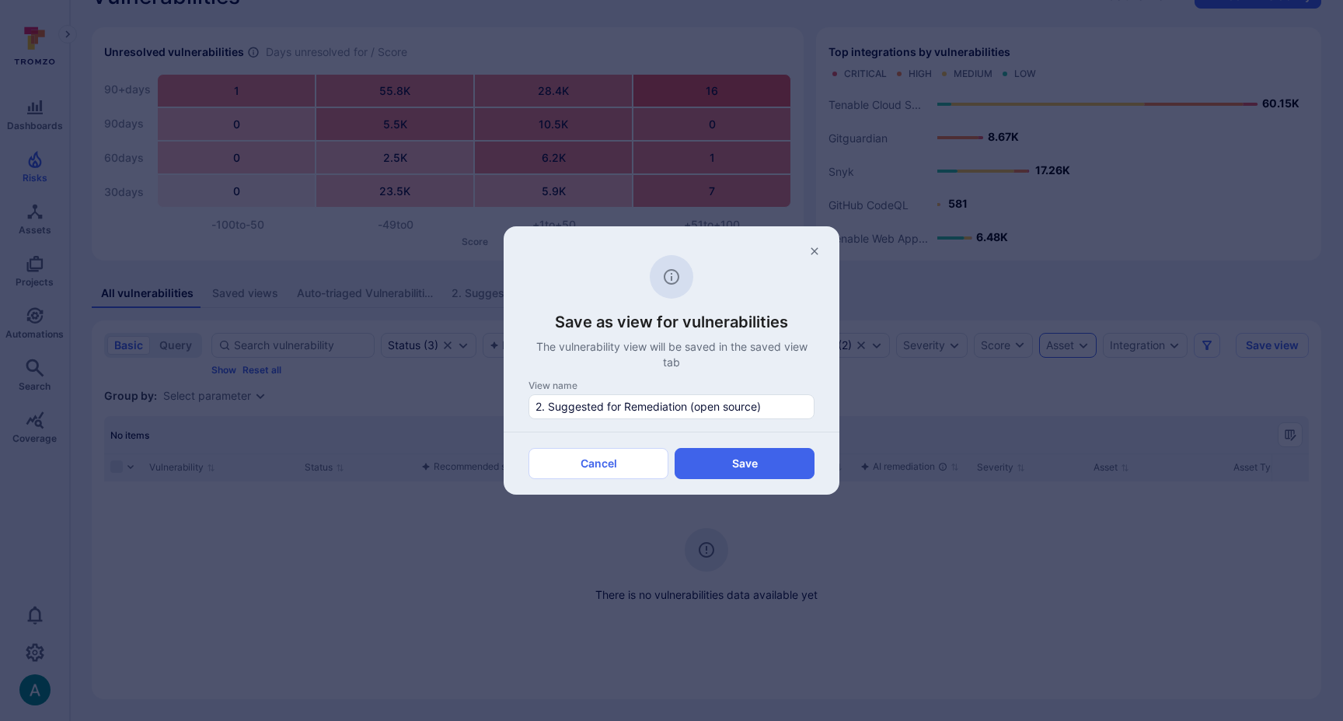
drag, startPoint x: 540, startPoint y: 408, endPoint x: 527, endPoint y: 407, distance: 12.5
click at [527, 407] on div "View name 2. Suggested for Remediation (open source)" at bounding box center [672, 405] width 336 height 52
type input "3. Suggested for Ticketing by AI (open source)"
click at [759, 465] on button "Save" at bounding box center [745, 463] width 140 height 31
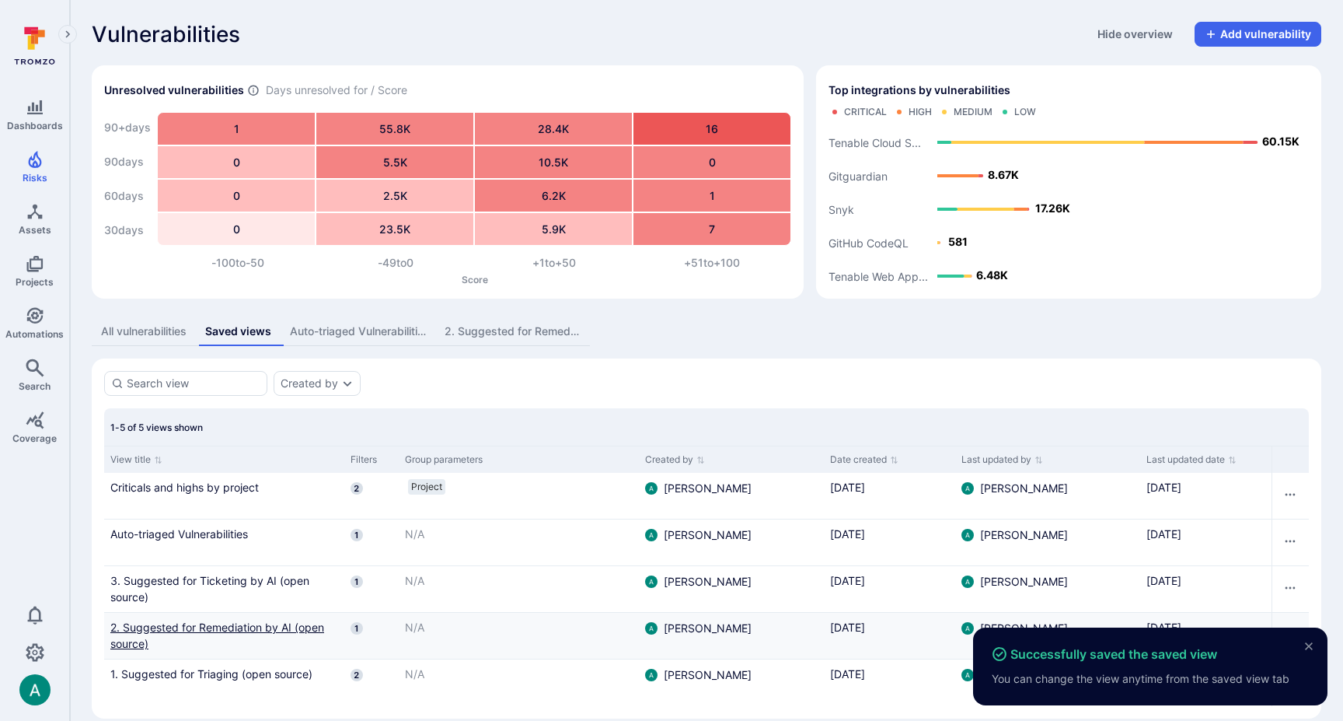
click at [229, 623] on link "2. Suggested for Remediation by AI (open source)" at bounding box center [224, 635] width 228 height 33
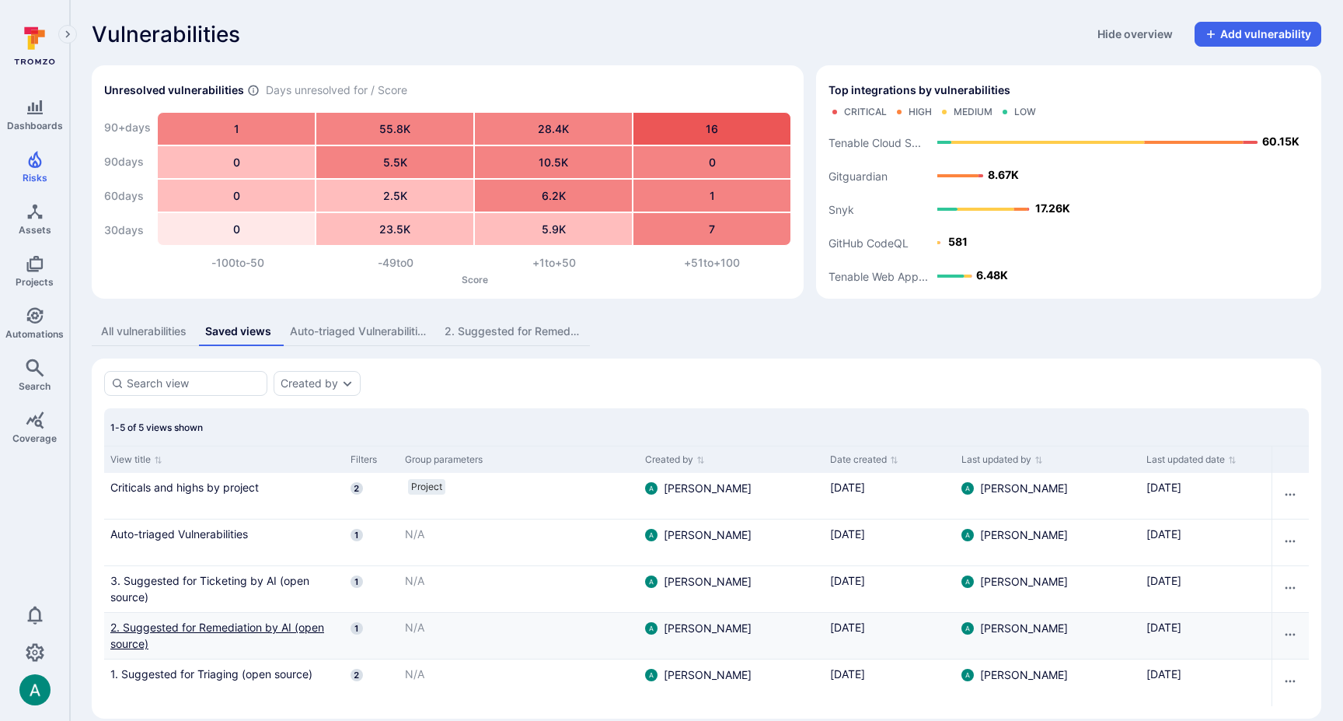
click at [258, 635] on link "2. Suggested for Remediation by AI (open source)" at bounding box center [224, 635] width 228 height 33
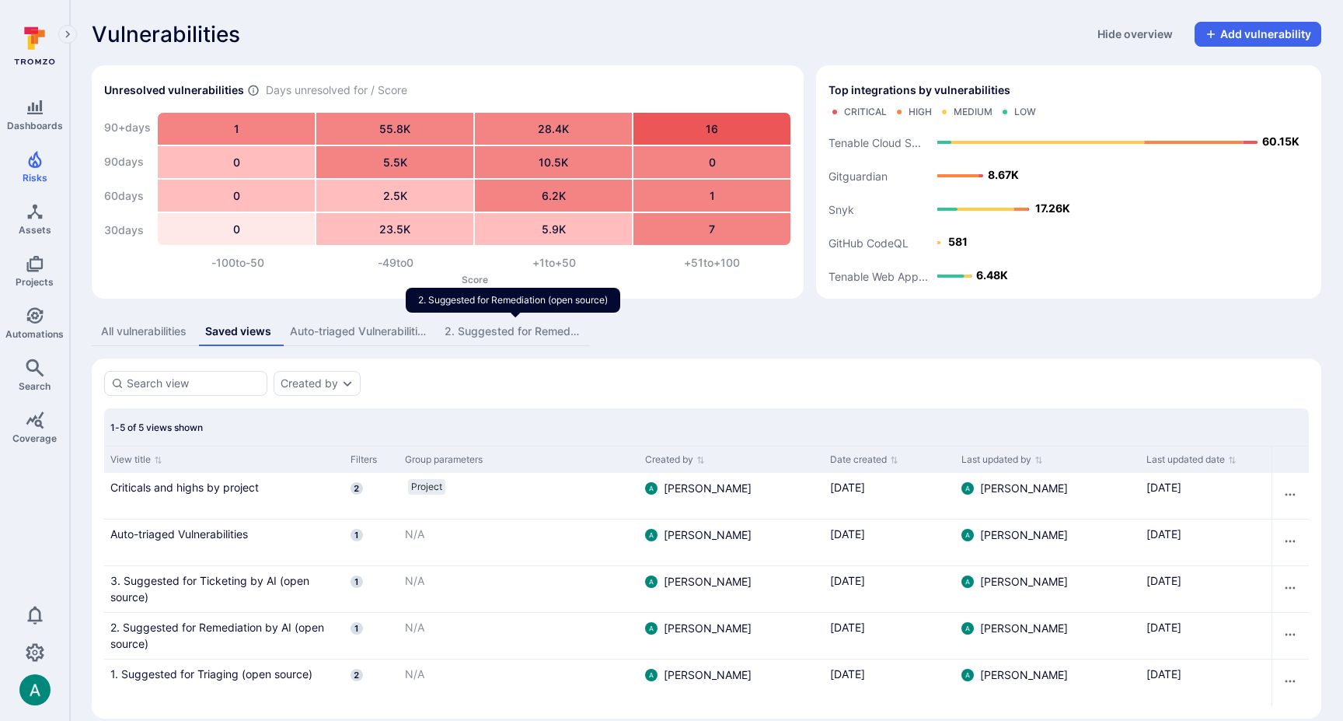
click at [487, 337] on div "2. Suggested for Remediation (open source)" at bounding box center [513, 331] width 136 height 16
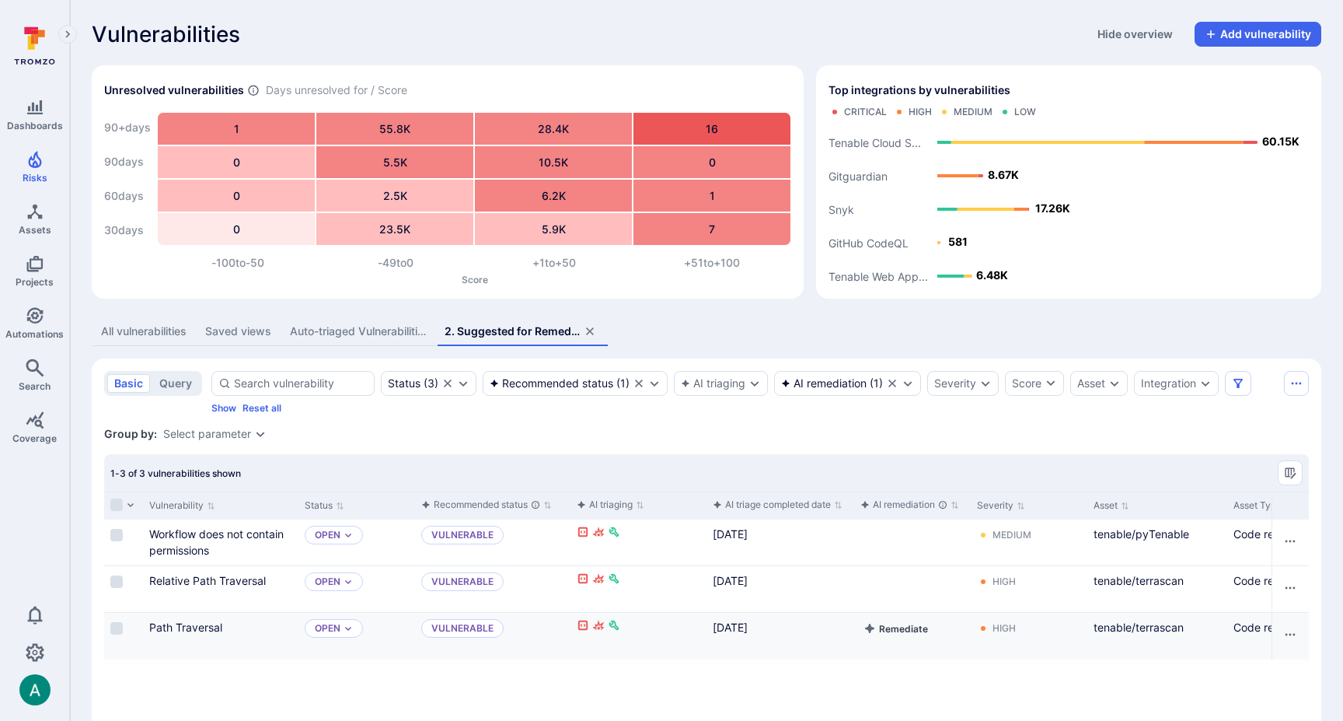
click at [907, 624] on button "Remediate" at bounding box center [896, 628] width 71 height 19
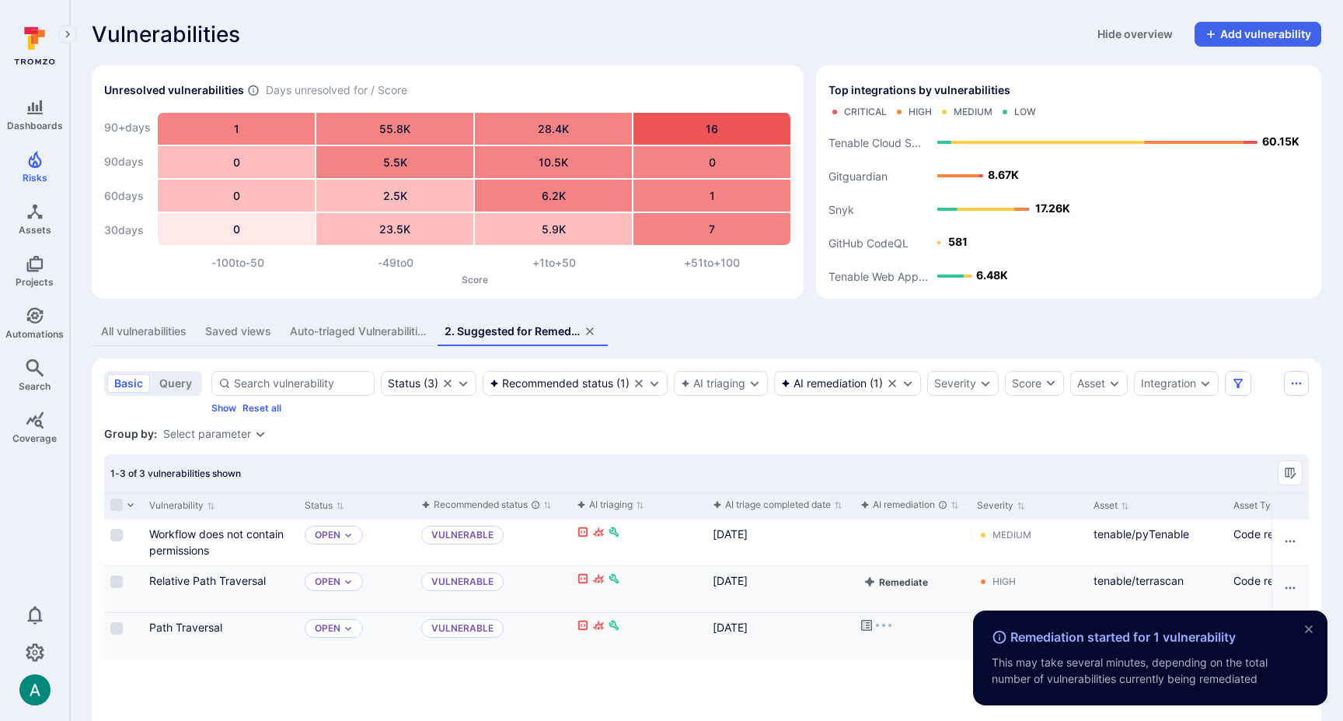
click at [908, 578] on button "Remediate" at bounding box center [896, 581] width 71 height 19
click at [107, 338] on div "All vulnerabilities" at bounding box center [144, 331] width 86 height 16
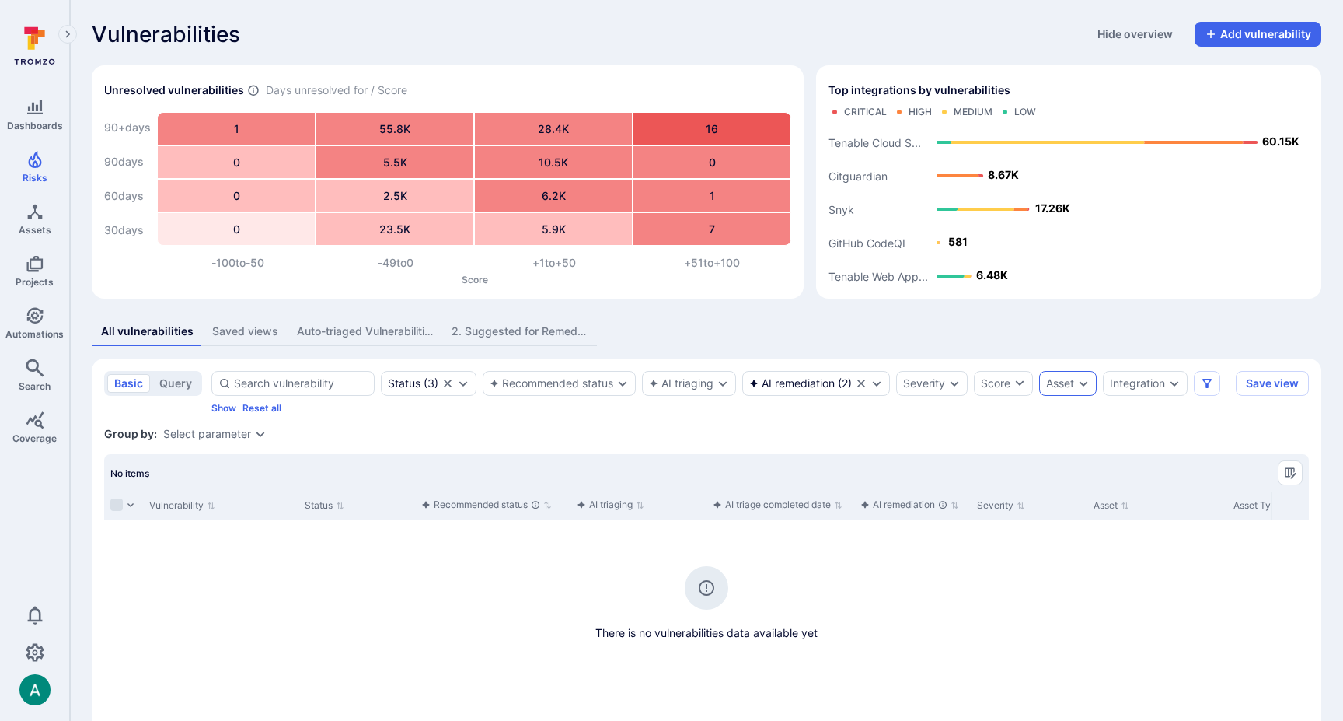
click at [222, 337] on div "Saved views" at bounding box center [245, 331] width 66 height 16
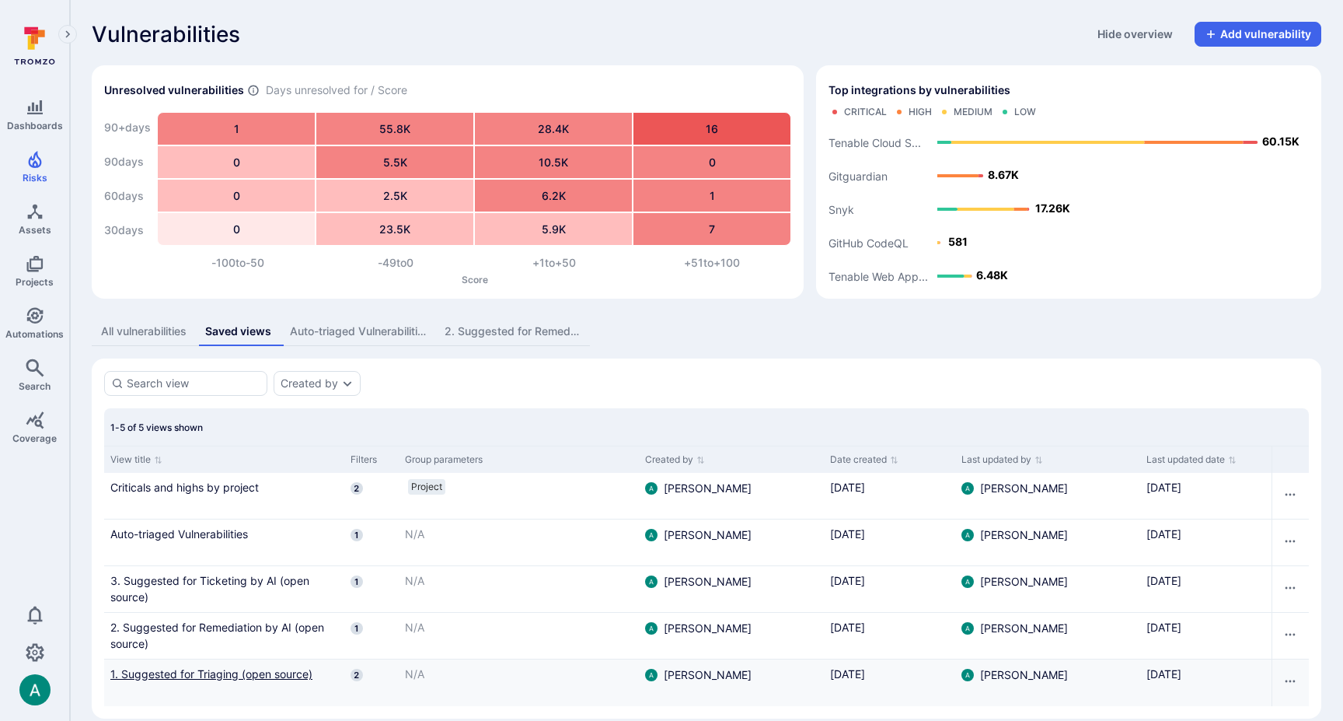
click at [189, 676] on link "1. Suggested for Triaging (open source)" at bounding box center [224, 673] width 228 height 16
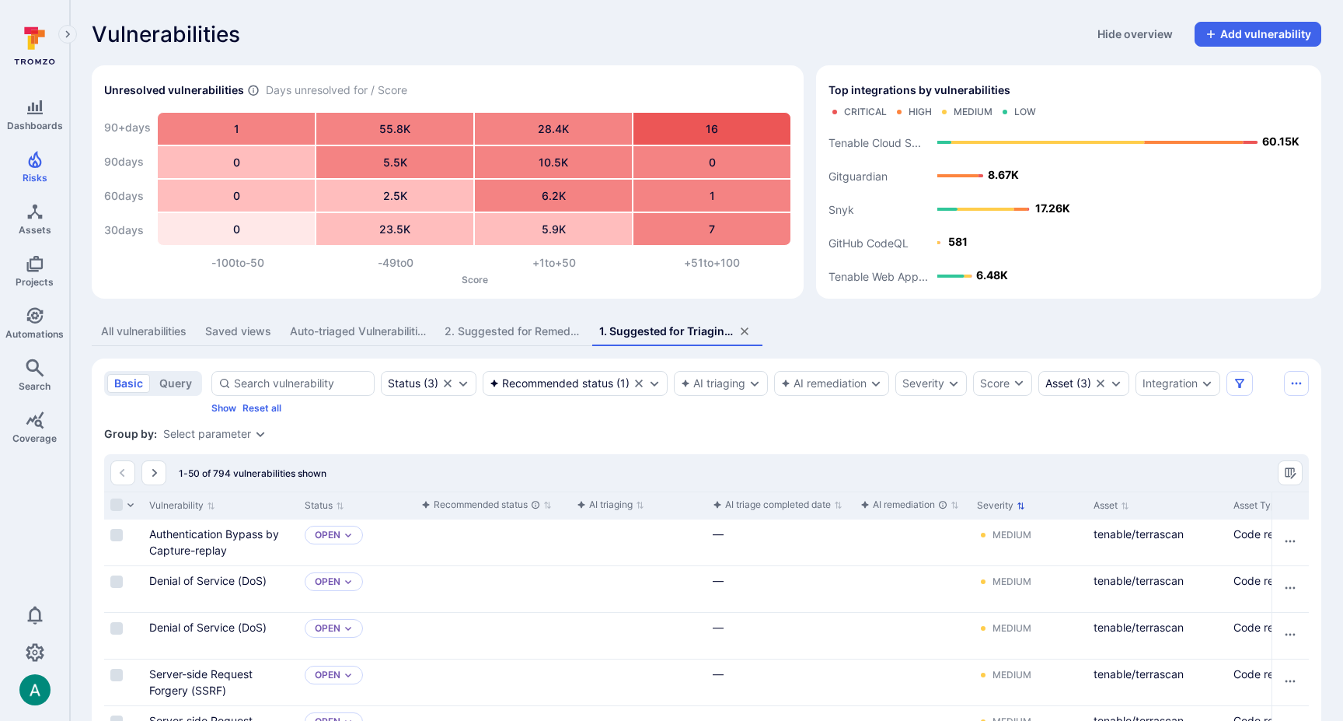
click at [1018, 500] on p "Sort by Severity" at bounding box center [1021, 506] width 9 height 16
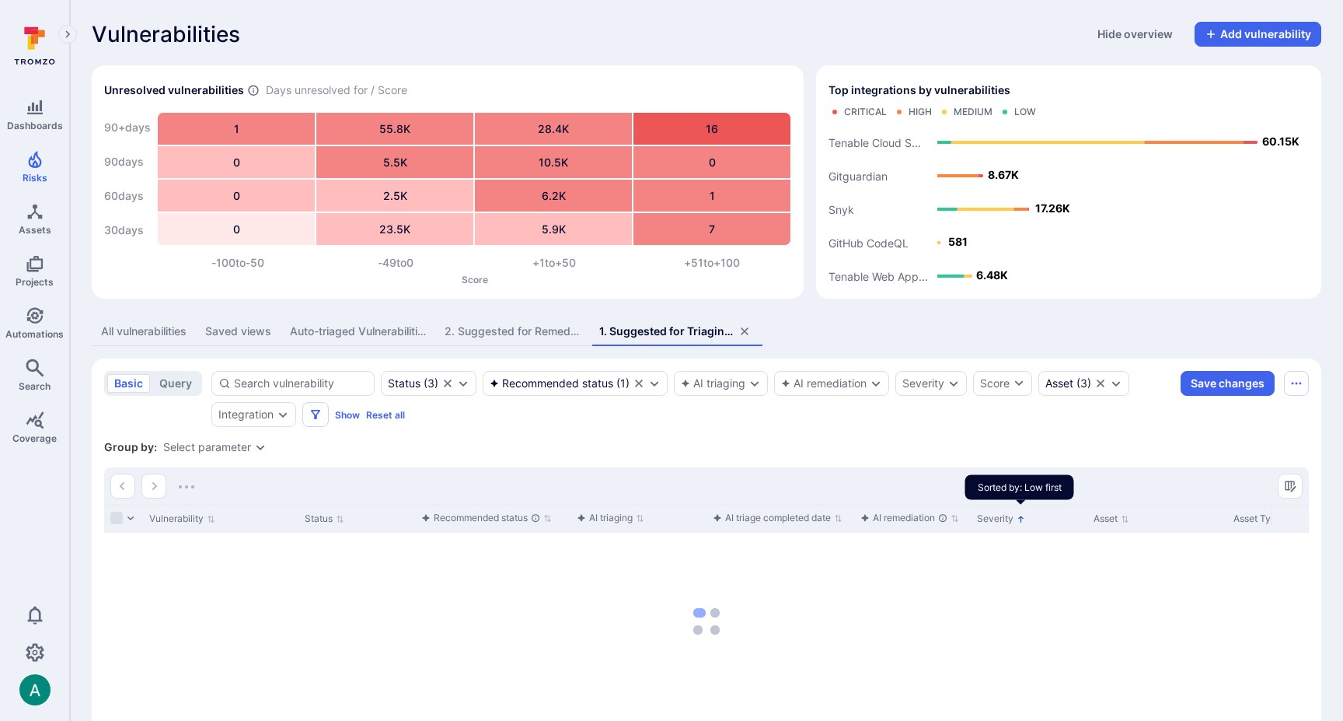
click at [1021, 522] on icon "Sorted by: Low first" at bounding box center [1021, 519] width 9 height 9
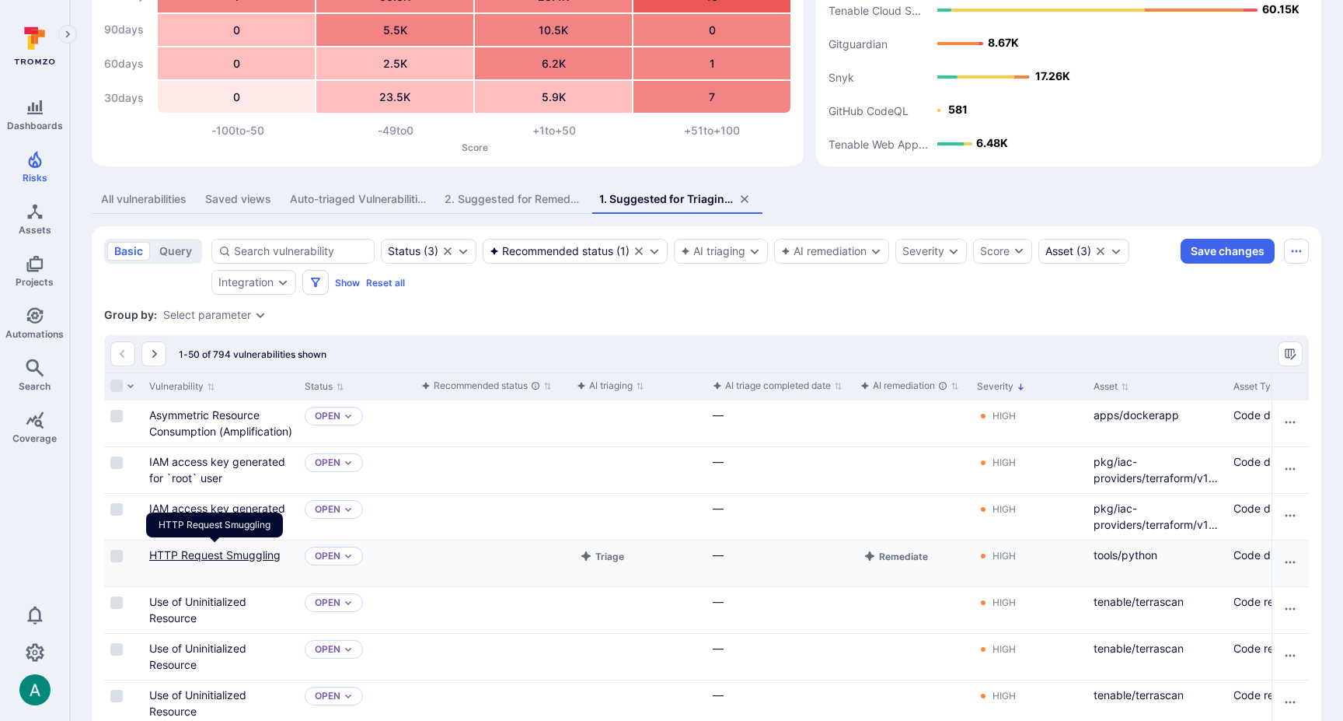
click at [240, 552] on link "HTTP Request Smuggling" at bounding box center [214, 554] width 131 height 13
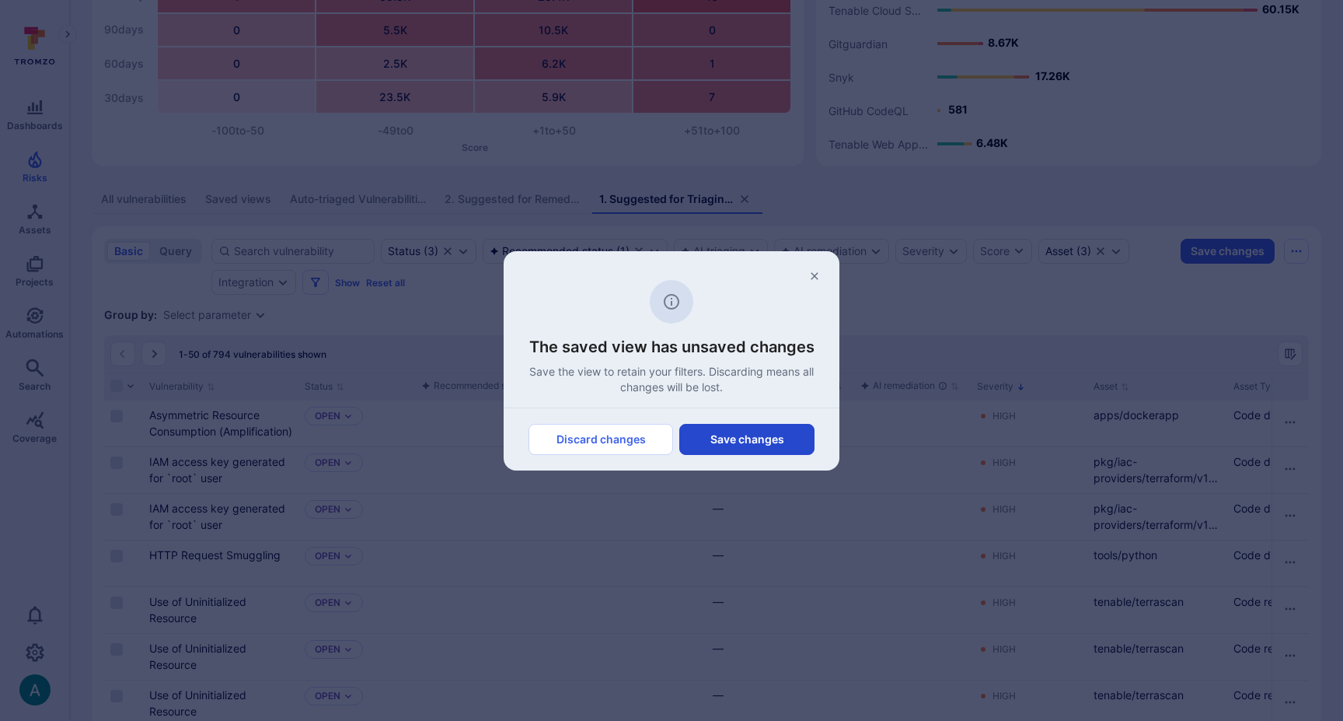
click at [775, 443] on button "Save changes" at bounding box center [746, 439] width 135 height 31
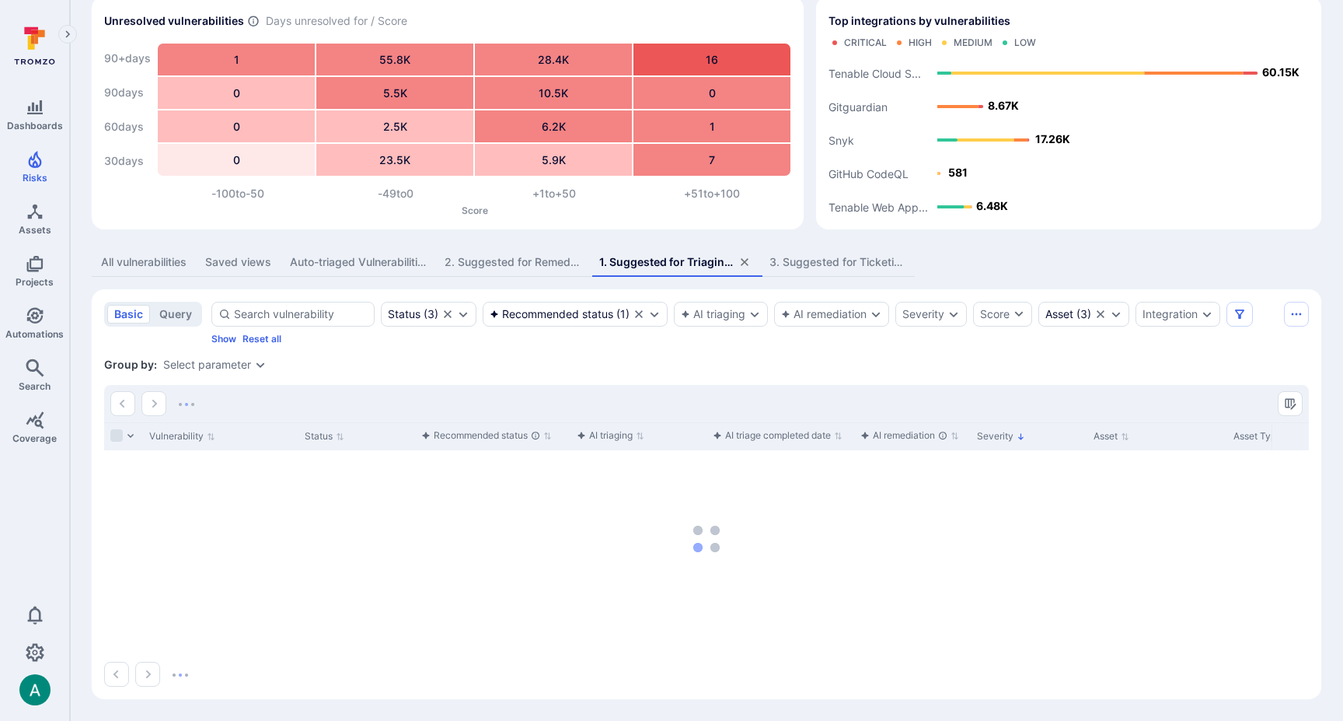
scroll to position [69, 0]
click at [1205, 311] on button "Expand dropdown" at bounding box center [1207, 314] width 12 height 12
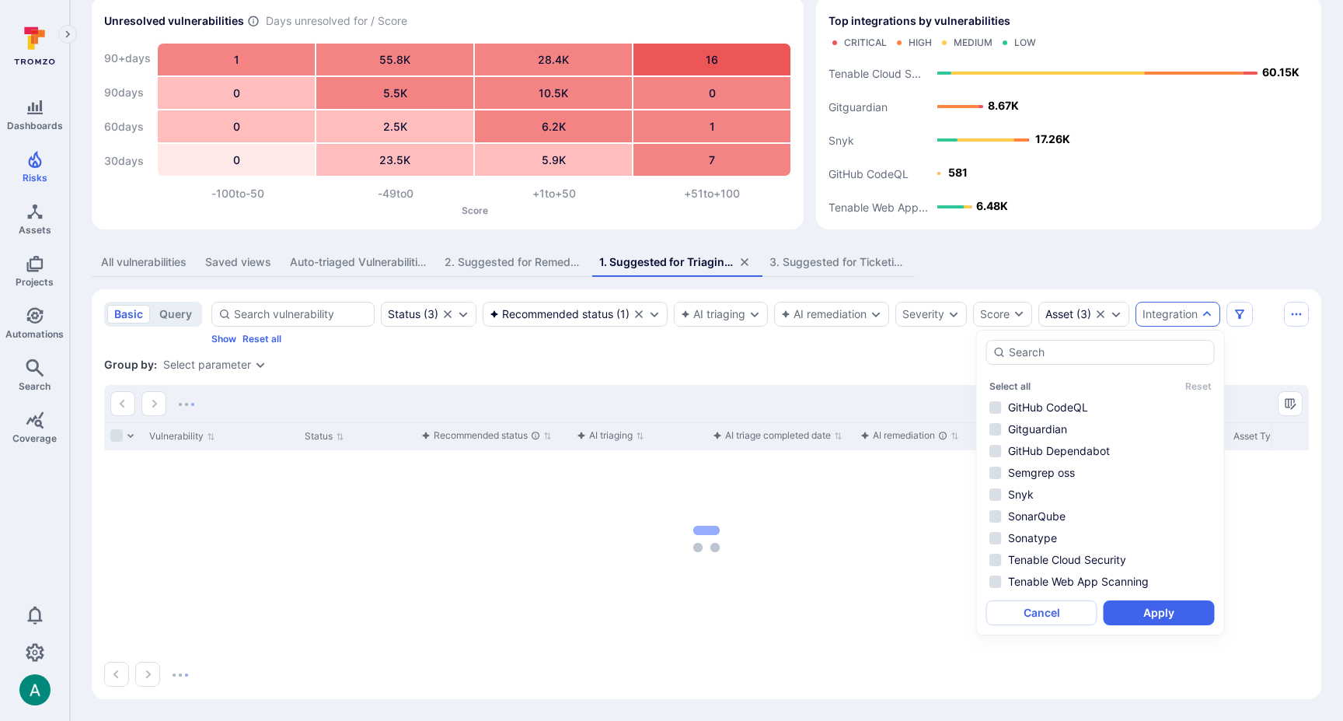
click at [1205, 311] on button "Expand dropdown" at bounding box center [1207, 314] width 12 height 12
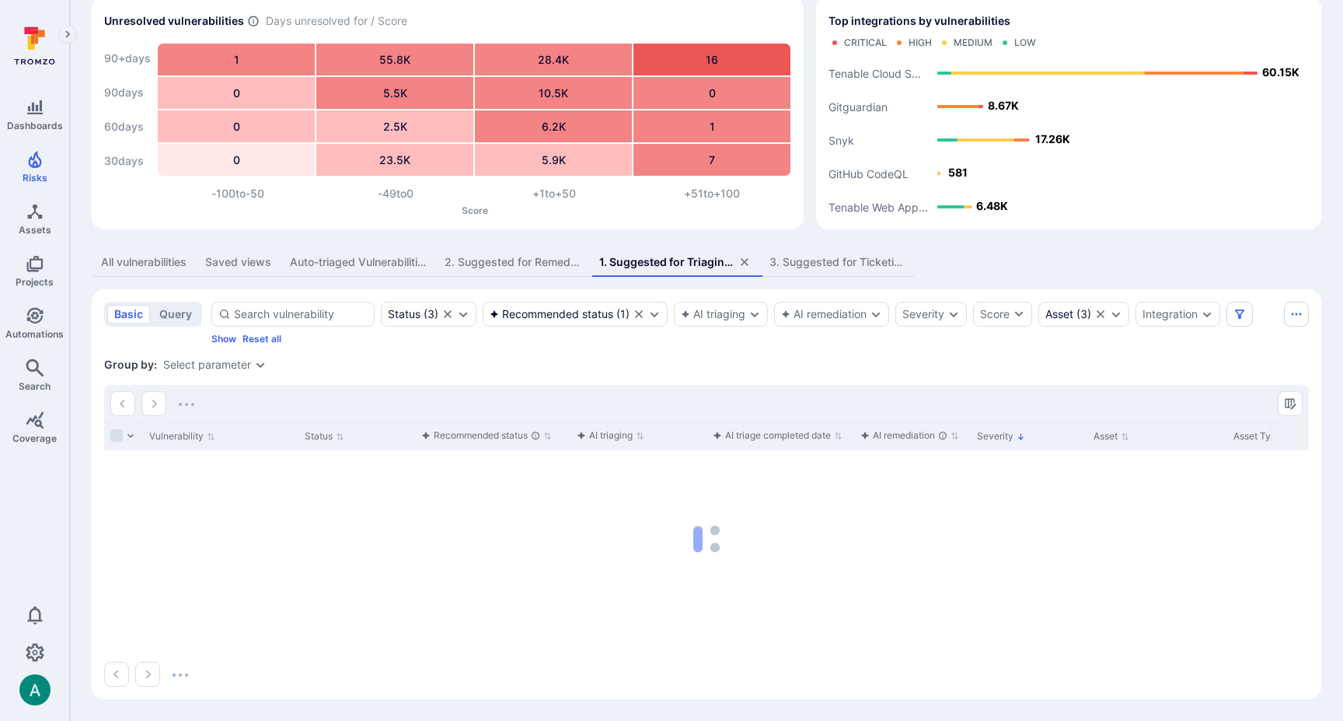
click at [218, 368] on div "Select parameter" at bounding box center [207, 364] width 88 height 12
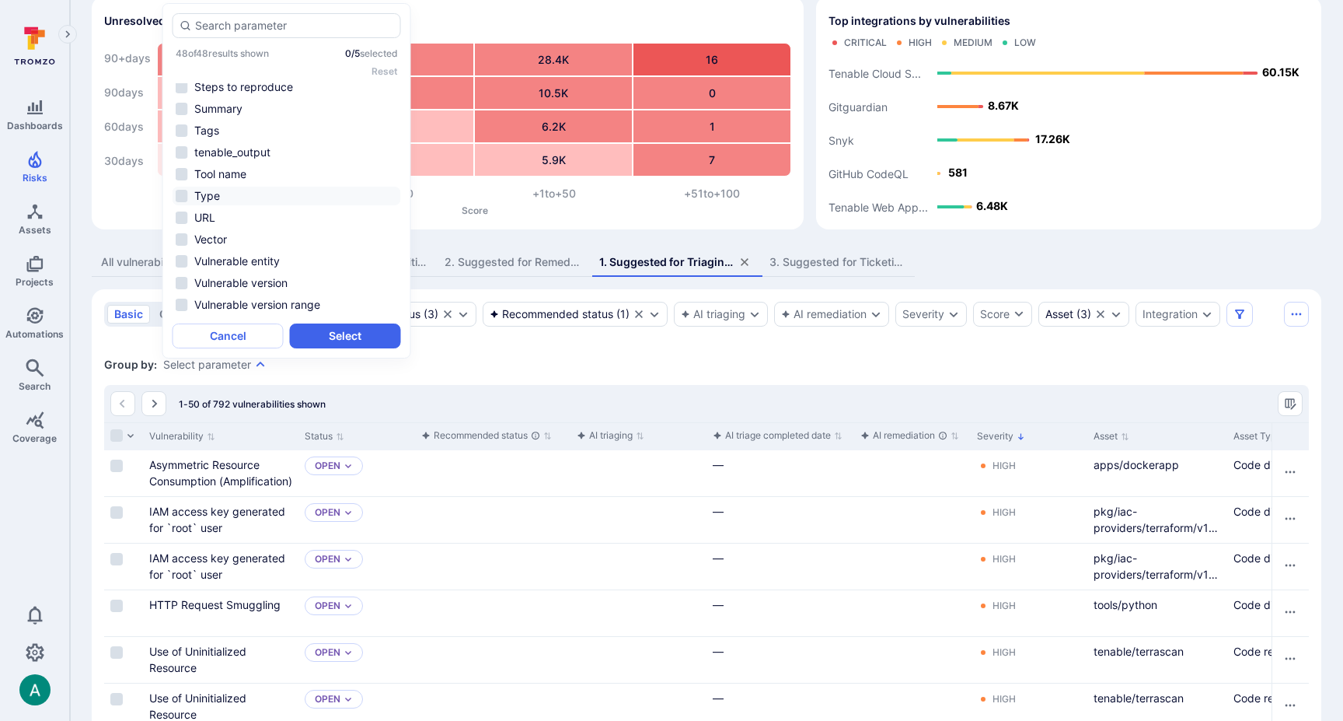
scroll to position [811, 0]
click at [298, 173] on li "Tool name" at bounding box center [287, 174] width 229 height 19
click at [350, 333] on button "Select" at bounding box center [345, 335] width 111 height 25
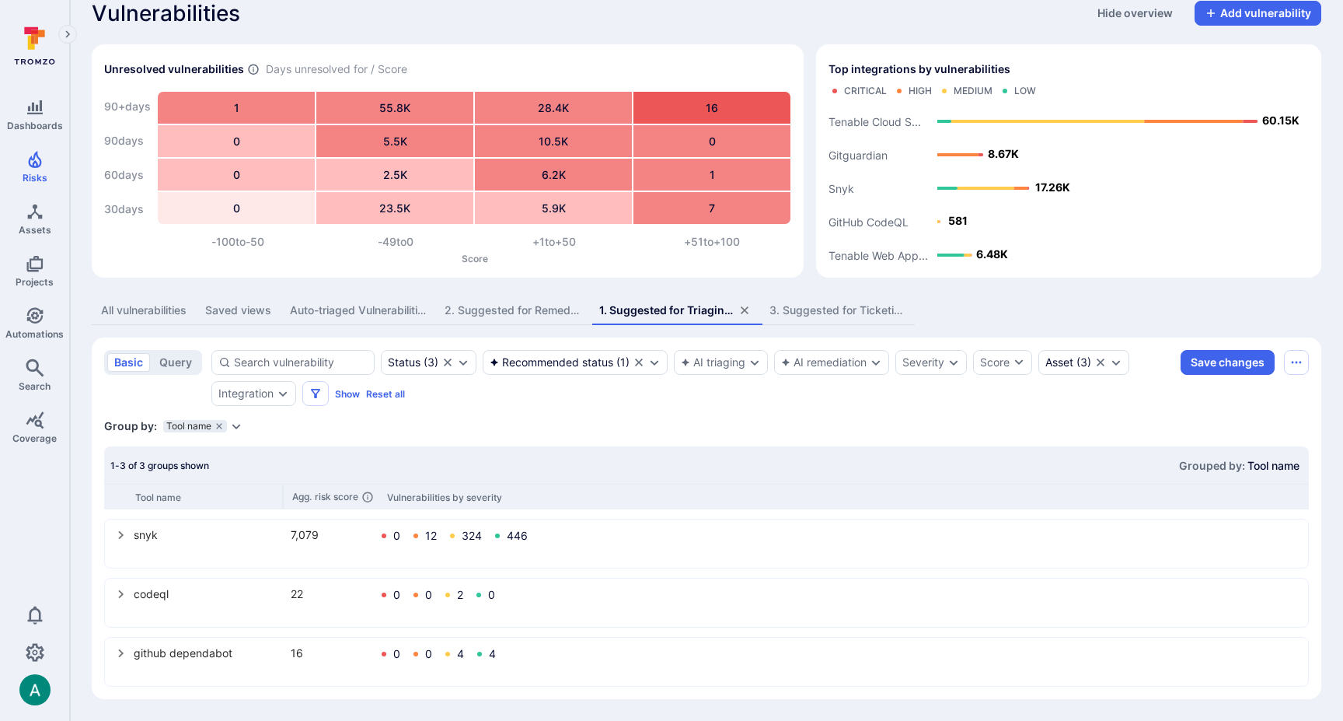
scroll to position [21, 0]
click at [119, 598] on icon "select group" at bounding box center [121, 594] width 12 height 12
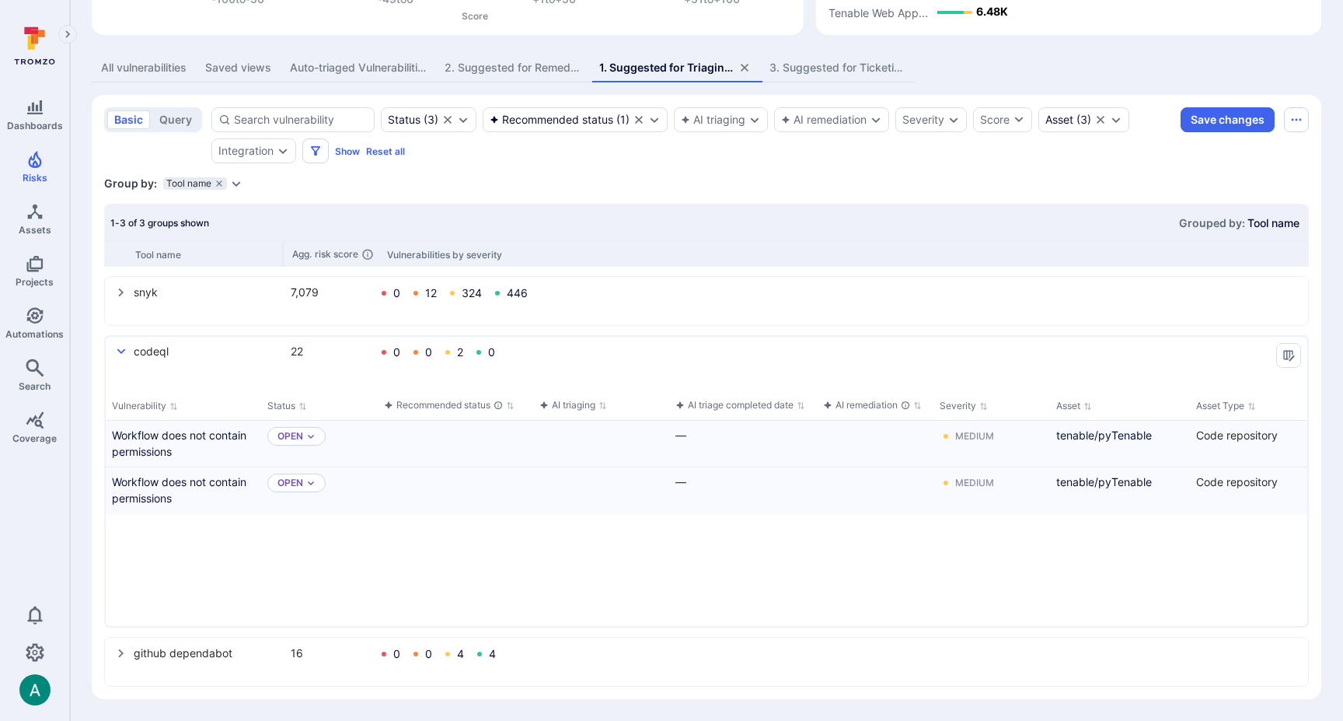
scroll to position [264, 0]
click at [560, 435] on button "Triage" at bounding box center [565, 436] width 51 height 19
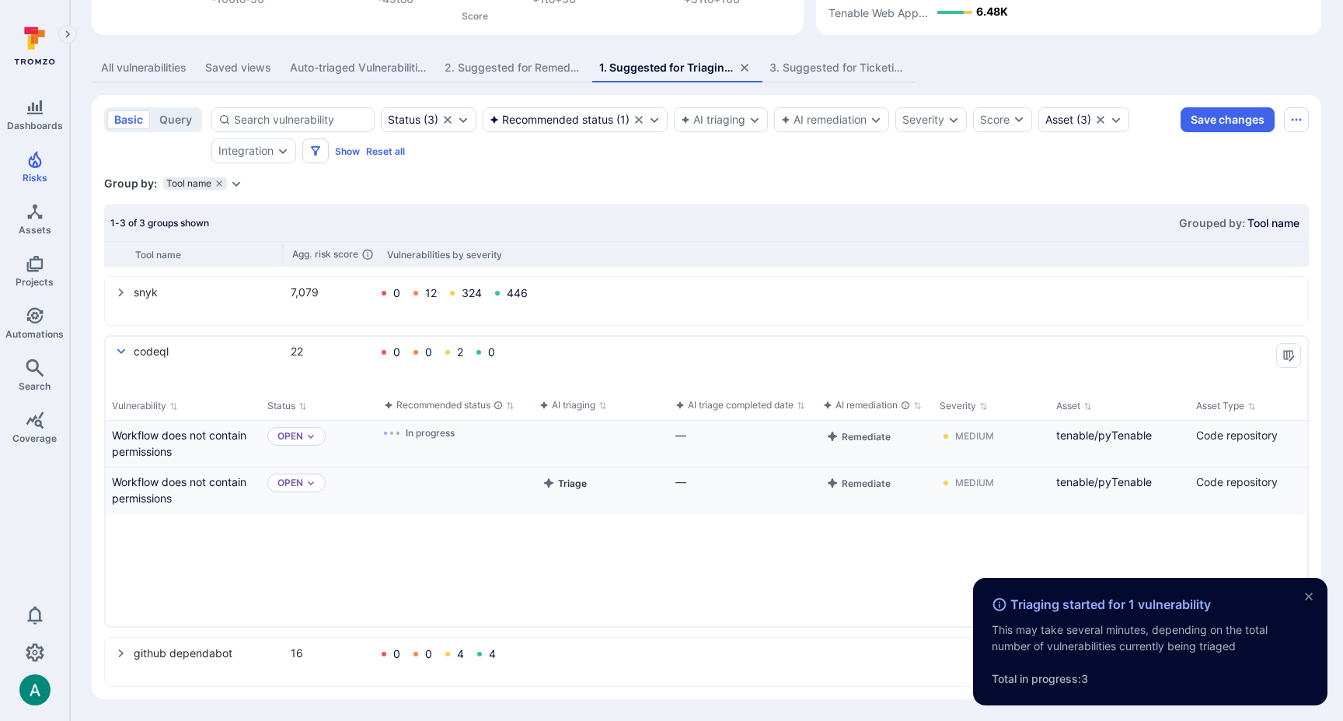
click at [568, 484] on button "Triage" at bounding box center [565, 482] width 51 height 19
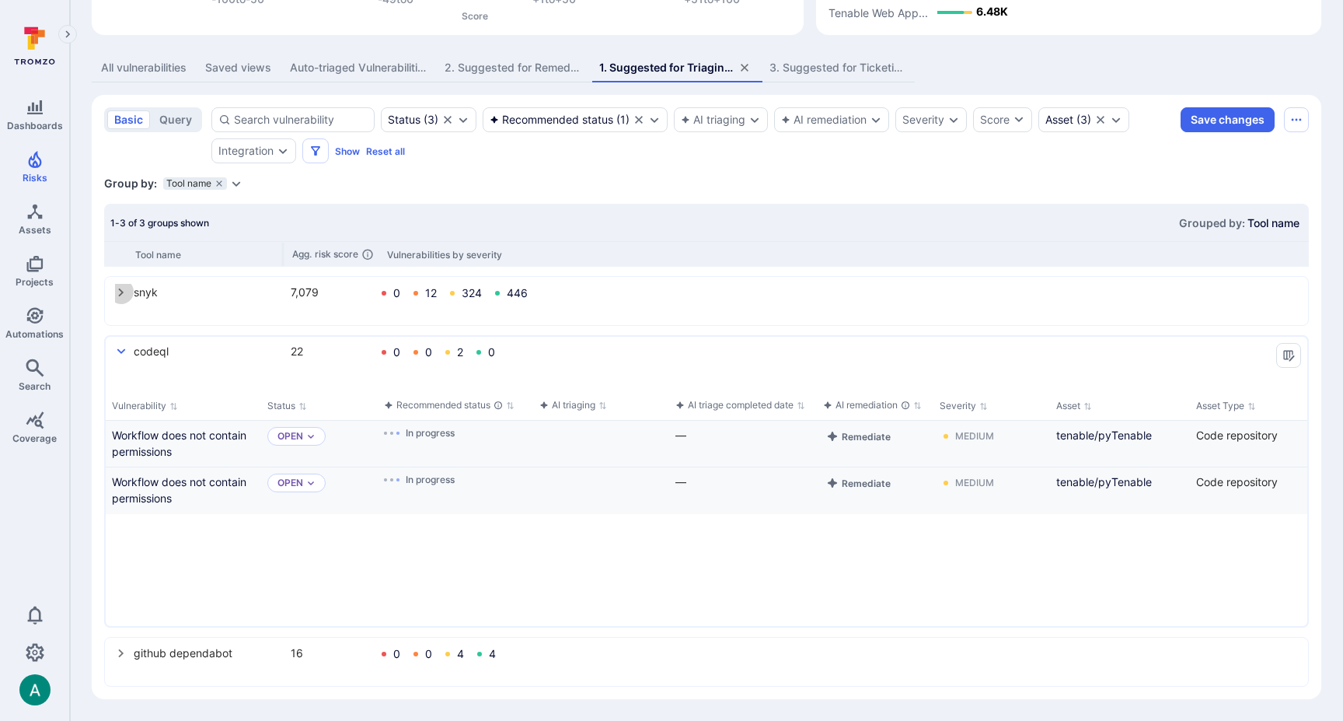
click at [117, 291] on icon "select group" at bounding box center [121, 292] width 12 height 12
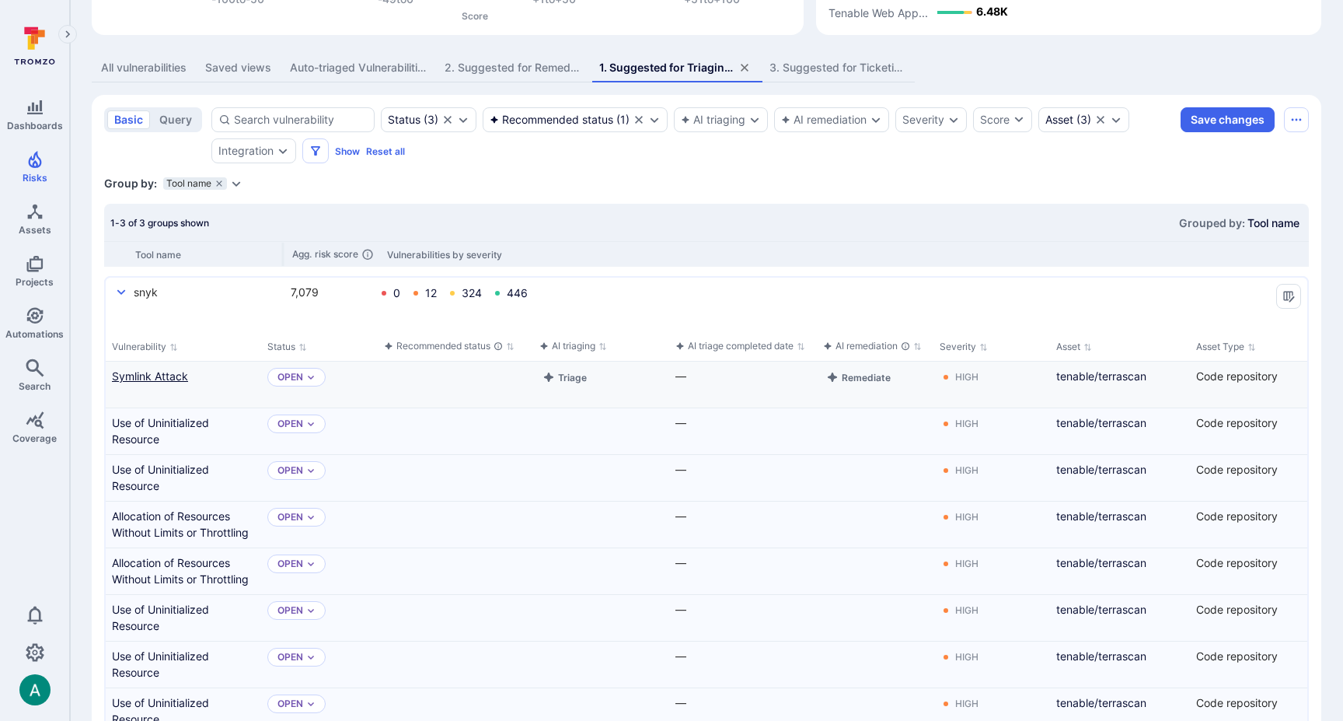
click at [160, 371] on link "Symlink Attack" at bounding box center [183, 376] width 143 height 16
click at [236, 181] on icon "Expand dropdown" at bounding box center [236, 183] width 12 height 12
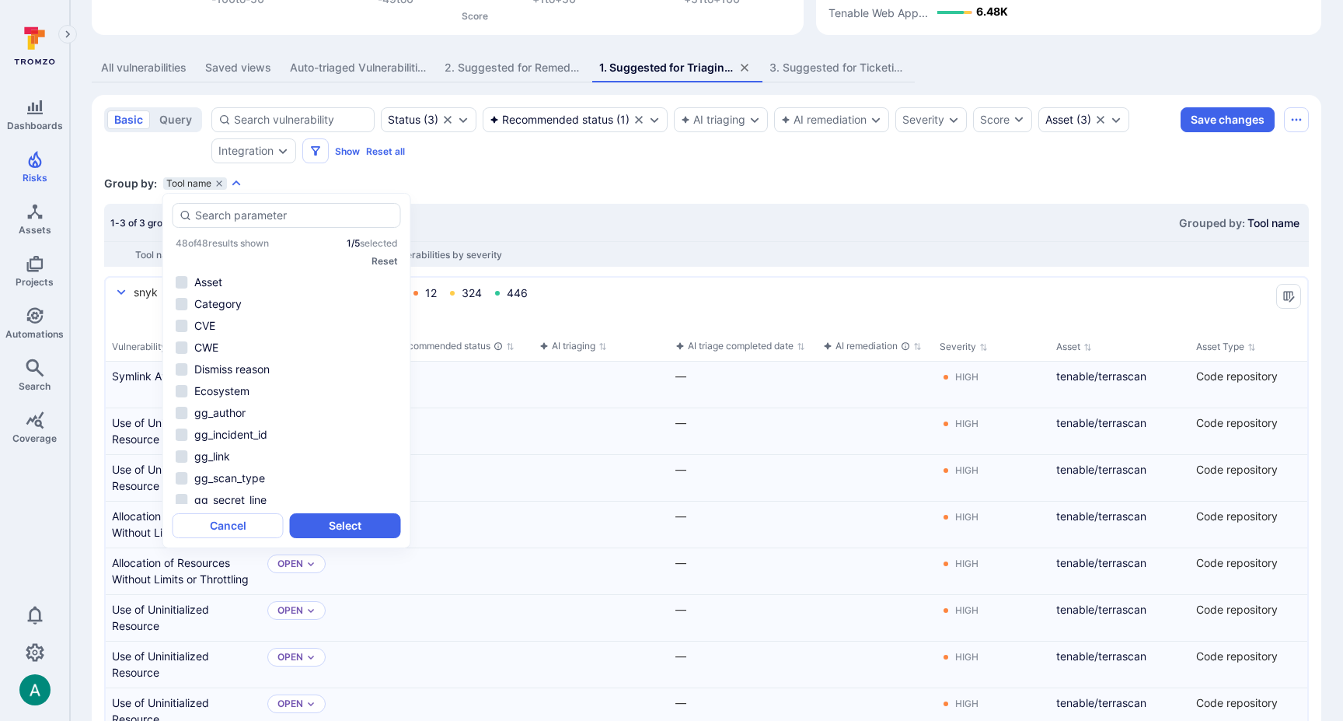
scroll to position [0, 0]
click at [316, 294] on ul "Asset Category CVE CWE Dismiss reason Ecosystem gg_author gg_incident_id gg_lin…" at bounding box center [287, 388] width 229 height 231
click at [180, 300] on li "Category" at bounding box center [287, 304] width 229 height 19
click at [348, 528] on button "Select" at bounding box center [345, 525] width 111 height 25
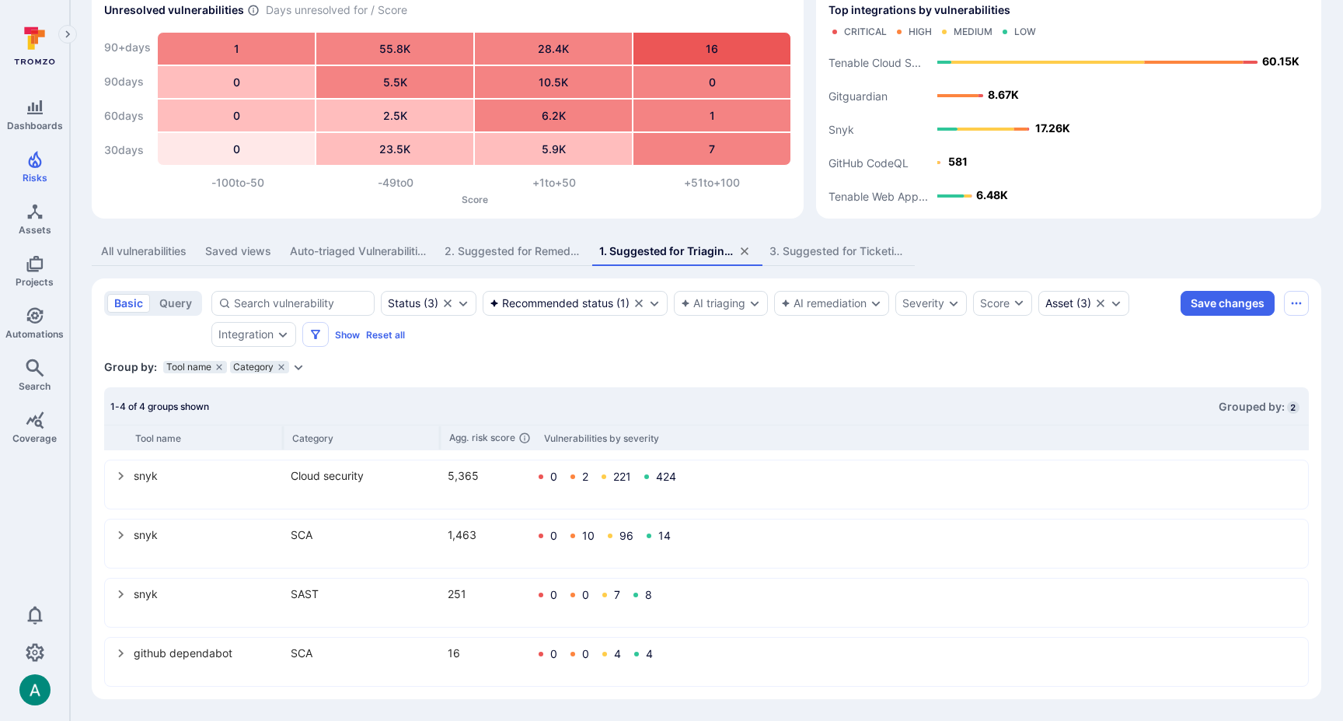
scroll to position [80, 0]
click at [118, 593] on icon "select group" at bounding box center [121, 594] width 12 height 12
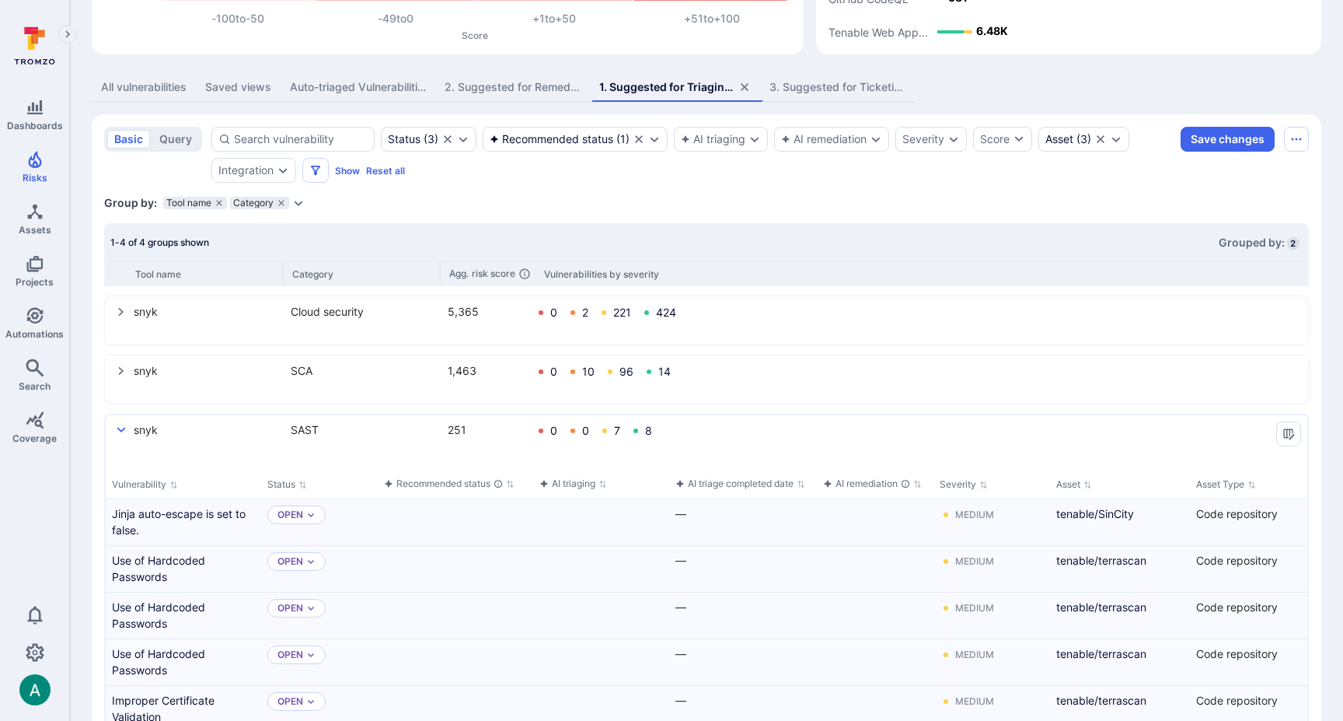
scroll to position [676, 0]
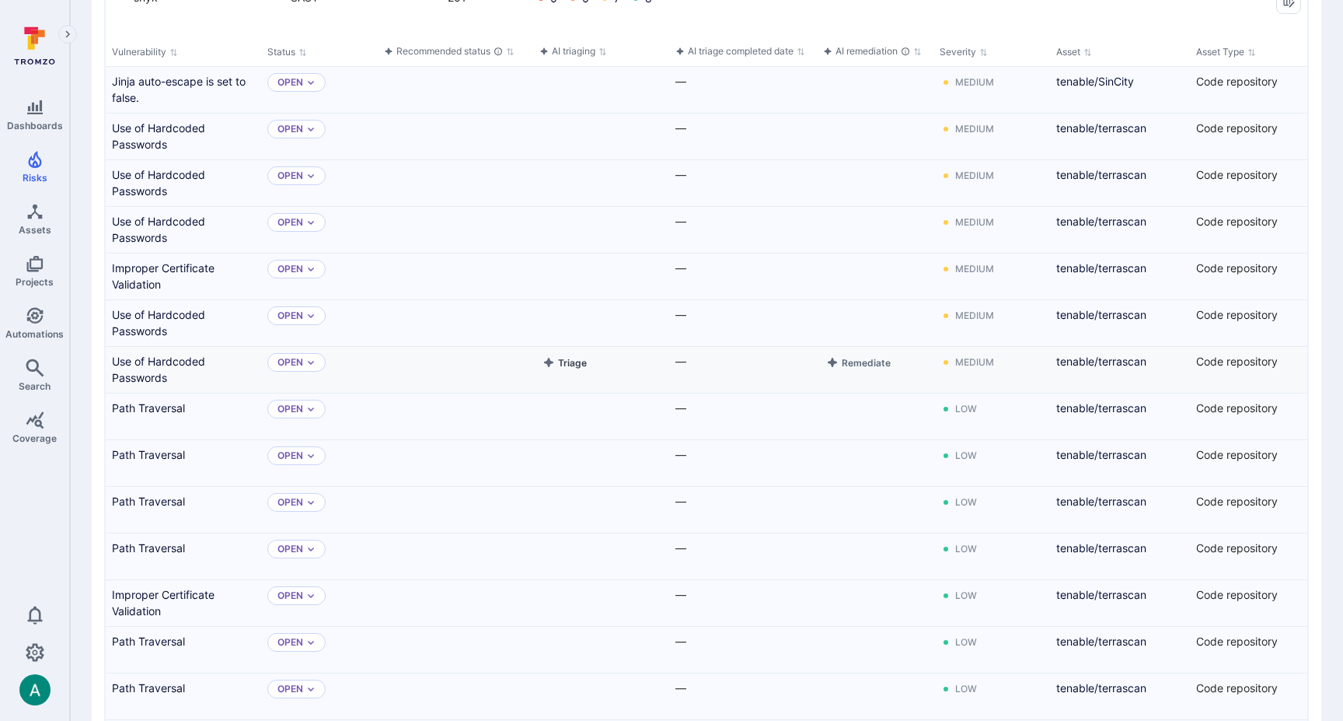
click at [565, 358] on button "Triage" at bounding box center [565, 362] width 51 height 19
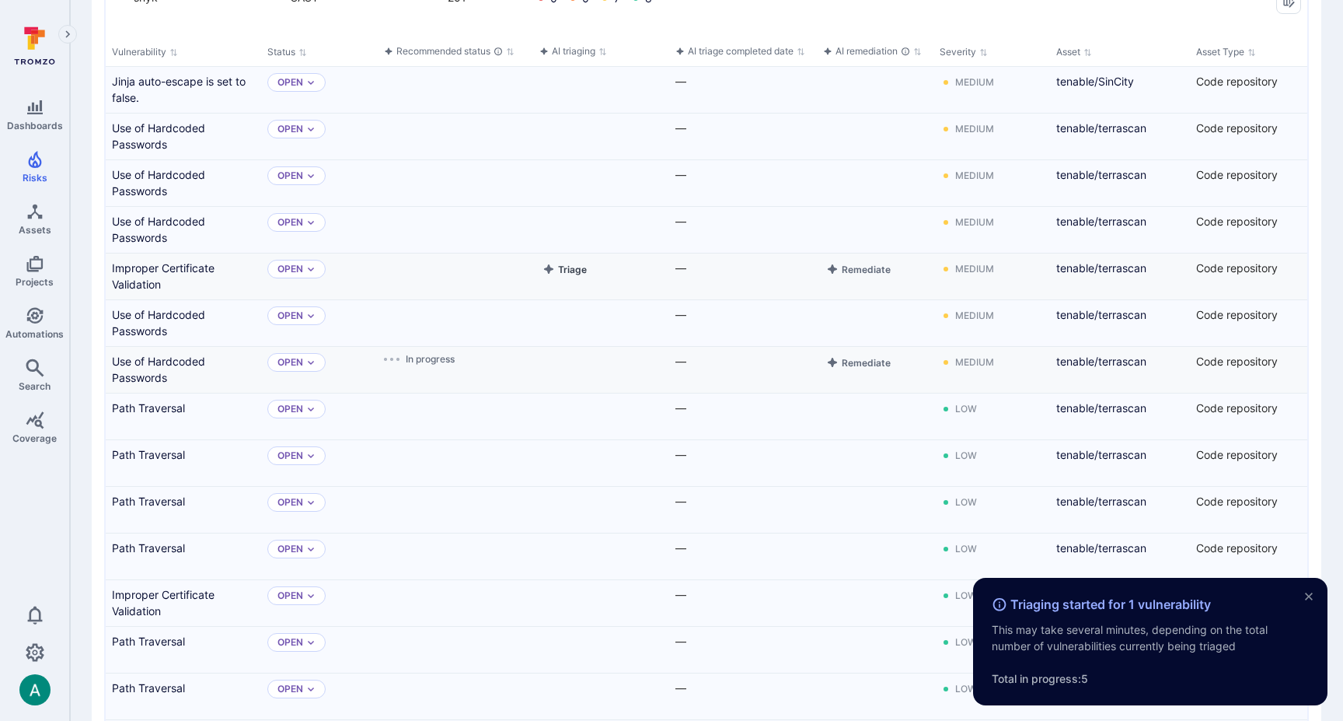
click at [566, 273] on button "Triage" at bounding box center [565, 269] width 51 height 19
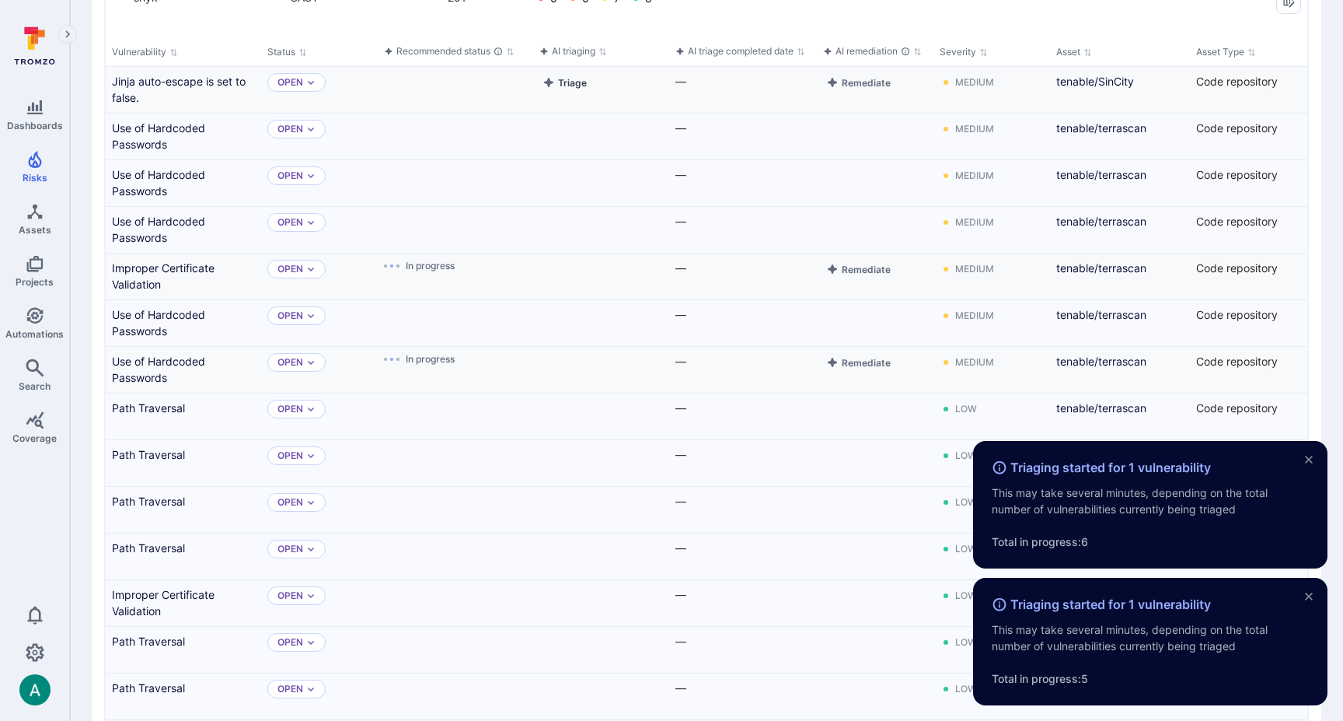
click at [571, 85] on button "Triage" at bounding box center [565, 82] width 51 height 19
click at [558, 126] on button "Triage" at bounding box center [565, 129] width 51 height 19
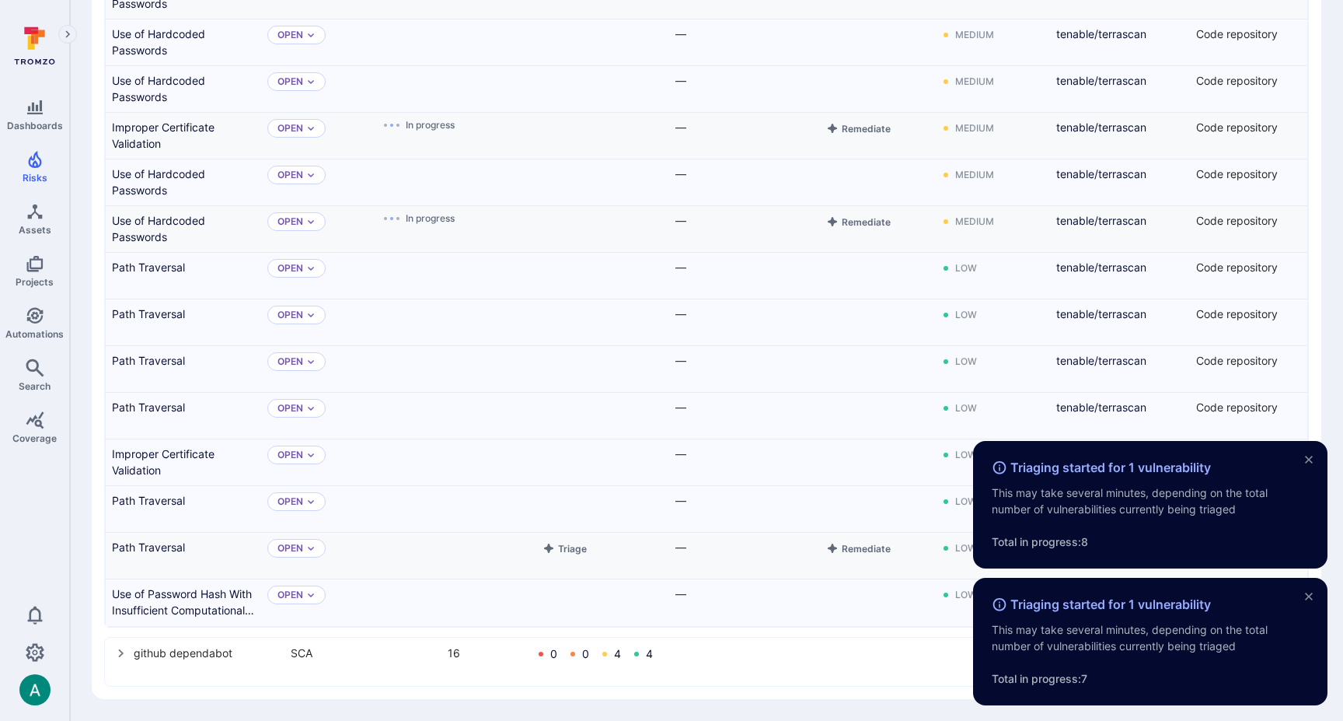
scroll to position [817, 0]
click at [570, 592] on button "Triage" at bounding box center [565, 594] width 51 height 19
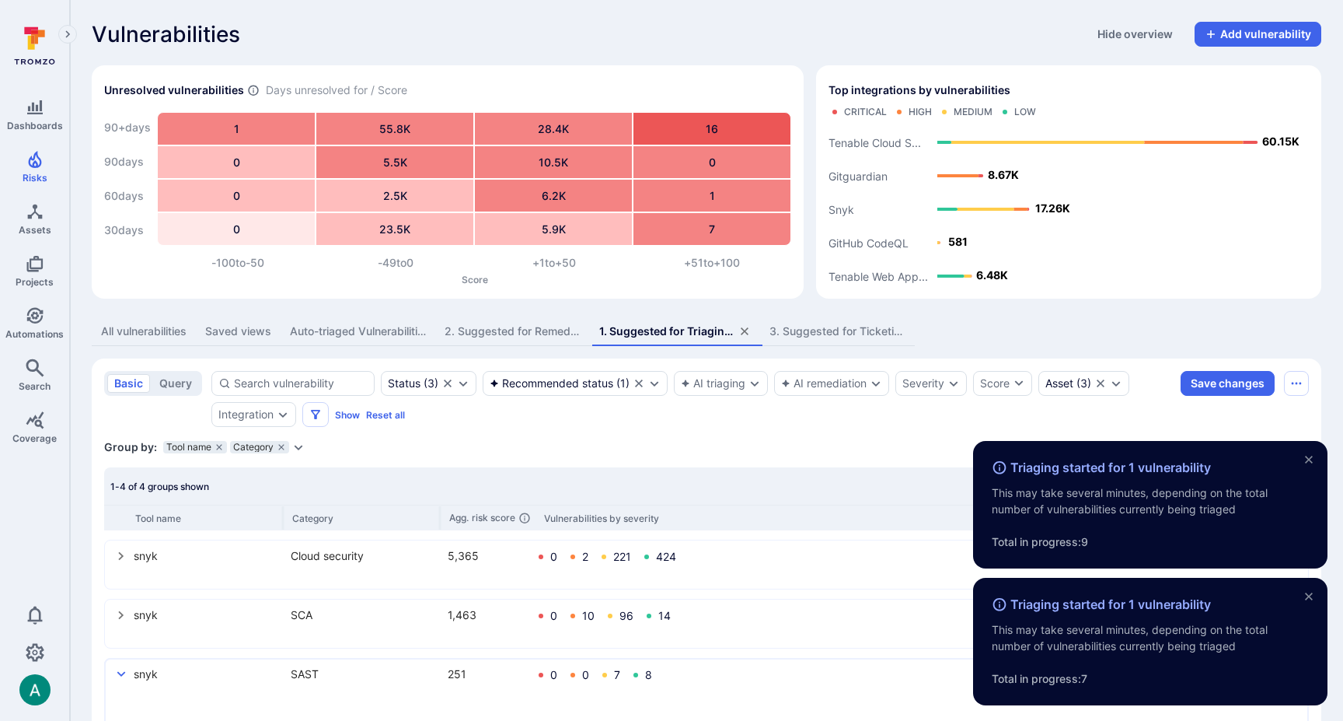
scroll to position [0, 0]
click at [522, 325] on div "2. Suggested for Remediation (open source)" at bounding box center [513, 331] width 136 height 16
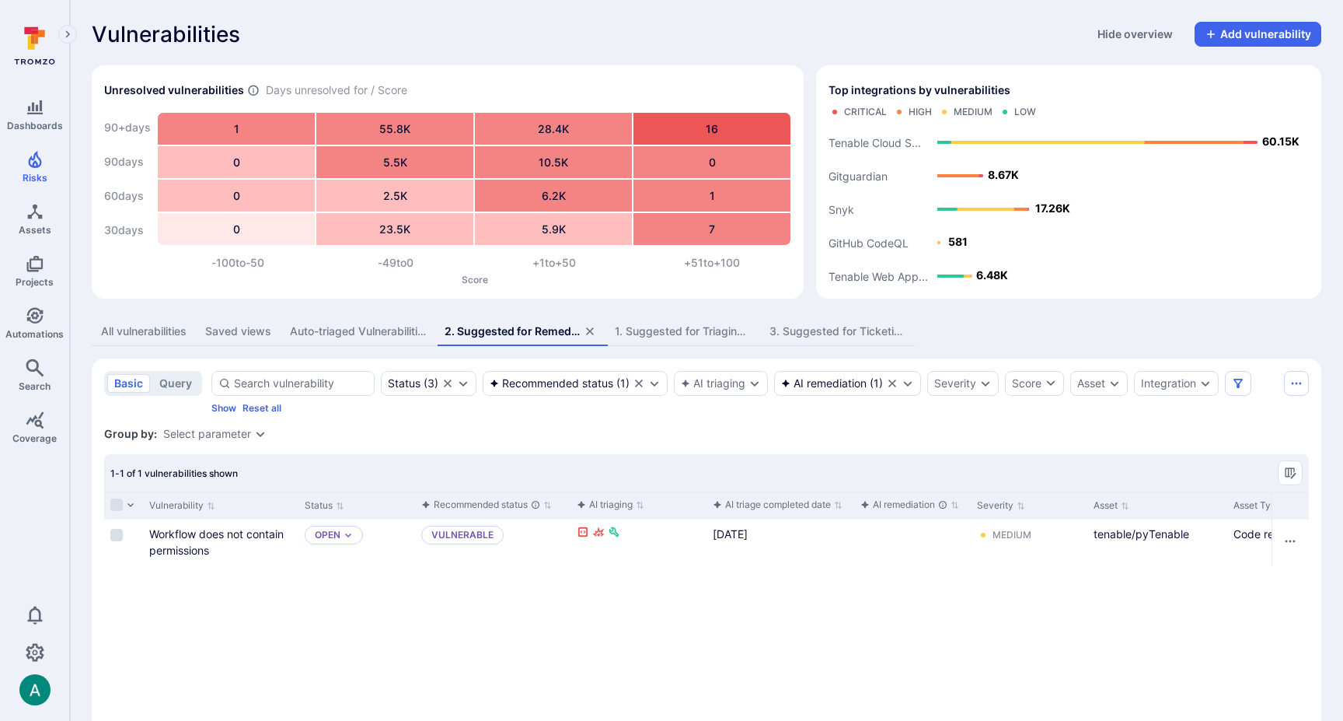
click at [875, 332] on div "3. Suggested for Ticketing by AI (open source)" at bounding box center [838, 331] width 136 height 16
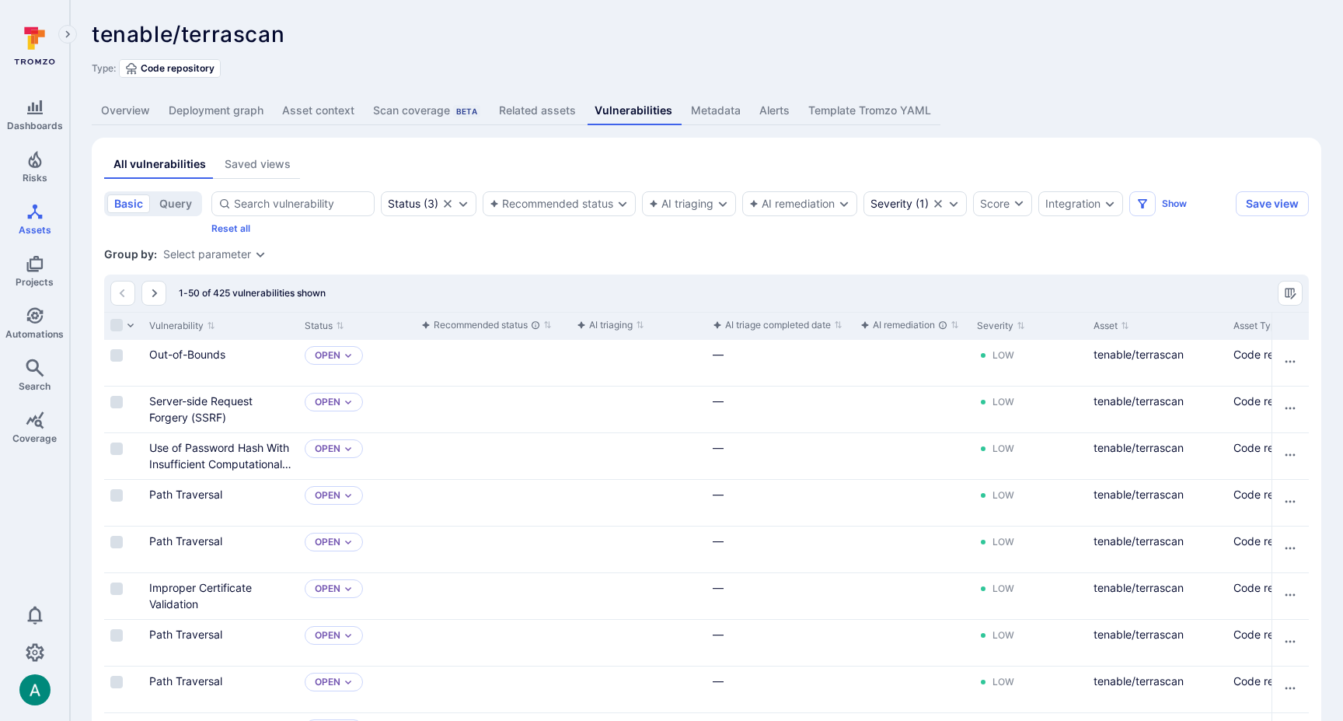
click at [1056, 47] on div "tenable/terrascan ... Show more Type: Code repository" at bounding box center [707, 50] width 1230 height 56
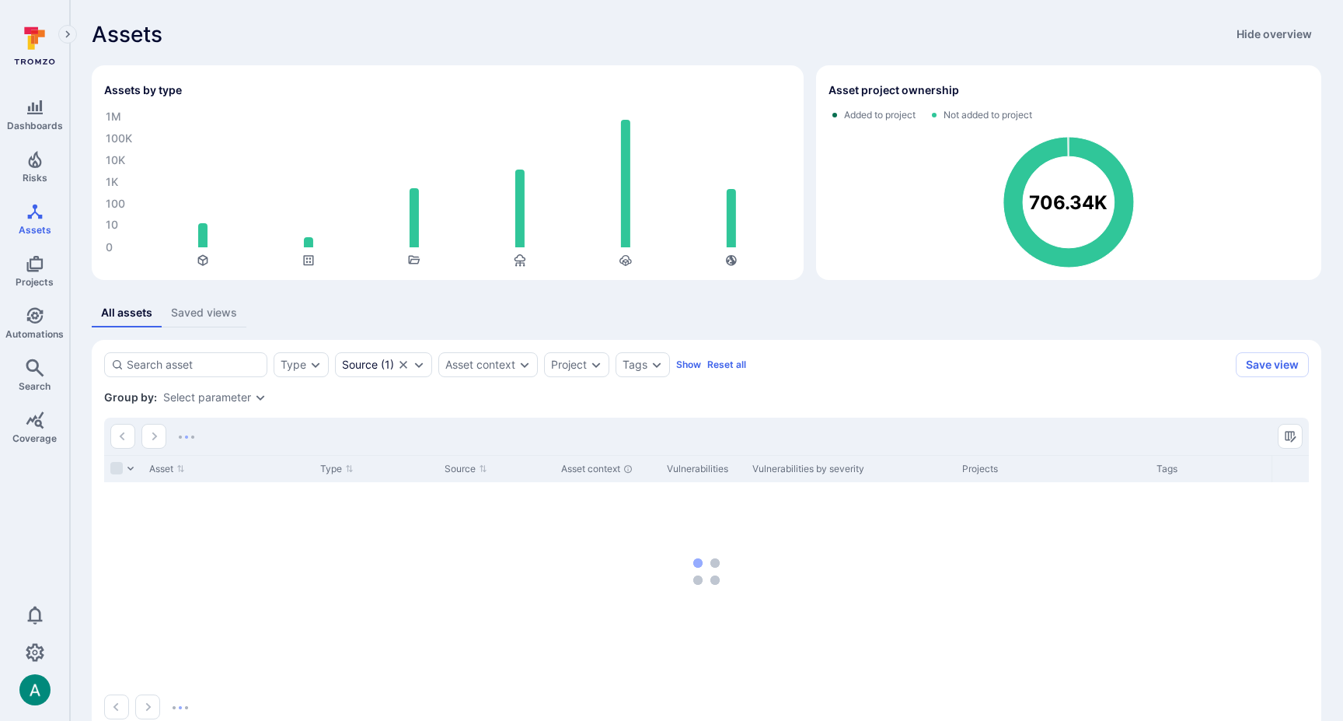
click at [430, 328] on div "All assets Saved views Type Source ( 1 ) Asset context Project Tags Show Reset …" at bounding box center [707, 515] width 1230 height 433
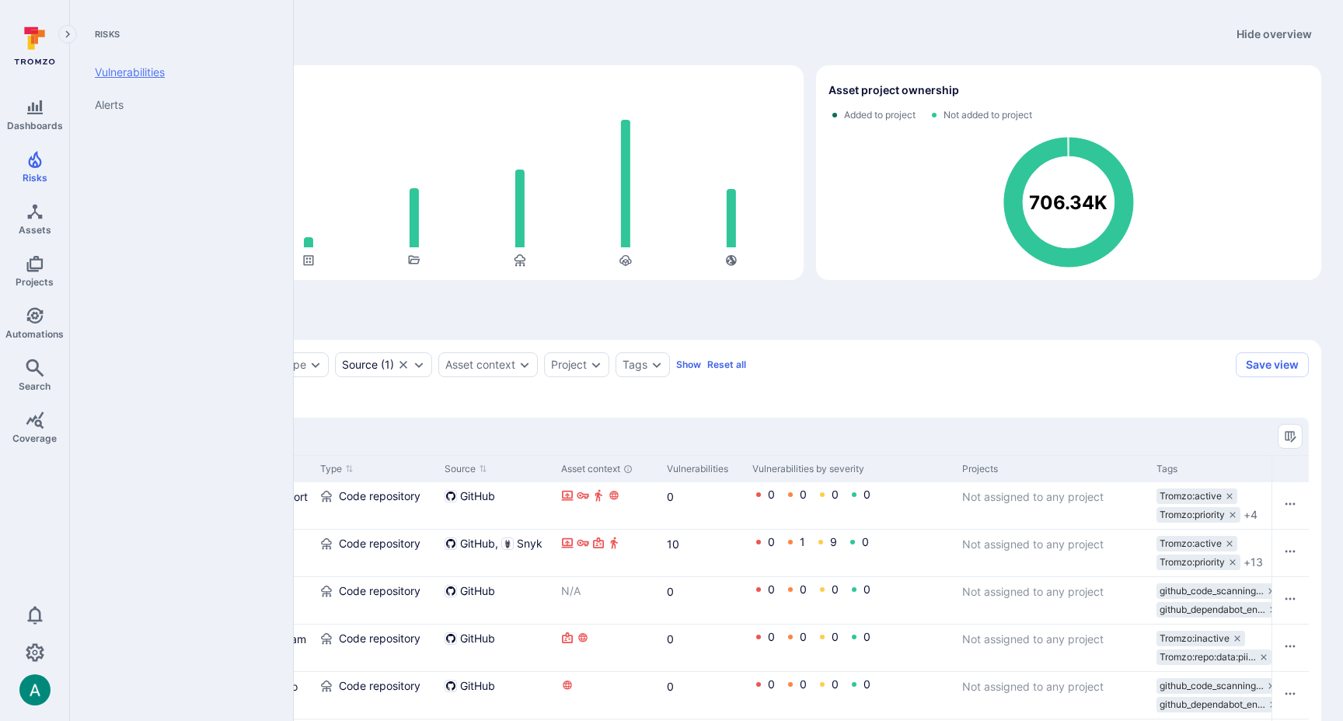
click at [135, 80] on link "Vulnerabilities" at bounding box center [178, 72] width 192 height 33
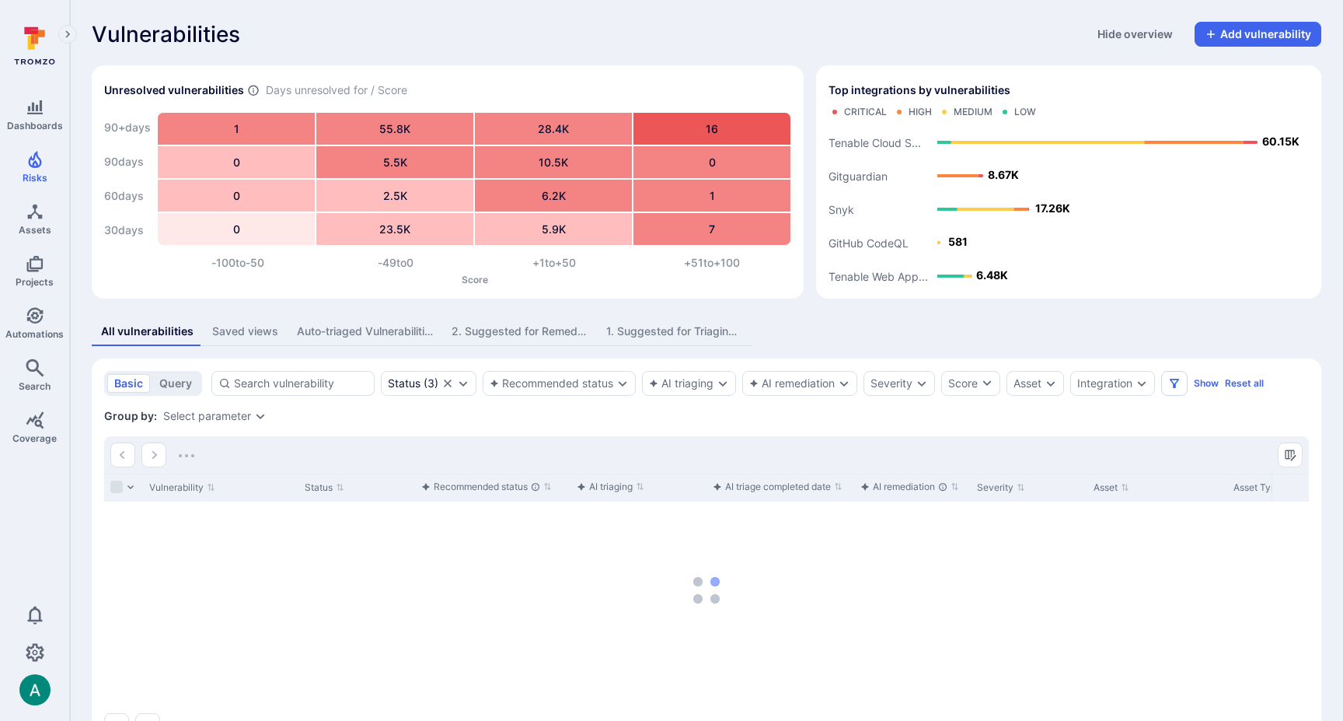
click at [235, 330] on div "Saved views" at bounding box center [245, 331] width 66 height 16
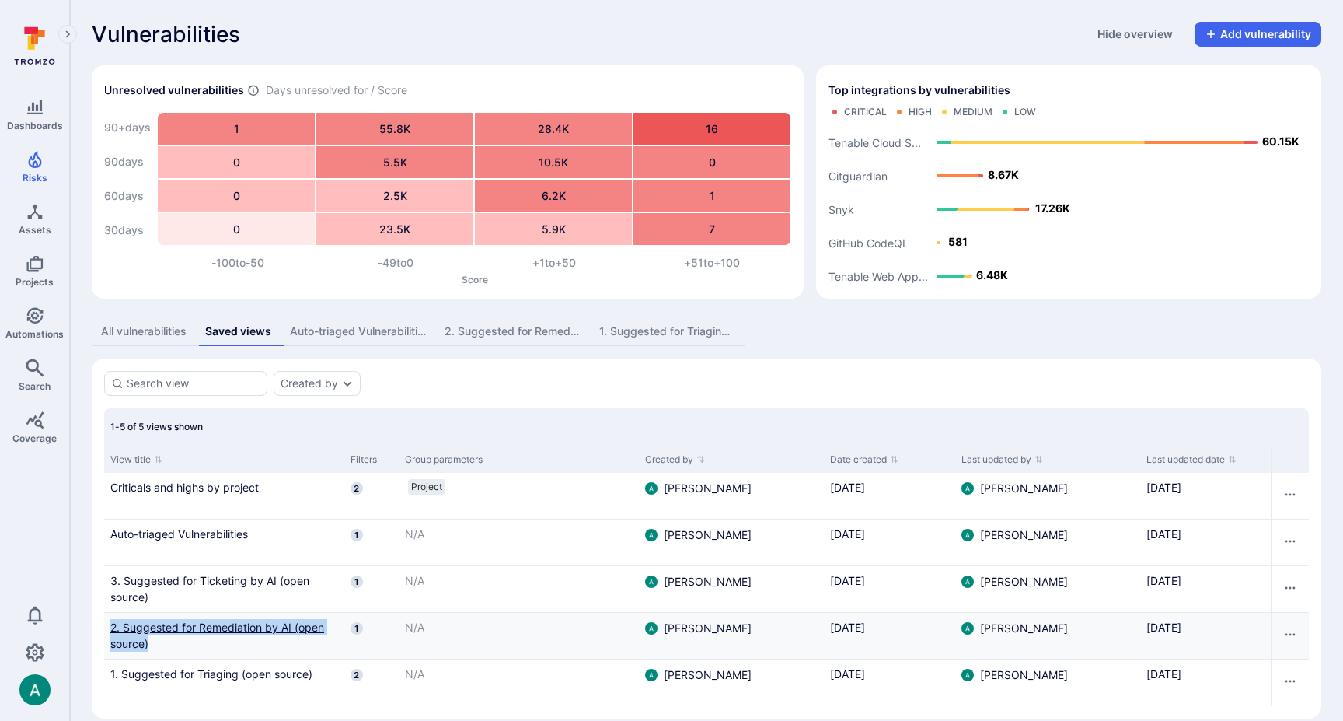
drag, startPoint x: 100, startPoint y: 623, endPoint x: 174, endPoint y: 646, distance: 78.0
click at [156, 643] on section "Created by 1-5 of 5 views shown View title Filters Group parameters Created by …" at bounding box center [707, 538] width 1230 height 360
copy link "2. Suggested for Remediation by AI (open source)"
click at [200, 625] on link "2. Suggested for Remediation by AI (open source)" at bounding box center [224, 635] width 228 height 33
click at [528, 333] on div "2. Suggested for Remediation (open source)" at bounding box center [513, 331] width 136 height 16
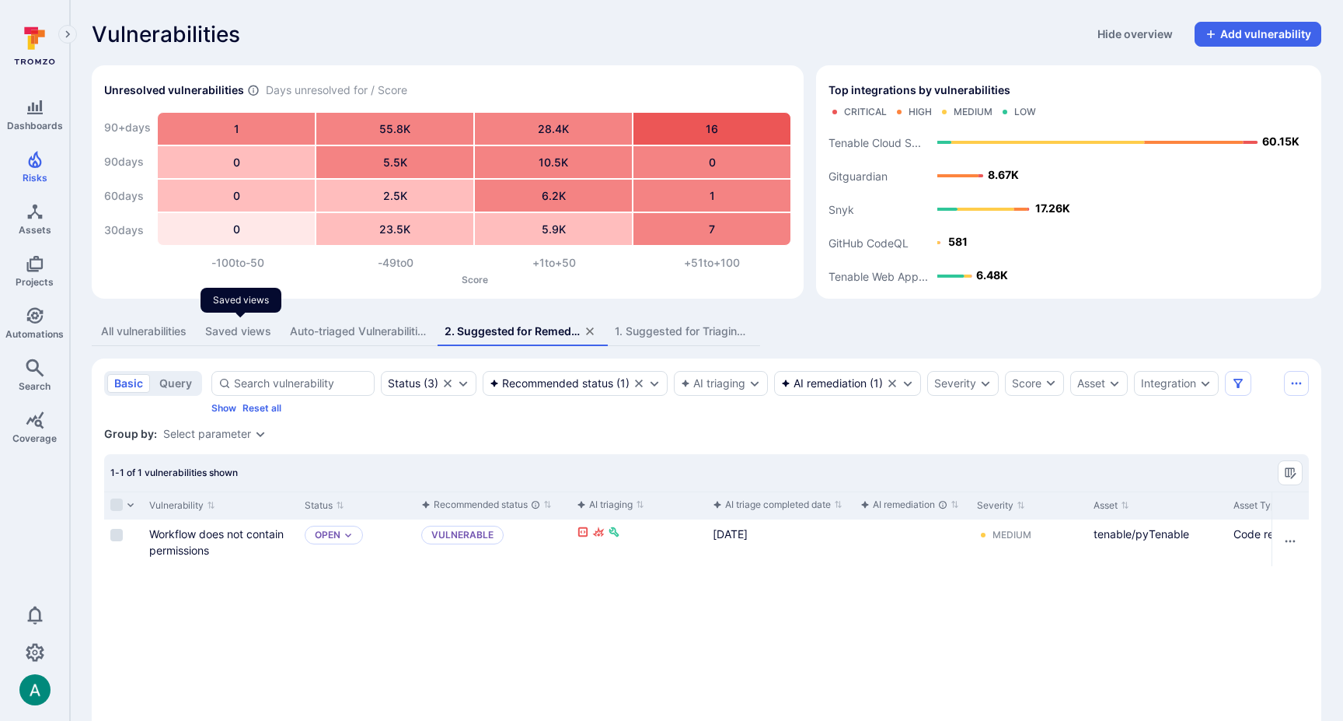
click at [240, 334] on div "Saved views" at bounding box center [238, 331] width 66 height 16
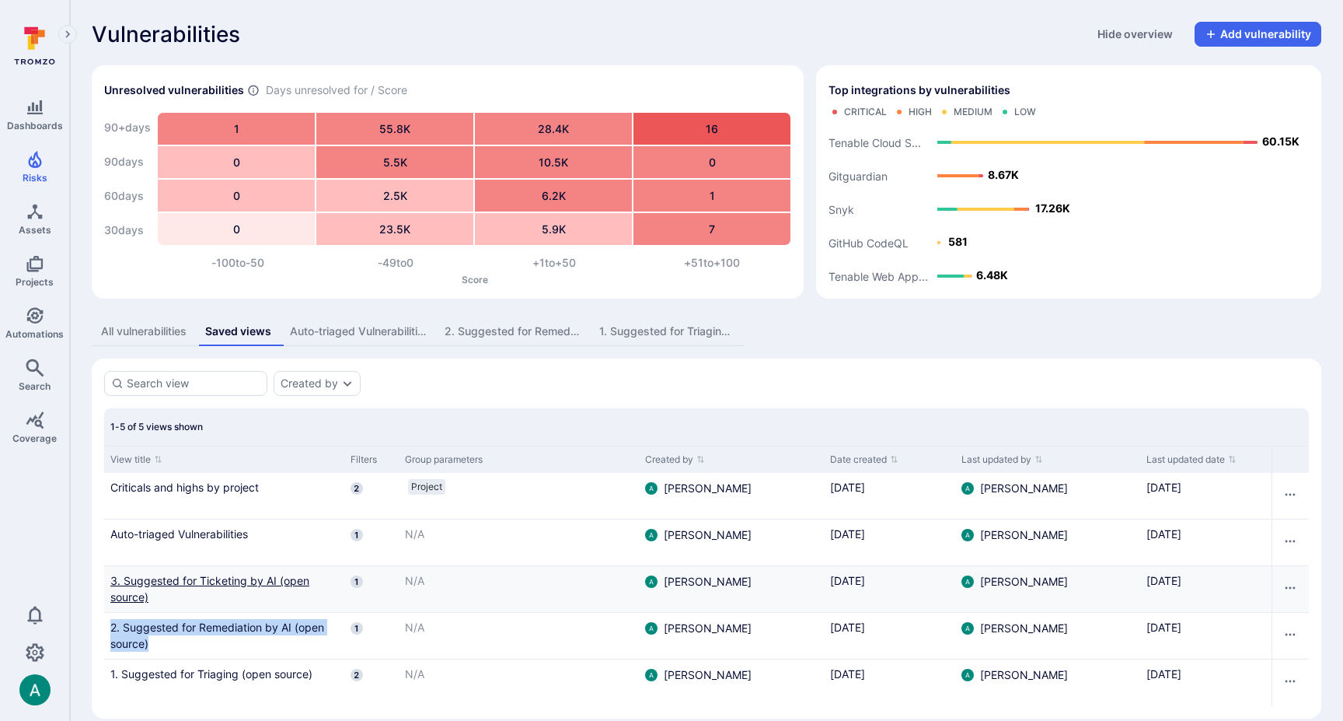
click at [189, 581] on link "3. Suggested for Ticketing by AI (open source)" at bounding box center [224, 588] width 228 height 33
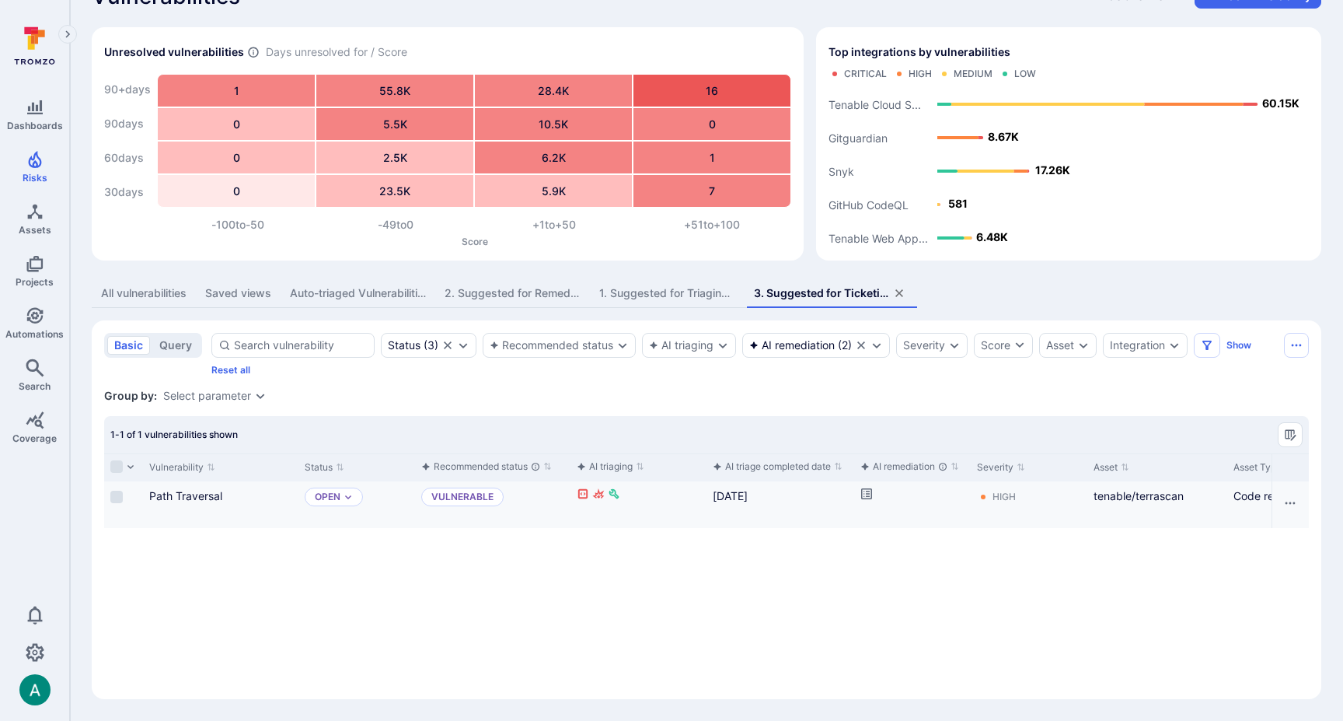
scroll to position [38, 0]
click at [183, 495] on link "Path Traversal" at bounding box center [185, 495] width 73 height 13
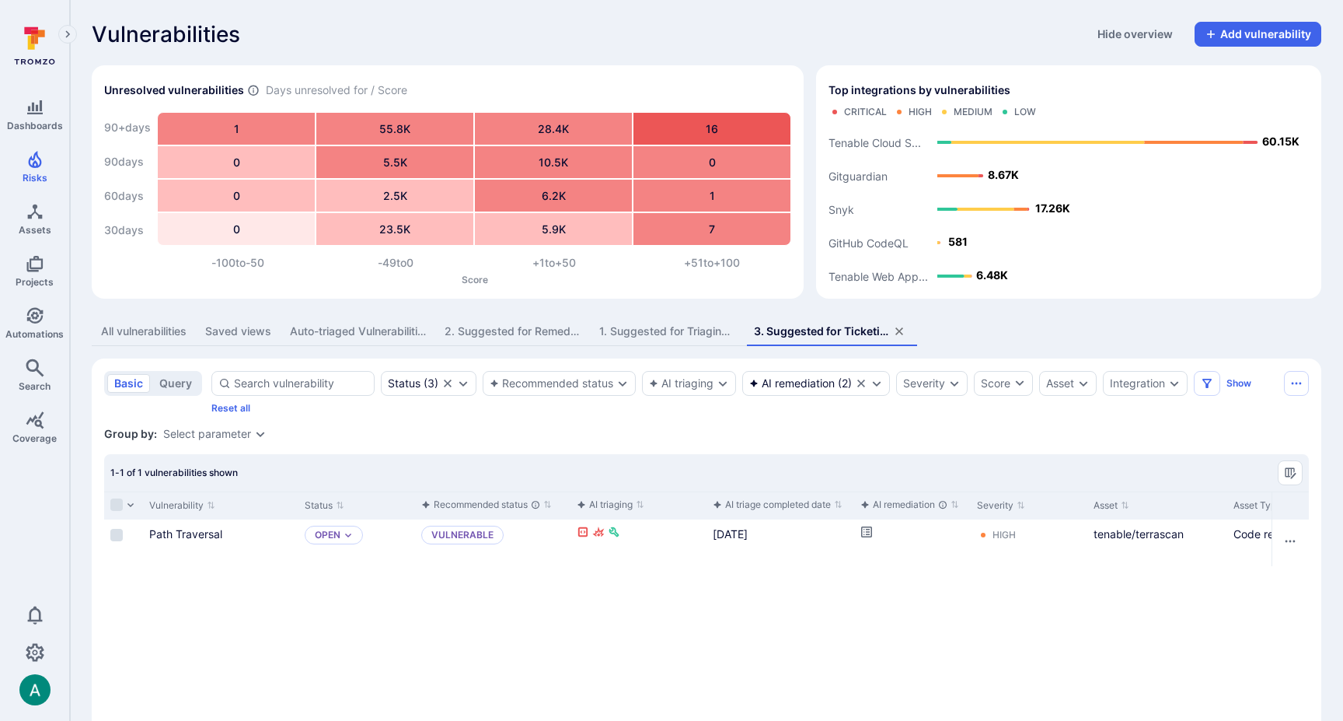
click at [543, 327] on div "2. Suggested for Remediation (open source)" at bounding box center [513, 331] width 136 height 16
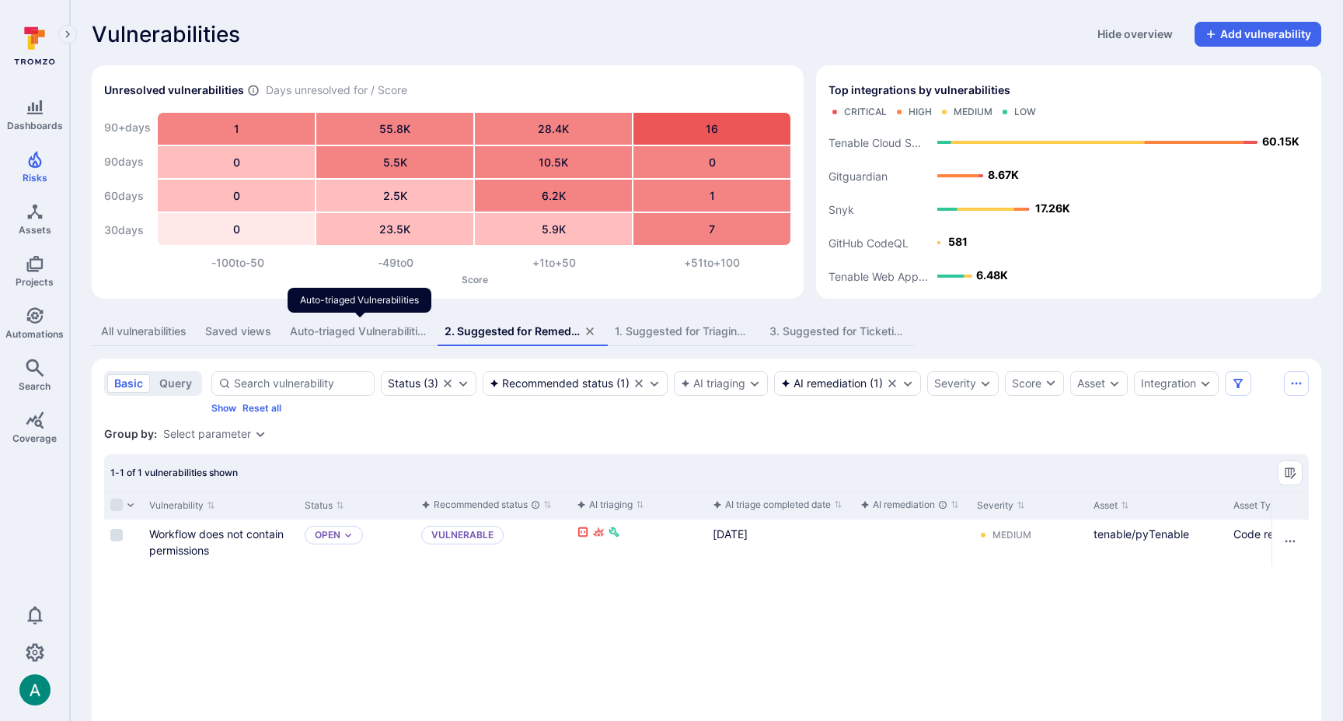
click at [359, 330] on div "Auto-triaged Vulnerabilities" at bounding box center [358, 331] width 136 height 16
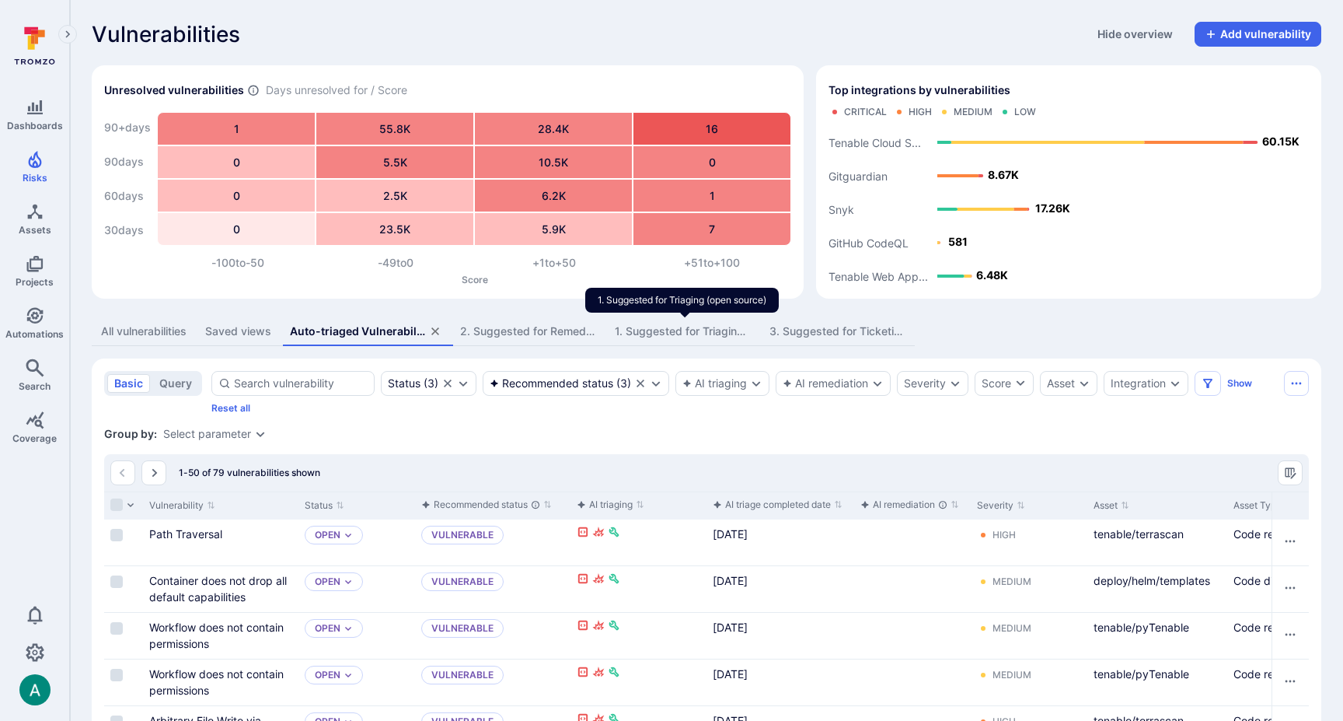
click at [690, 324] on div "1. Suggested for Triaging (open source)" at bounding box center [683, 331] width 136 height 16
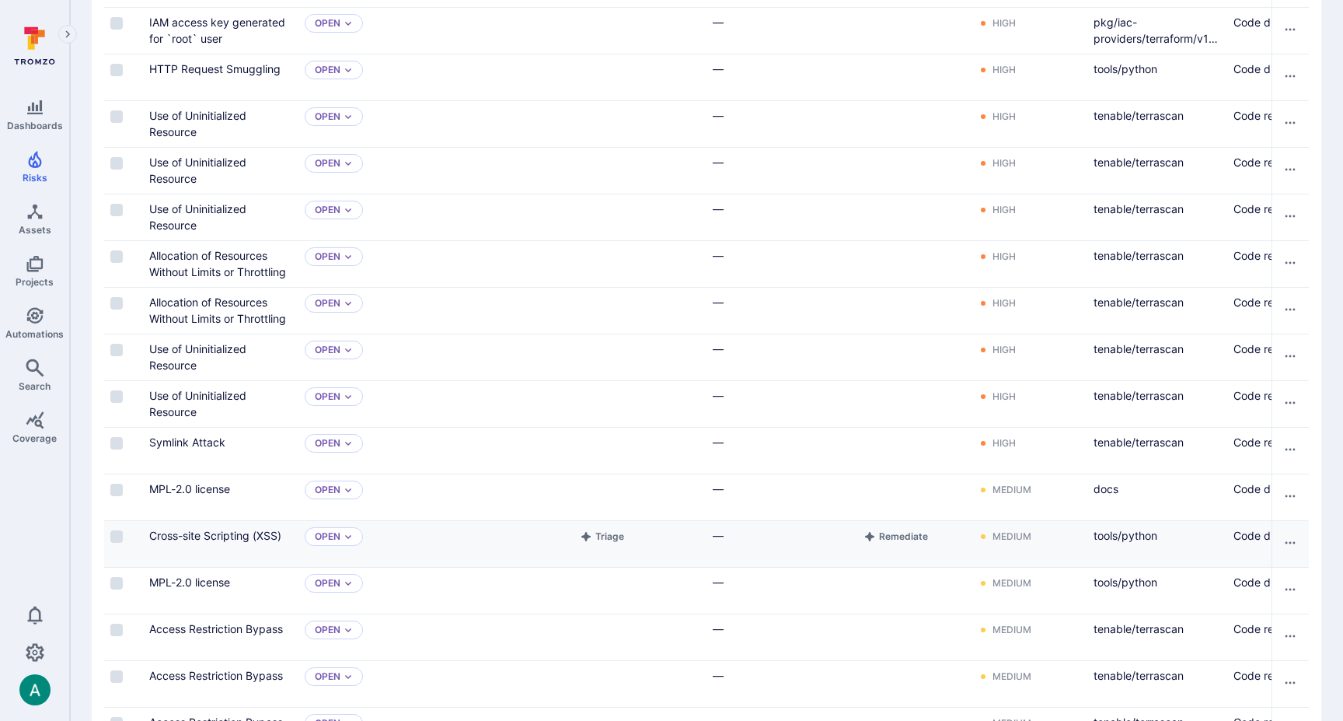
scroll to position [637, 0]
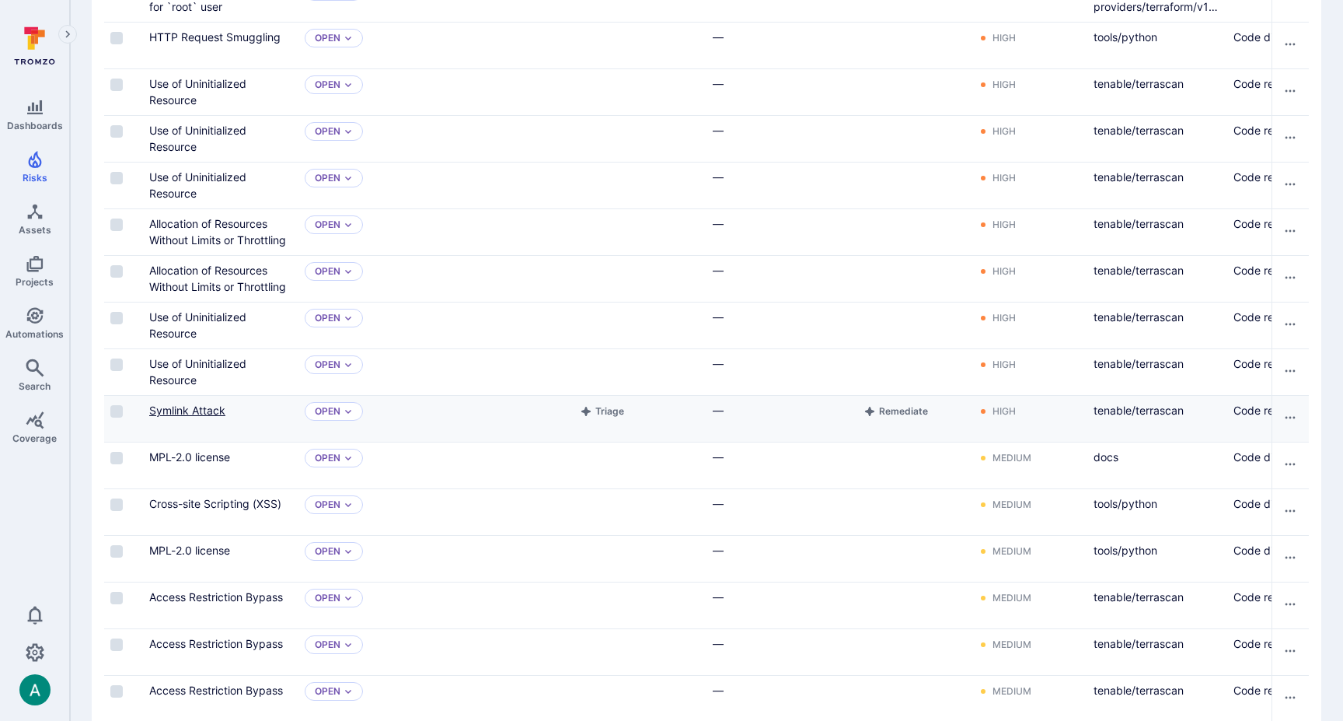
click at [211, 407] on link "Symlink Attack" at bounding box center [187, 409] width 76 height 13
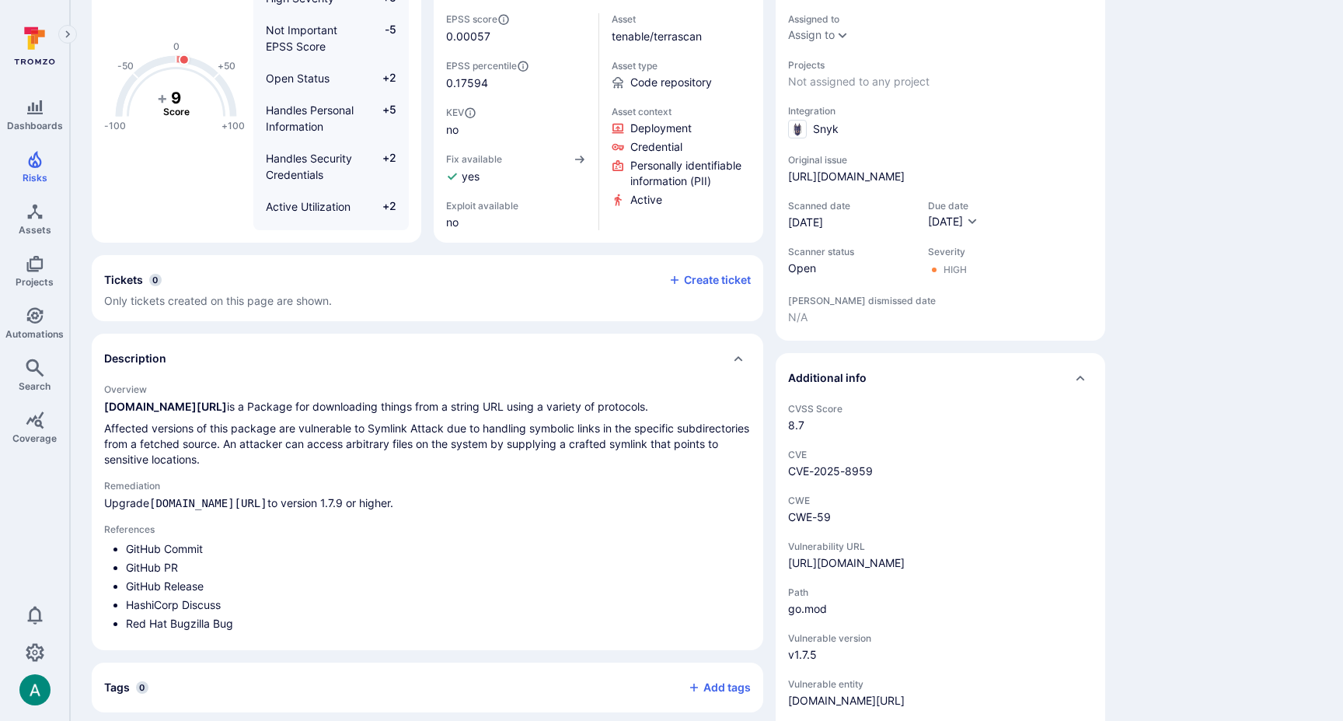
scroll to position [180, 0]
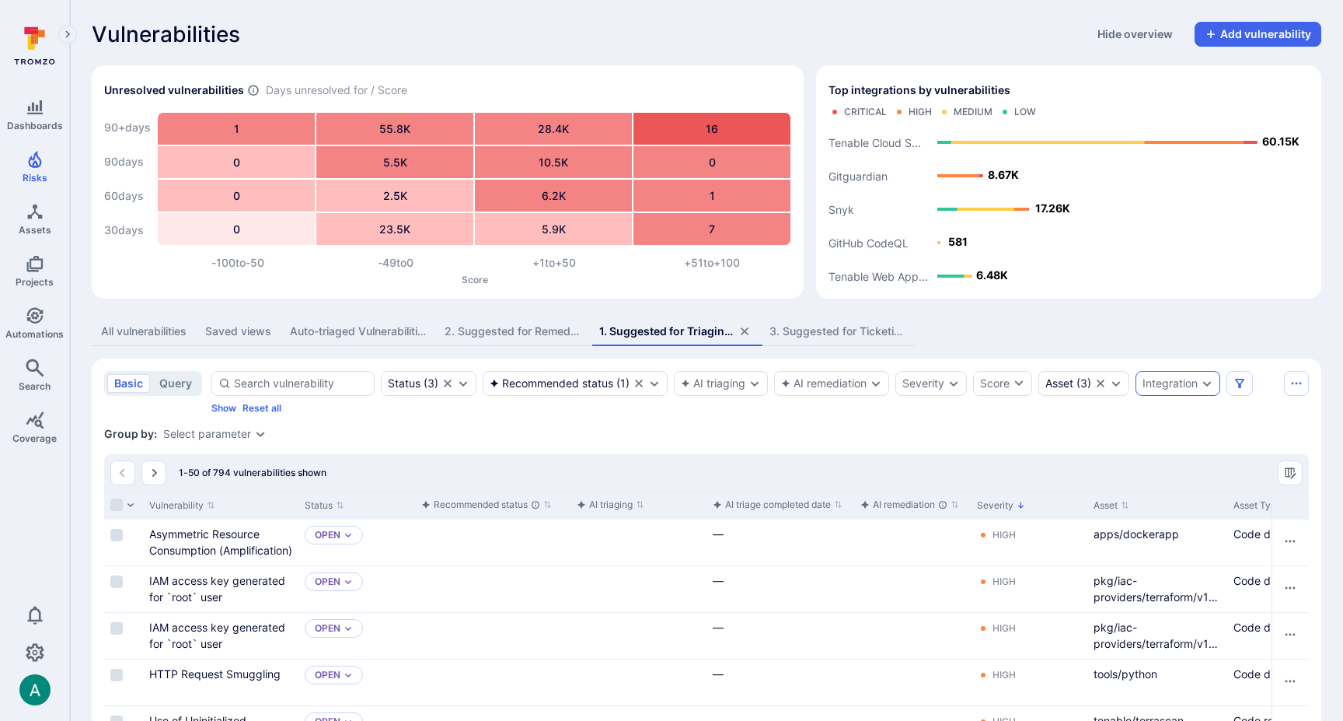
click at [1185, 378] on div "Integration" at bounding box center [1170, 383] width 55 height 12
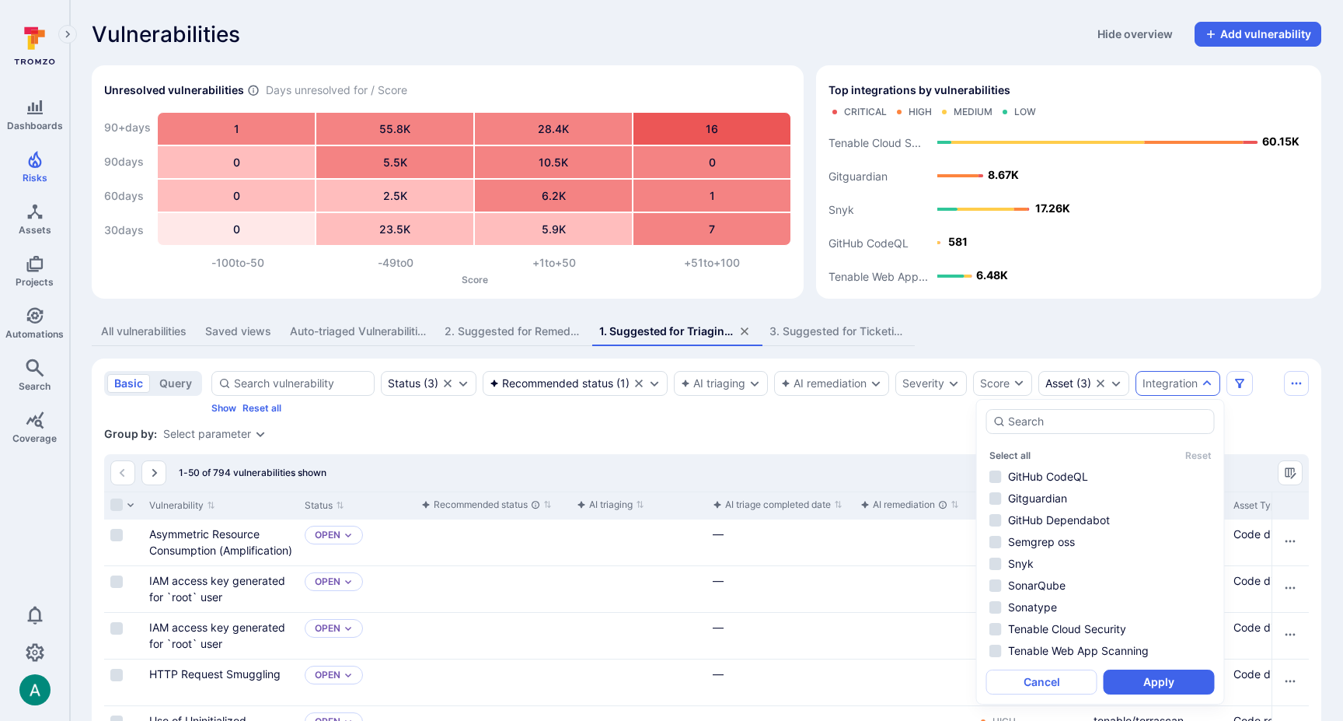
click at [1181, 383] on div "Integration" at bounding box center [1170, 383] width 55 height 12
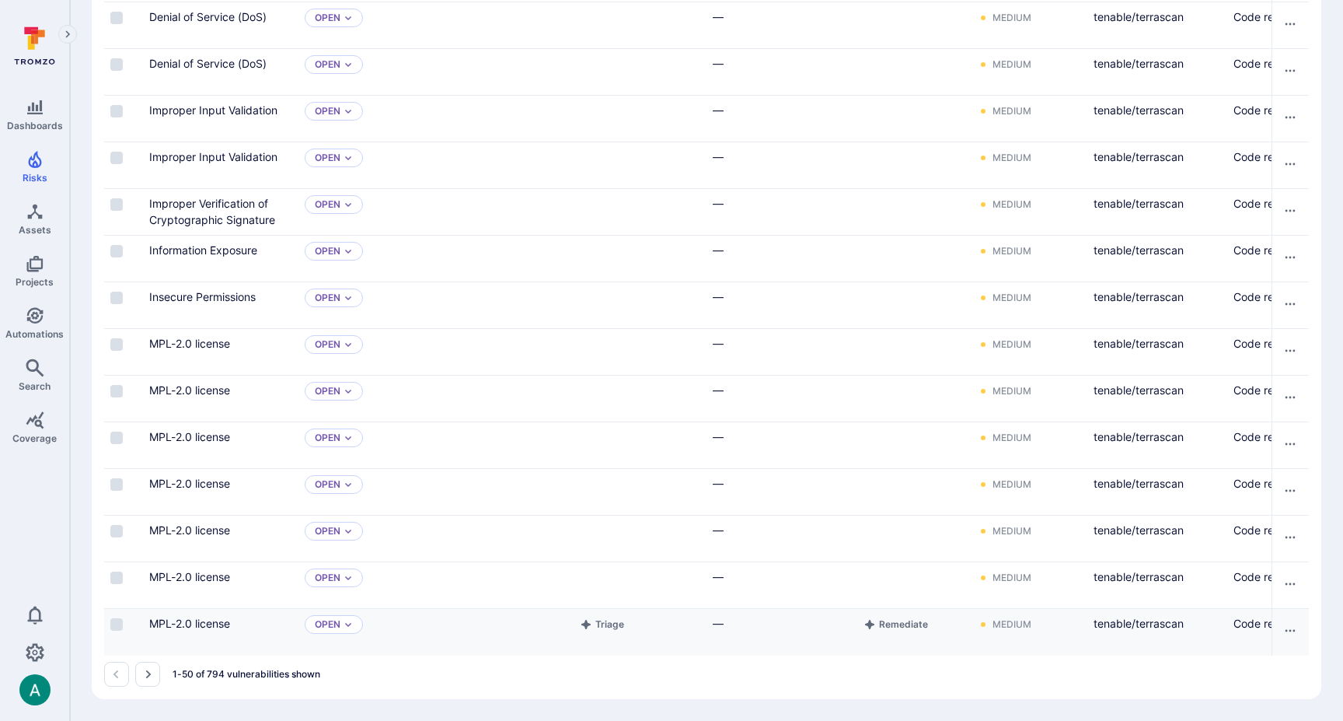
scroll to position [2196, 0]
click at [152, 678] on icon "Go to the next page" at bounding box center [147, 674] width 12 height 12
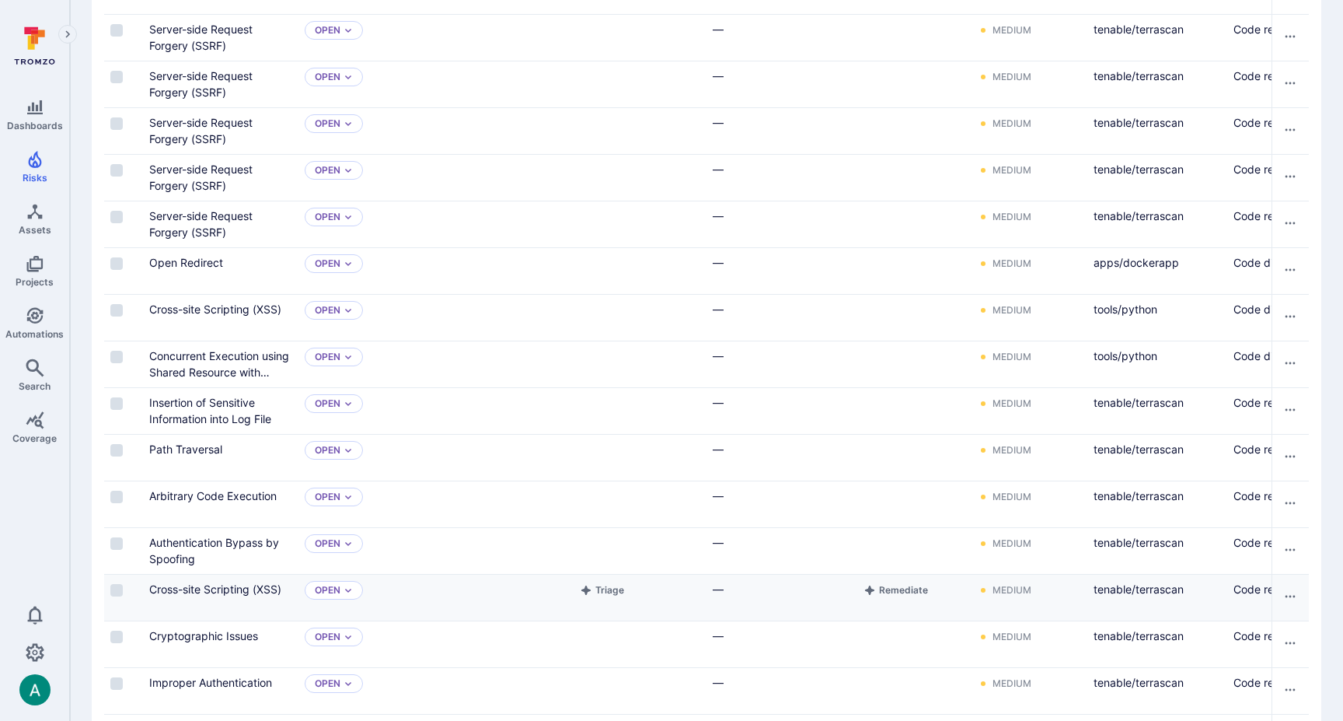
scroll to position [1110, 0]
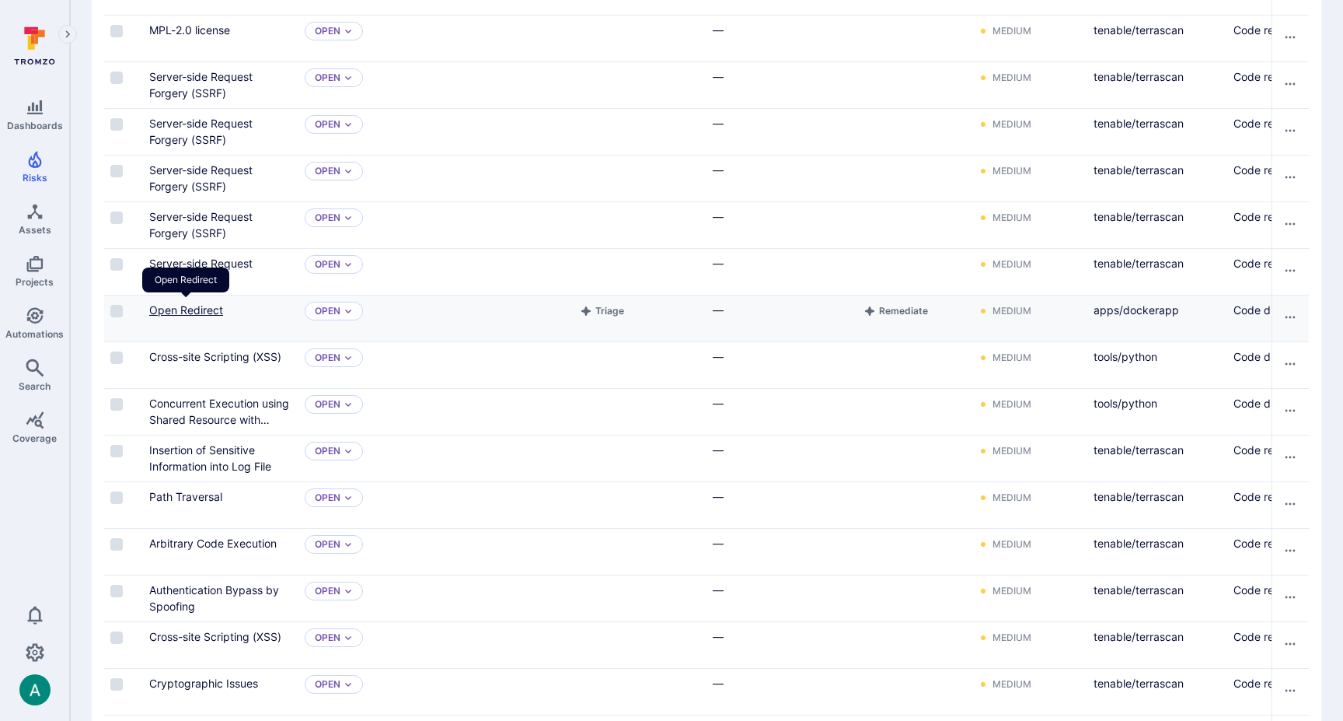
click at [201, 307] on link "Open Redirect" at bounding box center [186, 309] width 74 height 13
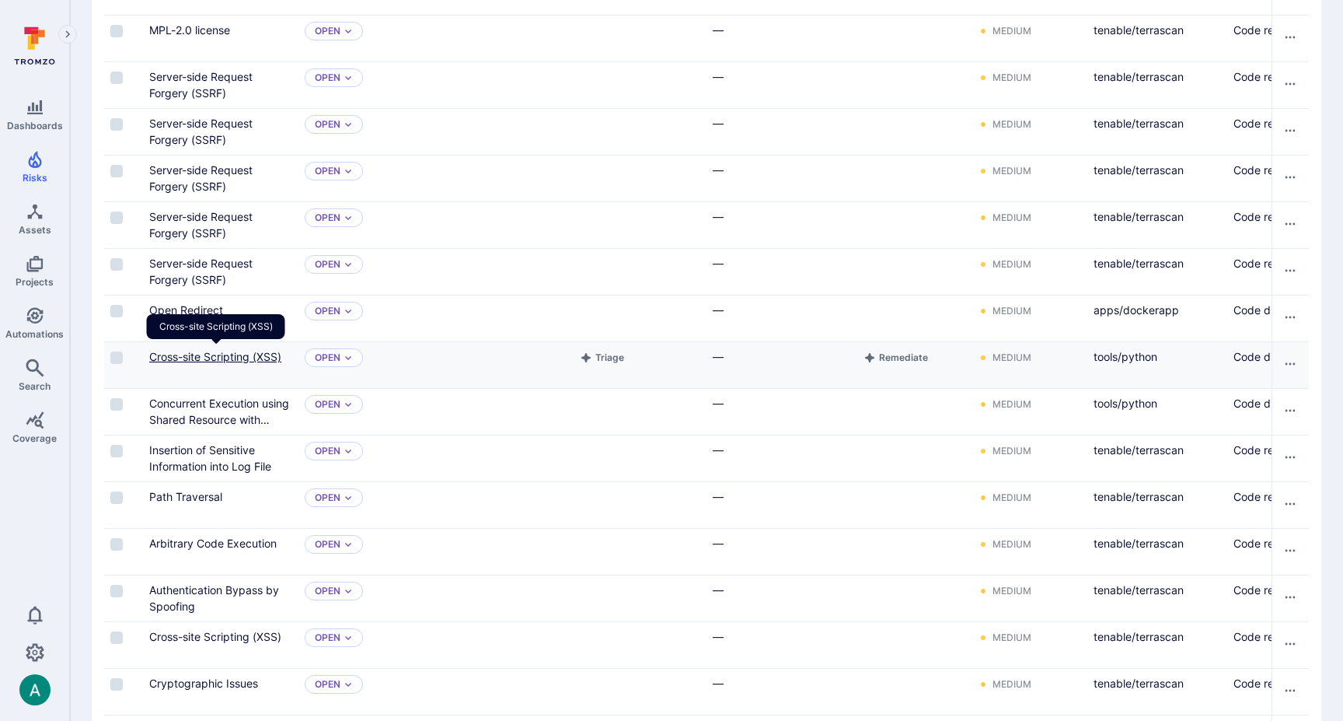
click at [220, 358] on link "Cross-site Scripting (XSS)" at bounding box center [215, 356] width 132 height 13
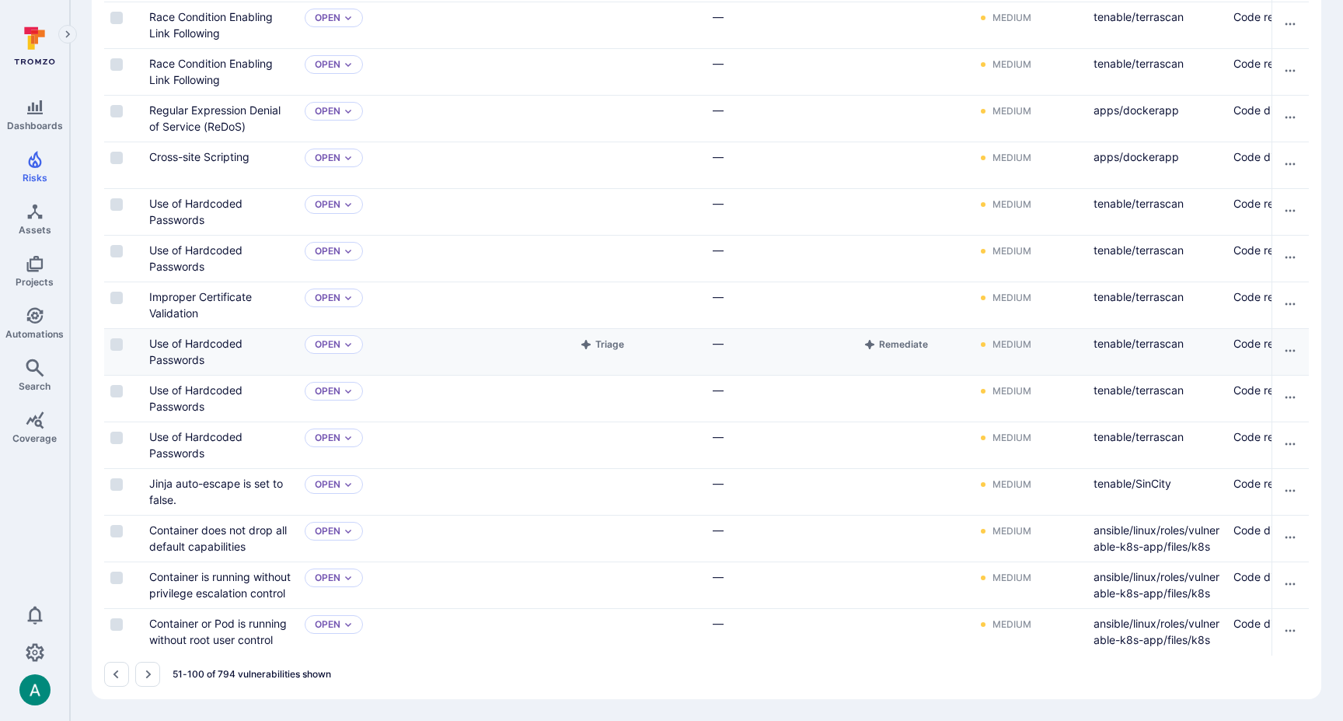
scroll to position [0, 0]
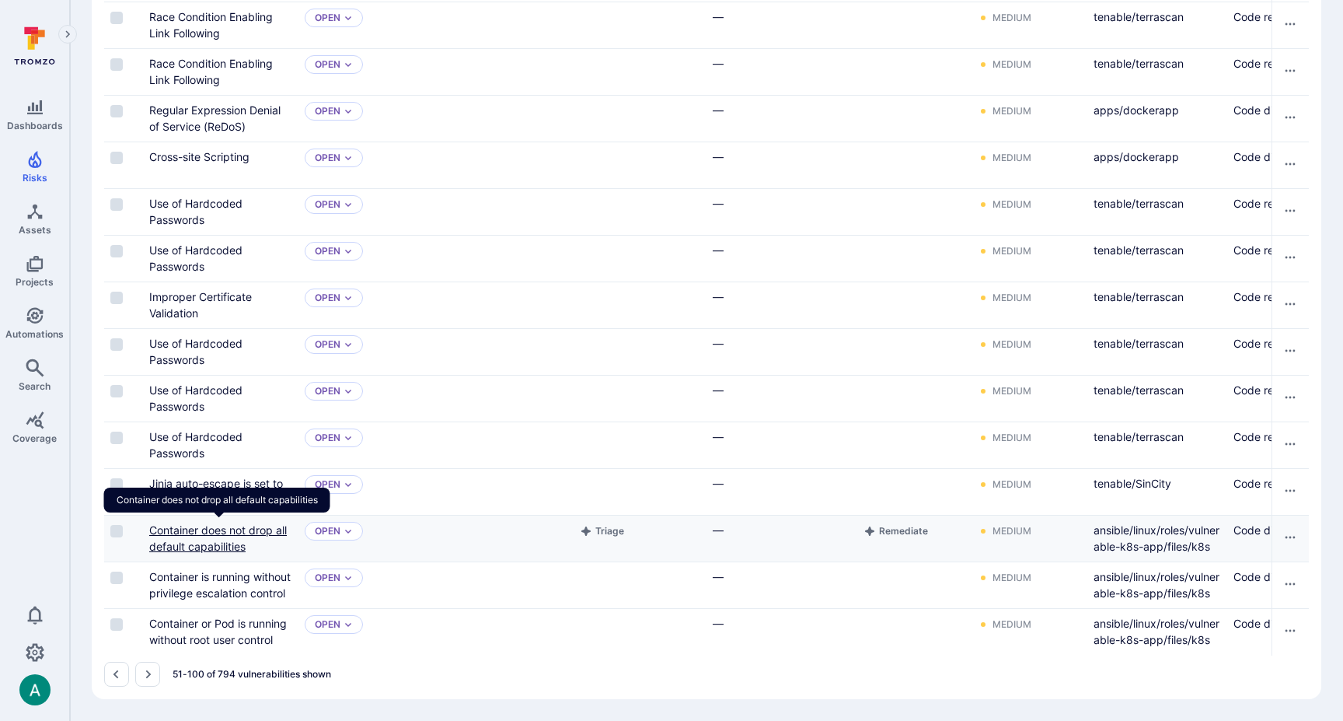
click at [242, 535] on link "Container does not drop all default capabilities" at bounding box center [218, 538] width 138 height 30
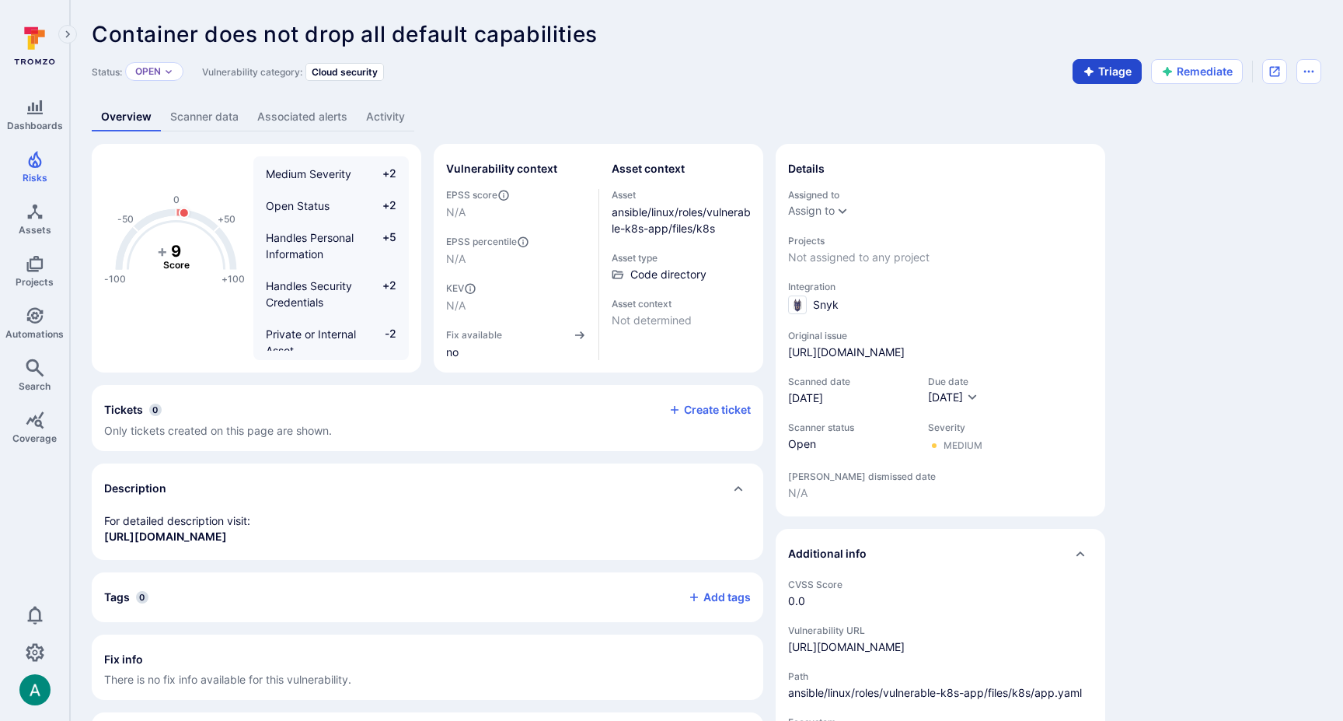
click at [1095, 78] on button "Triage" at bounding box center [1107, 71] width 69 height 25
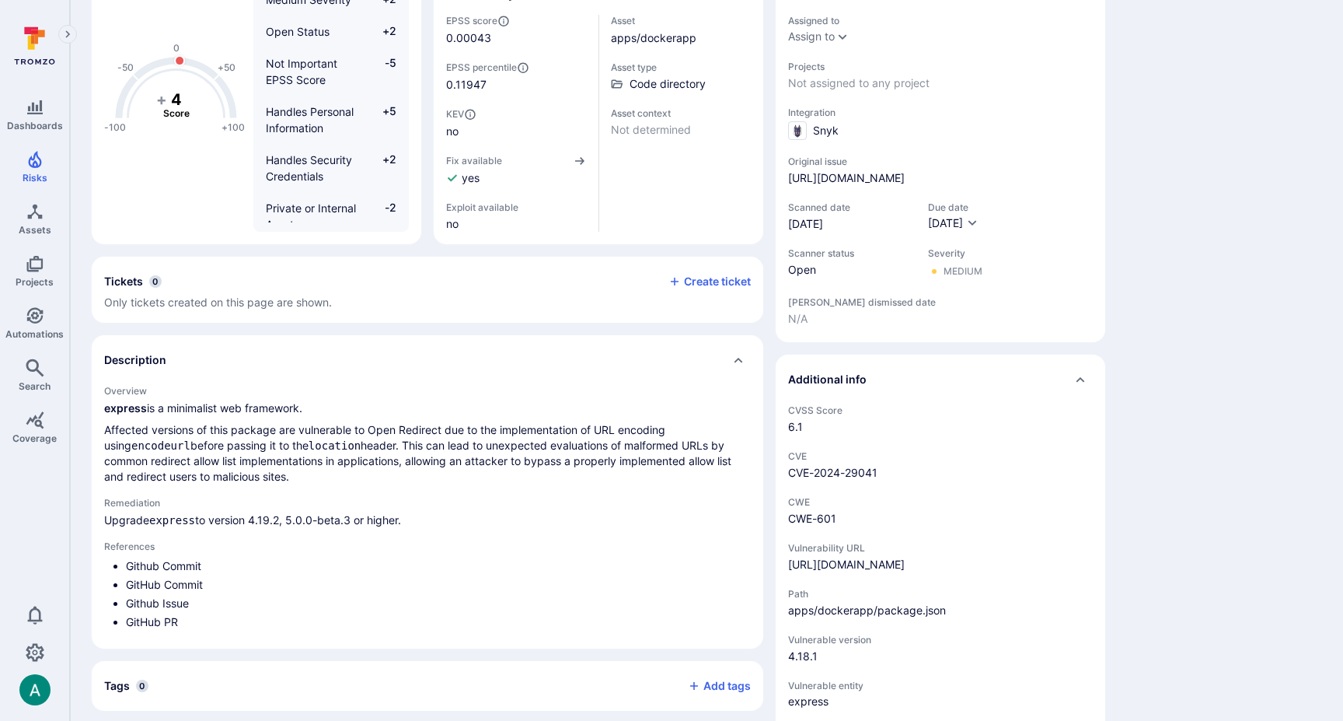
scroll to position [354, 0]
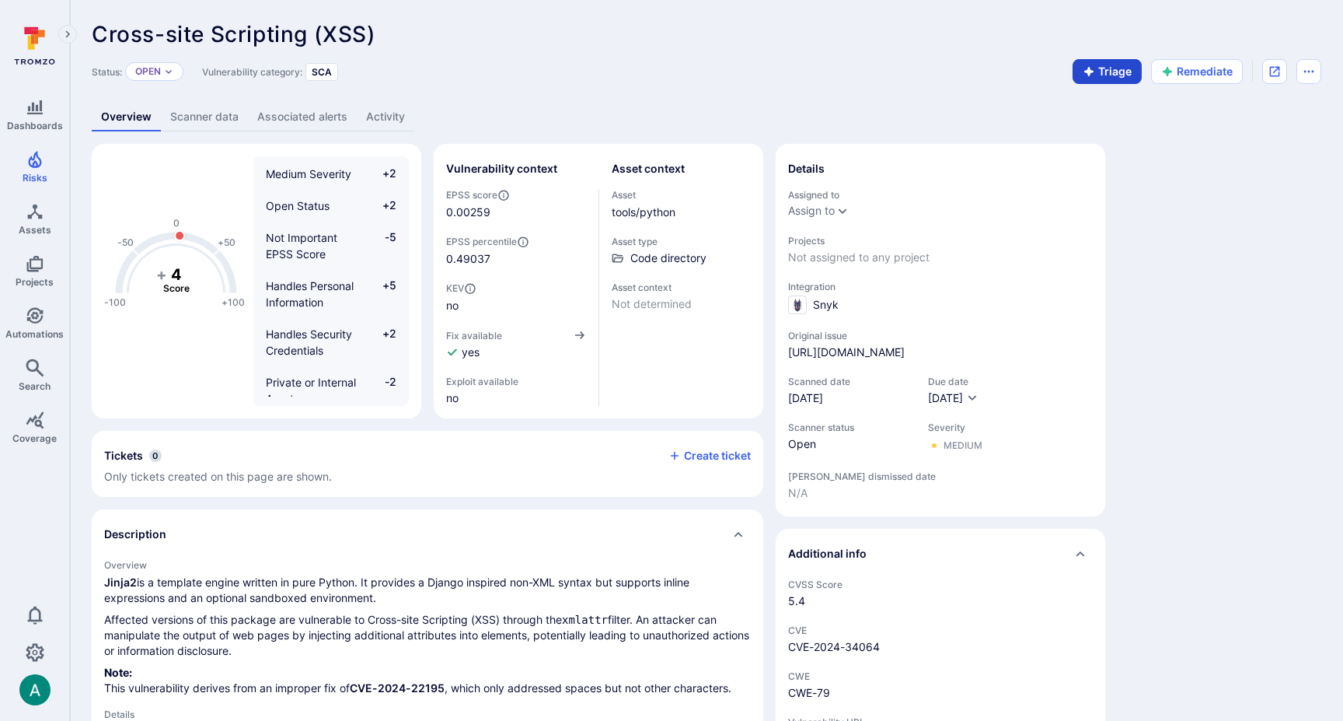
click at [1095, 78] on button "Triage" at bounding box center [1107, 71] width 69 height 25
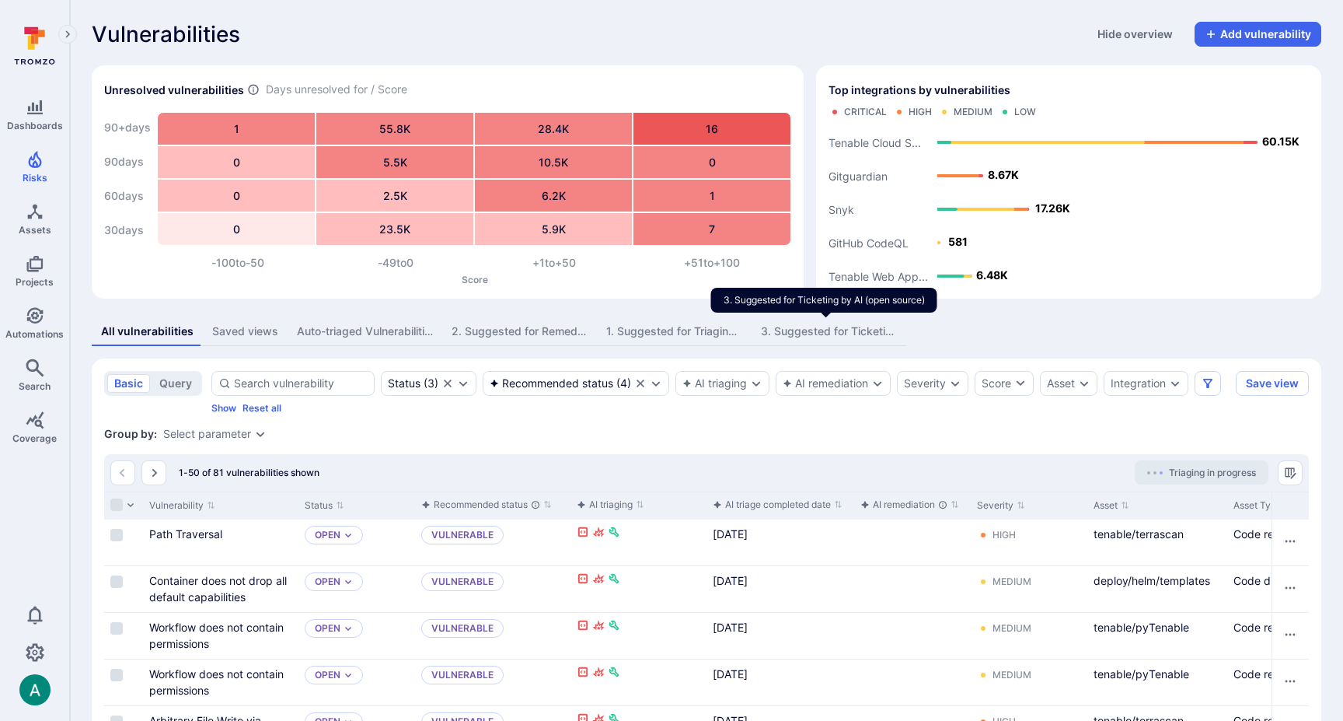
click at [822, 327] on div "3. Suggested for Ticketing by AI (open source)" at bounding box center [829, 331] width 136 height 16
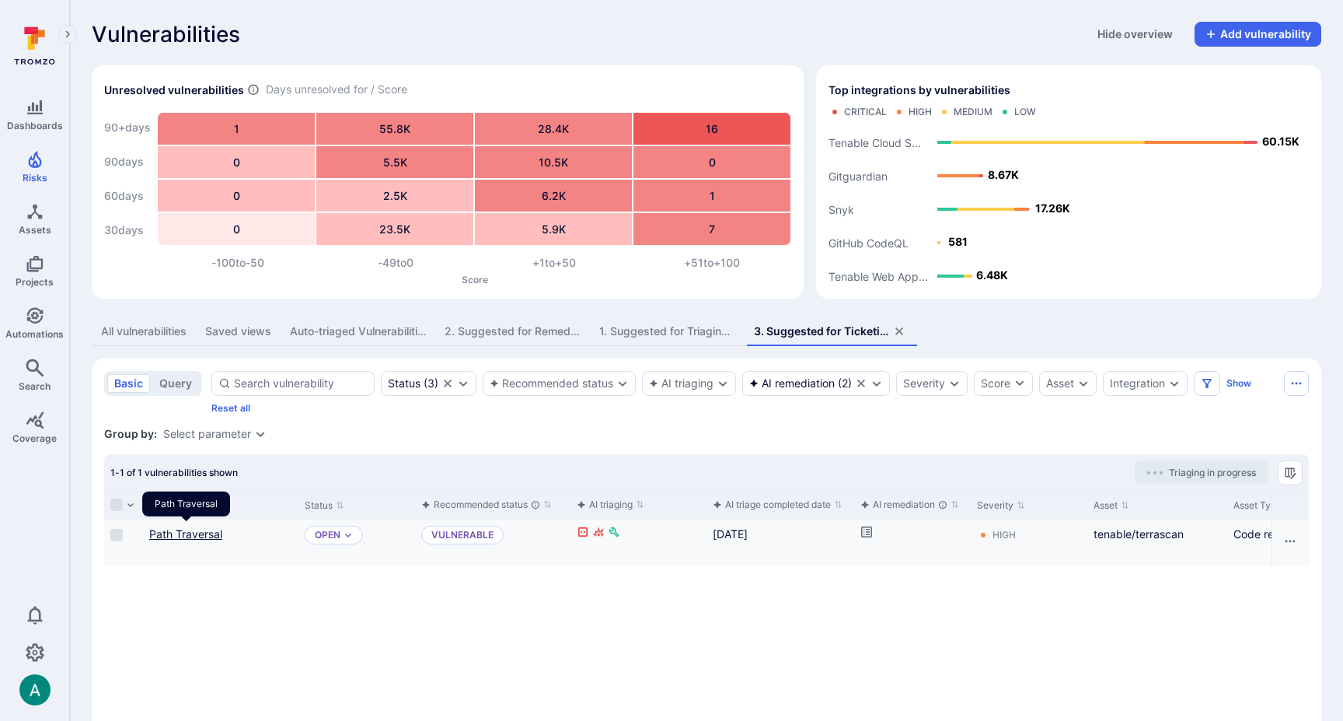
click at [203, 533] on link "Path Traversal" at bounding box center [185, 533] width 73 height 13
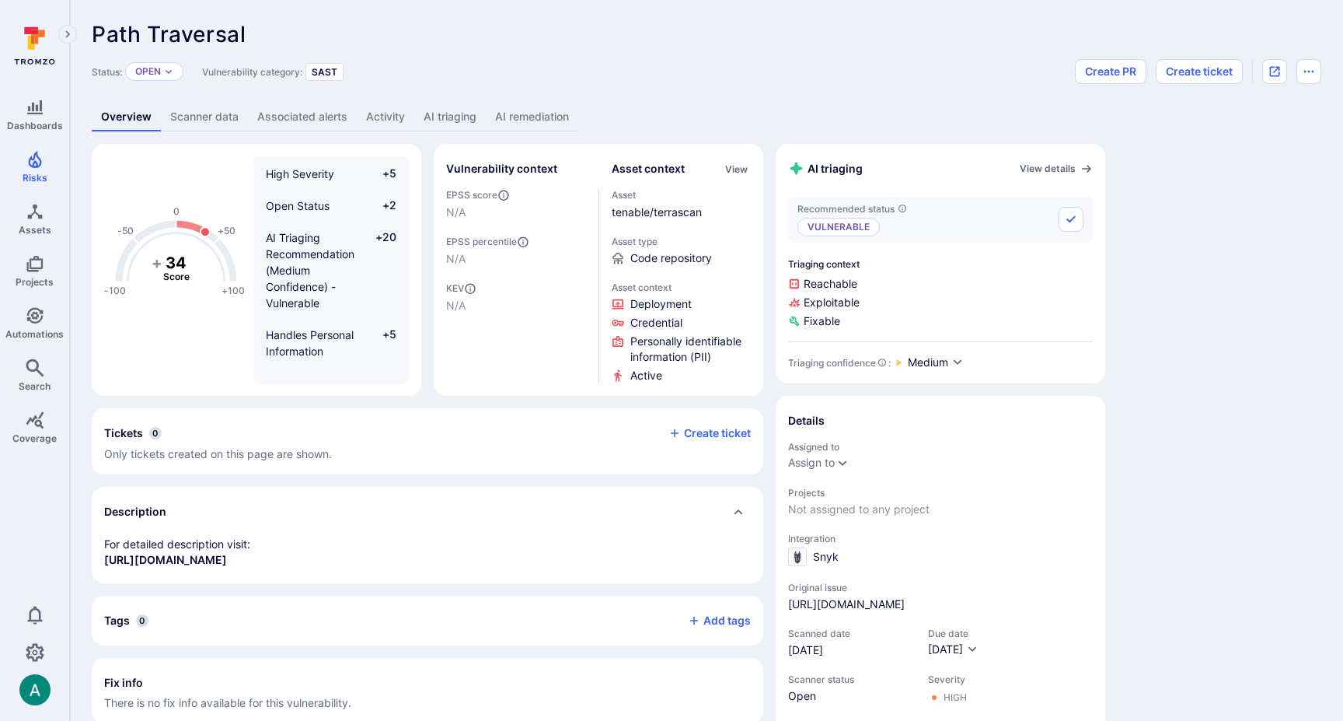
click at [543, 115] on link "AI remediation" at bounding box center [532, 117] width 93 height 29
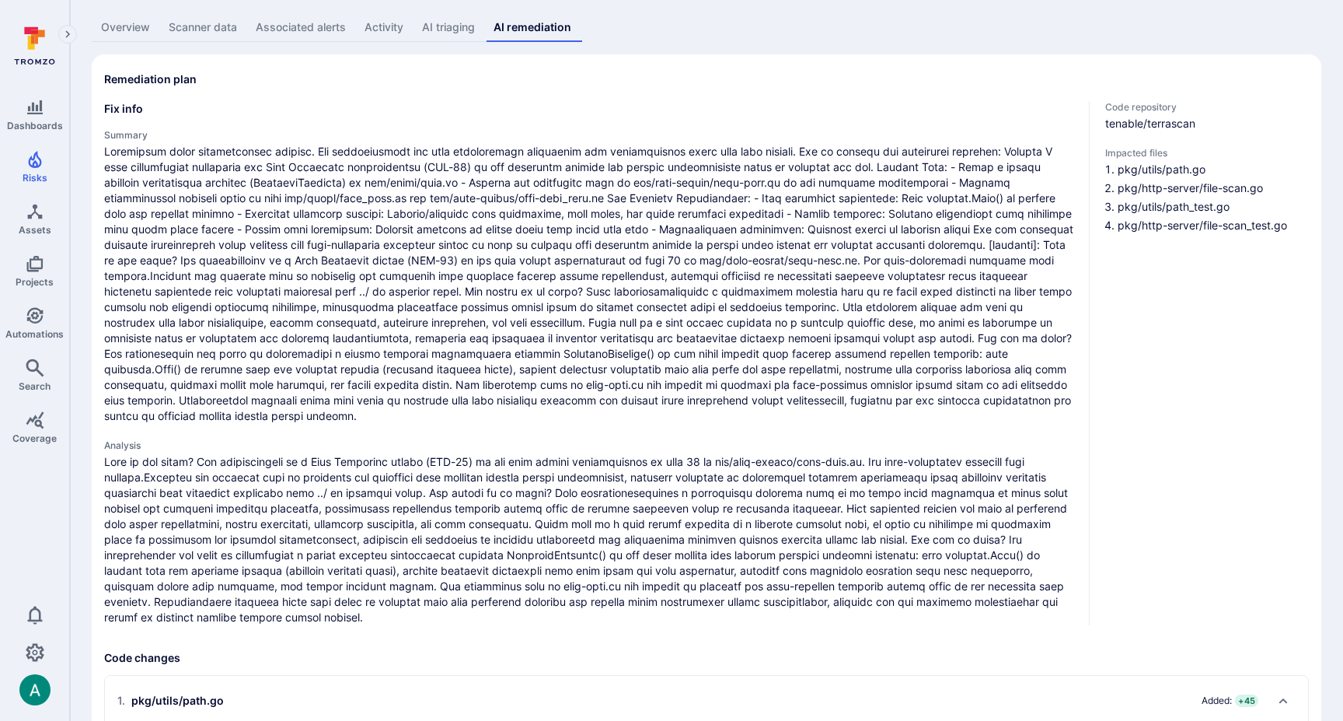
scroll to position [86, 0]
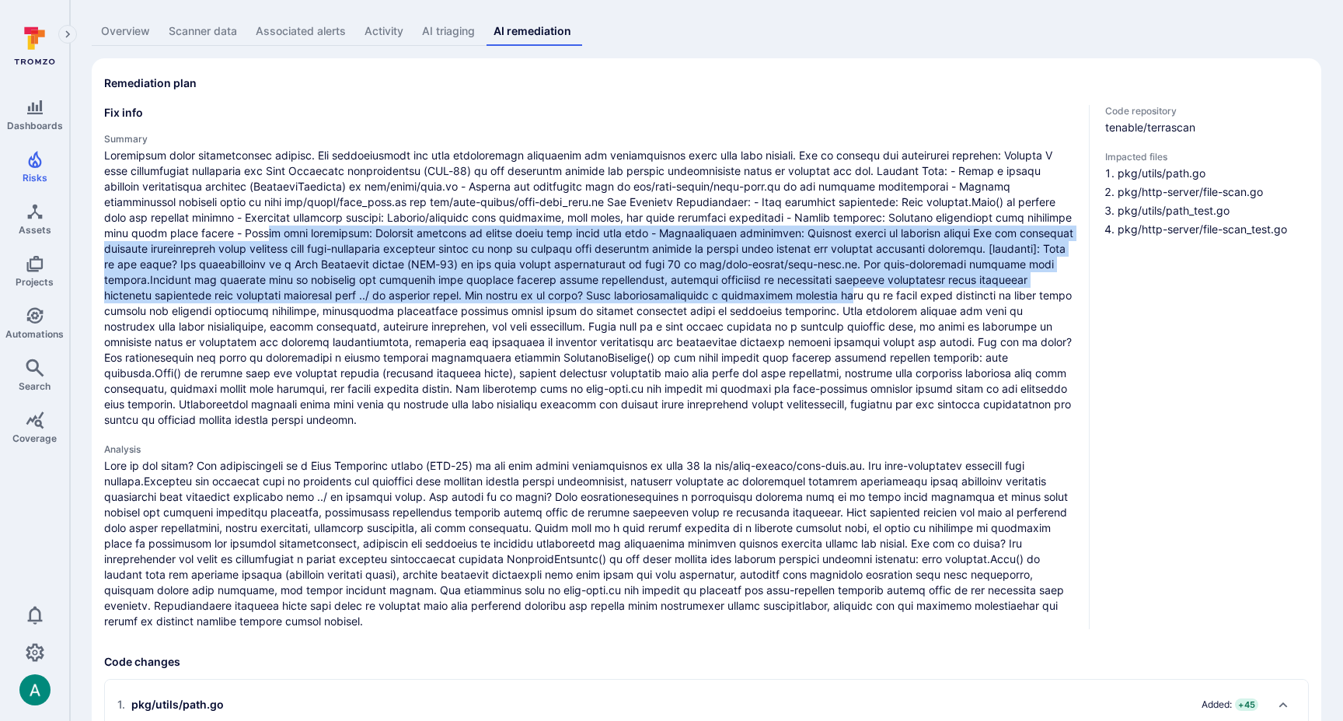
drag, startPoint x: 210, startPoint y: 235, endPoint x: 652, endPoint y: 288, distance: 445.5
click at [652, 288] on span at bounding box center [590, 288] width 973 height 280
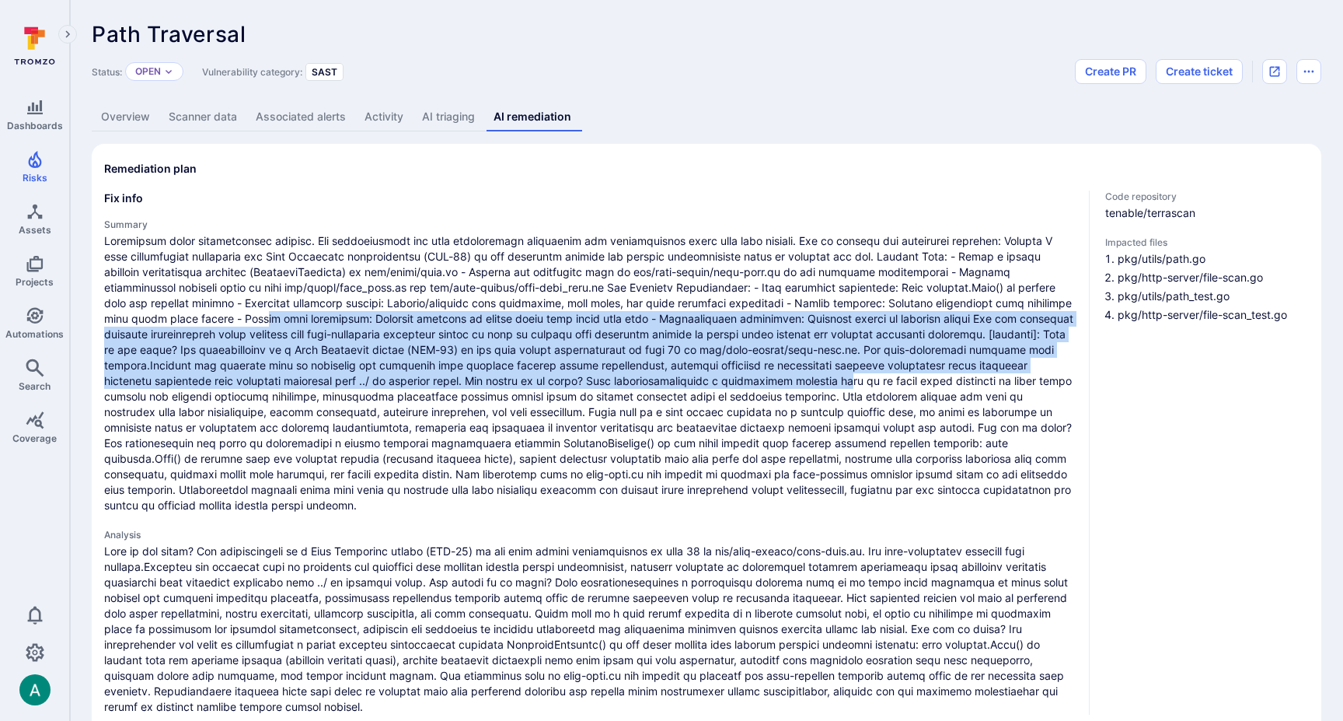
scroll to position [0, 0]
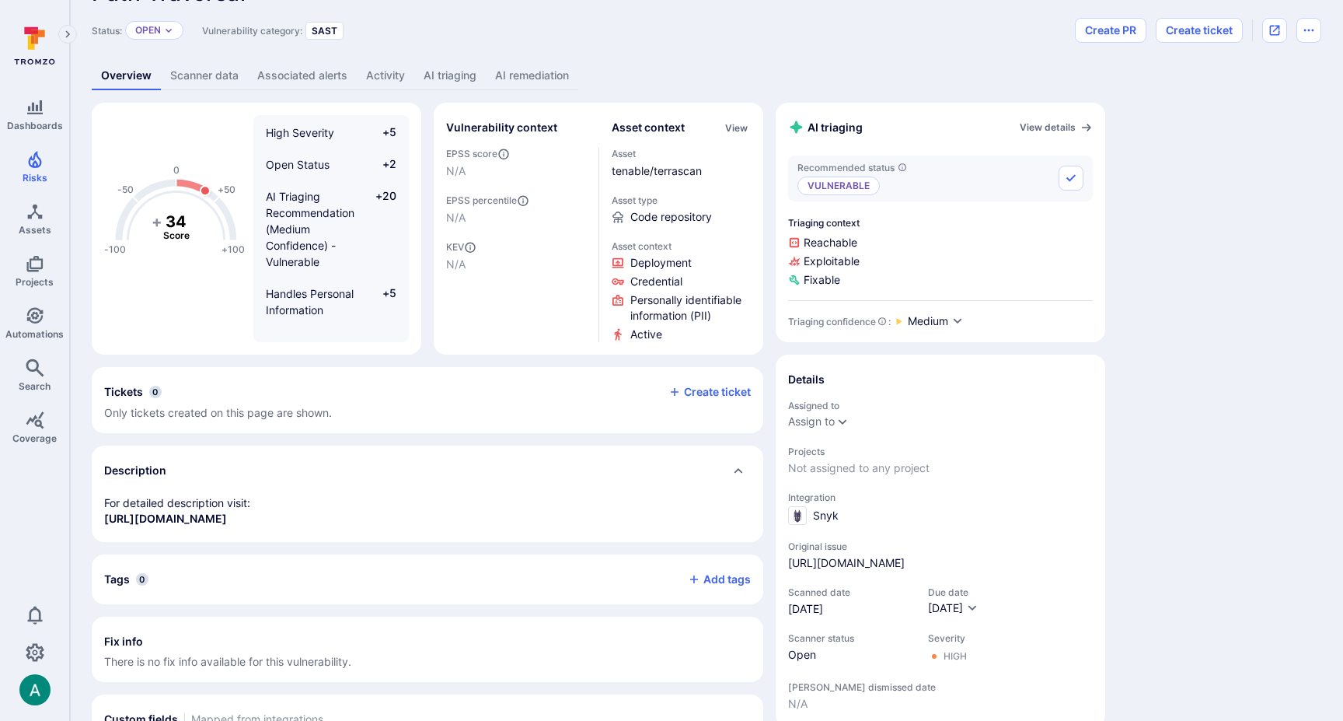
scroll to position [44, 0]
